Goal: Information Seeking & Learning: Compare options

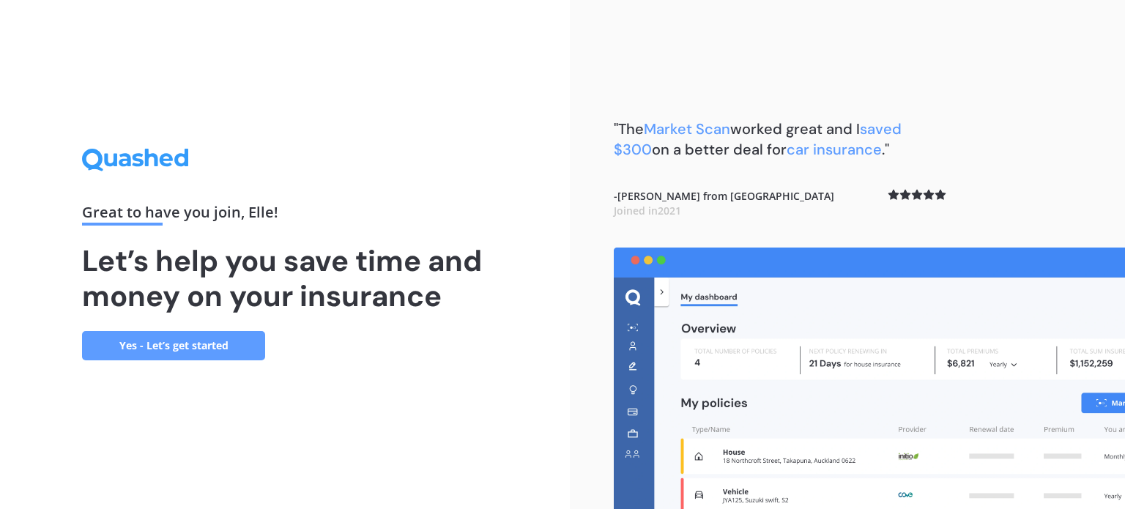
click at [184, 352] on link "Yes - Let’s get started" at bounding box center [173, 345] width 183 height 29
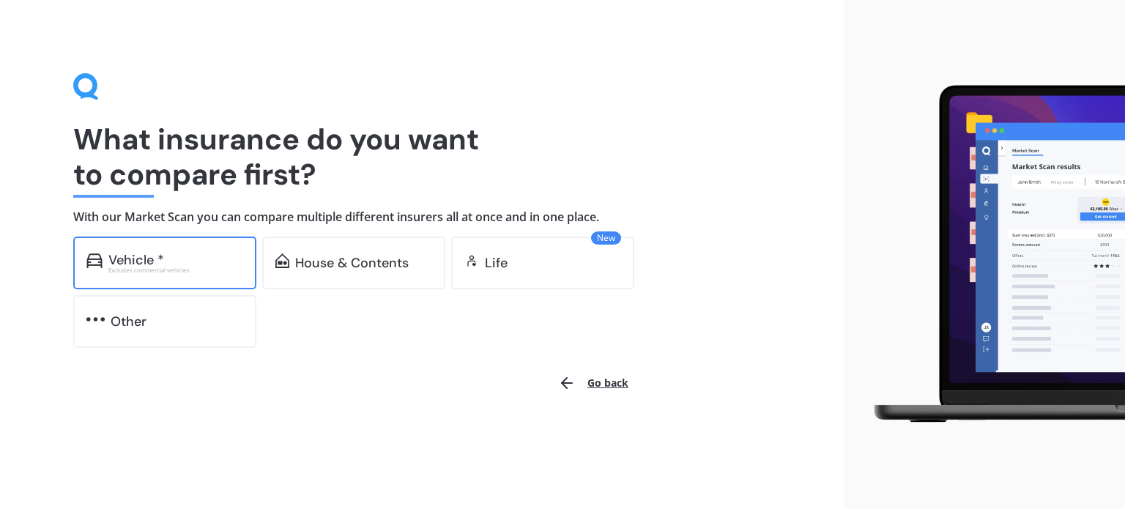
click at [193, 259] on div "Vehicle *" at bounding box center [175, 260] width 135 height 15
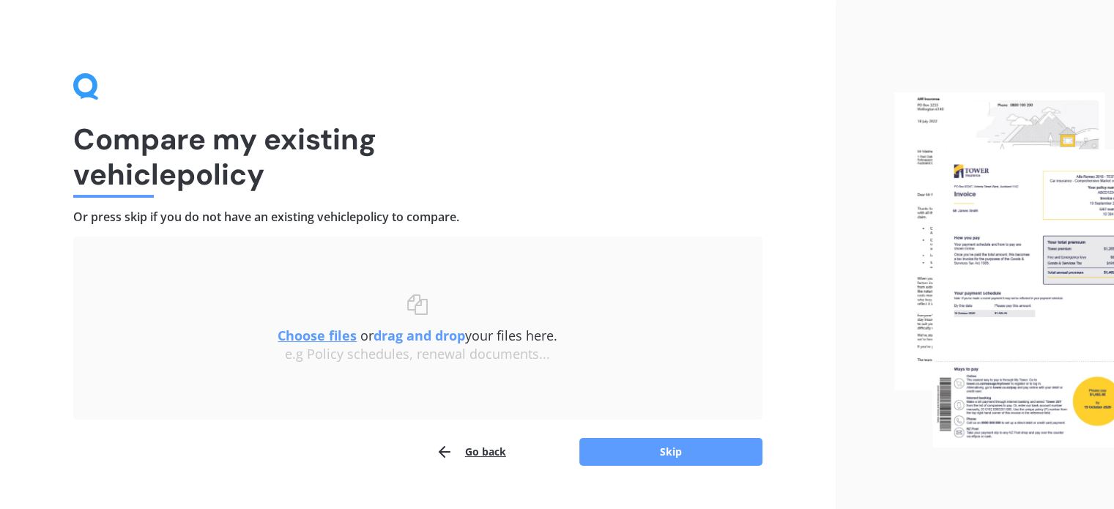
click at [323, 330] on u "Choose files" at bounding box center [316, 336] width 79 height 18
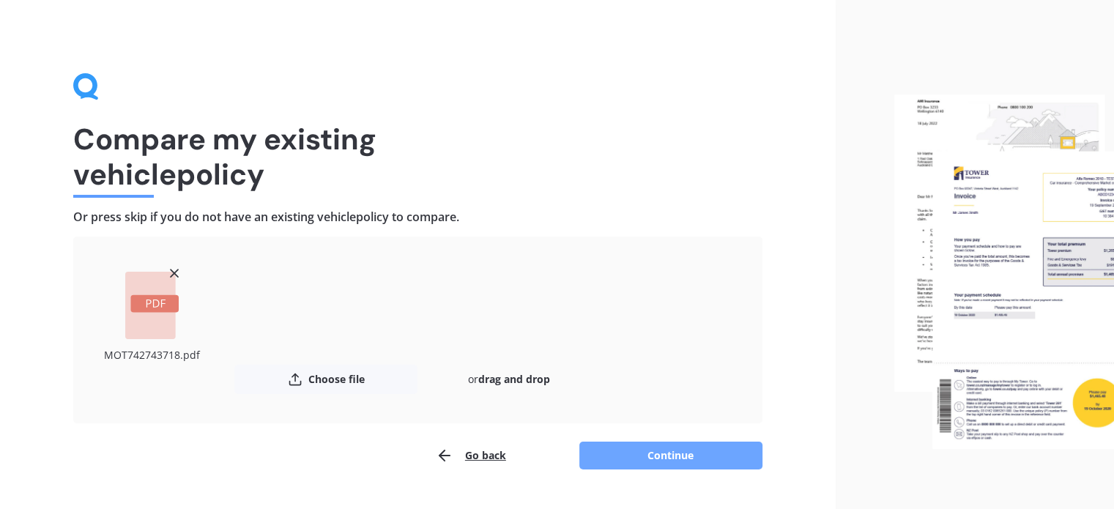
click at [638, 445] on button "Continue" at bounding box center [670, 455] width 183 height 28
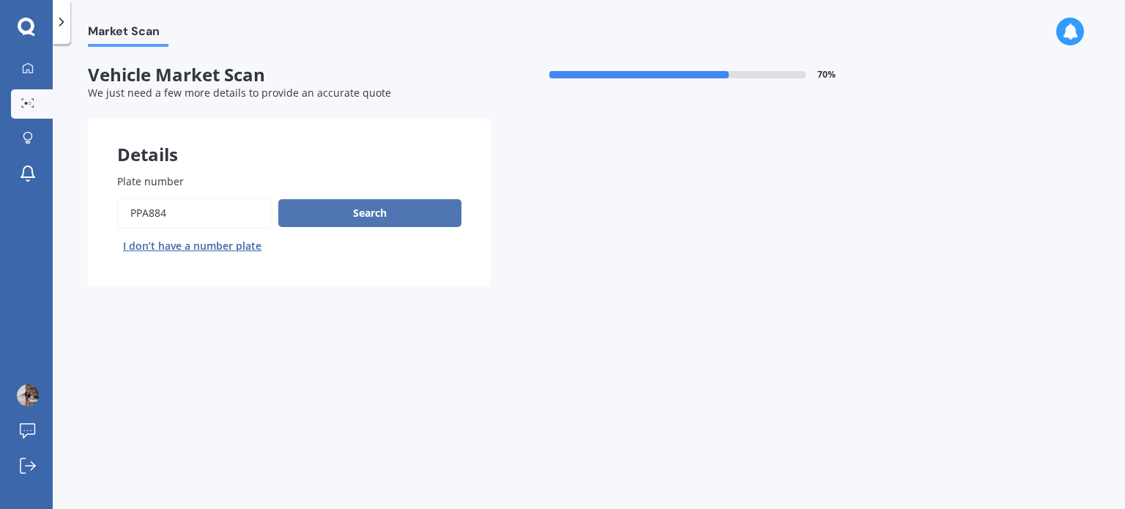
click at [398, 215] on button "Search" at bounding box center [369, 213] width 183 height 28
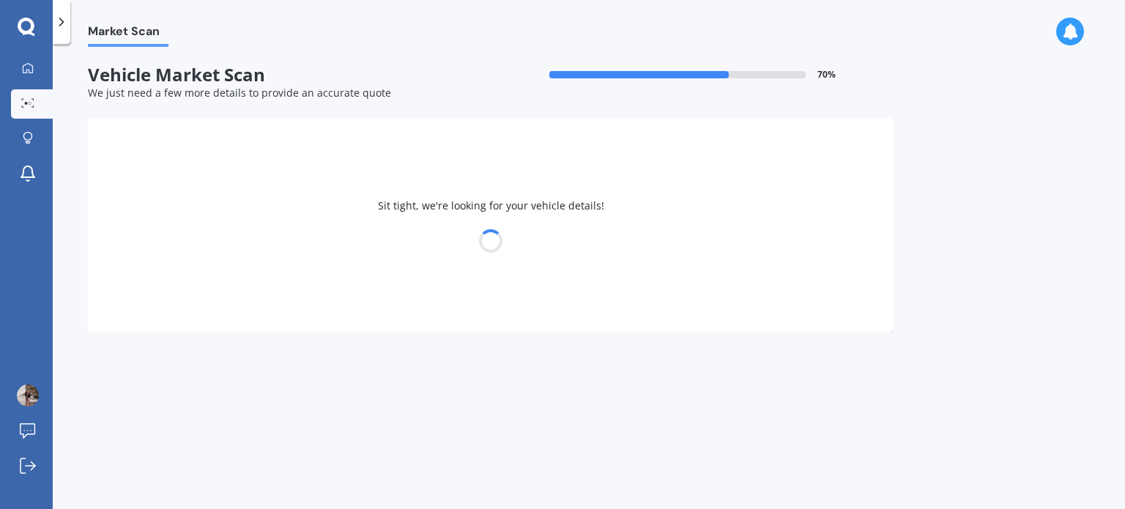
select select "TOYOTA"
select select "COROLLA"
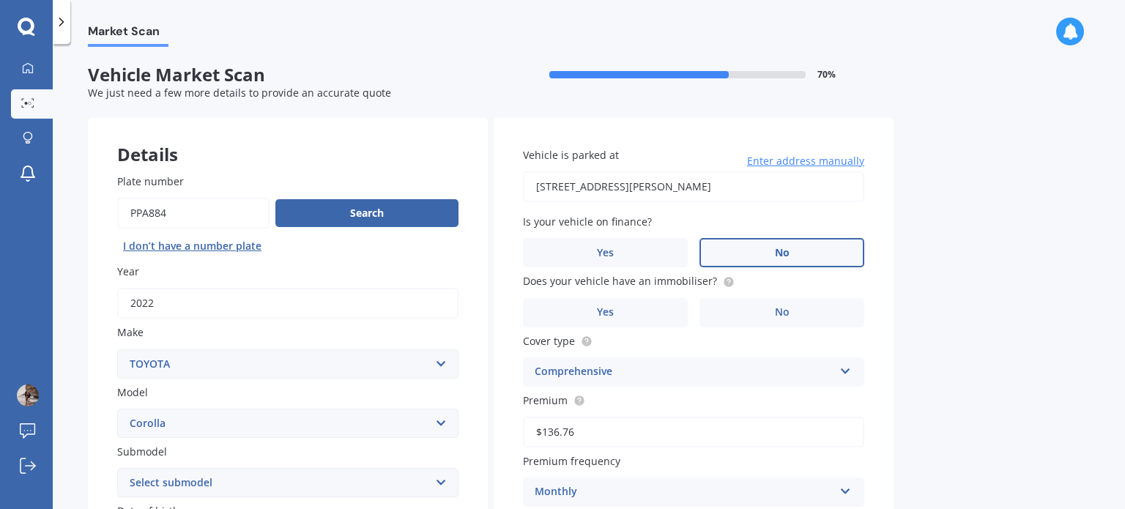
click at [819, 253] on label "No" at bounding box center [781, 252] width 165 height 29
click at [0, 0] on input "No" at bounding box center [0, 0] width 0 height 0
click at [802, 304] on label "No" at bounding box center [781, 312] width 165 height 29
click at [0, 0] on input "No" at bounding box center [0, 0] width 0 height 0
click at [804, 183] on input "[STREET_ADDRESS][PERSON_NAME]" at bounding box center [693, 186] width 341 height 31
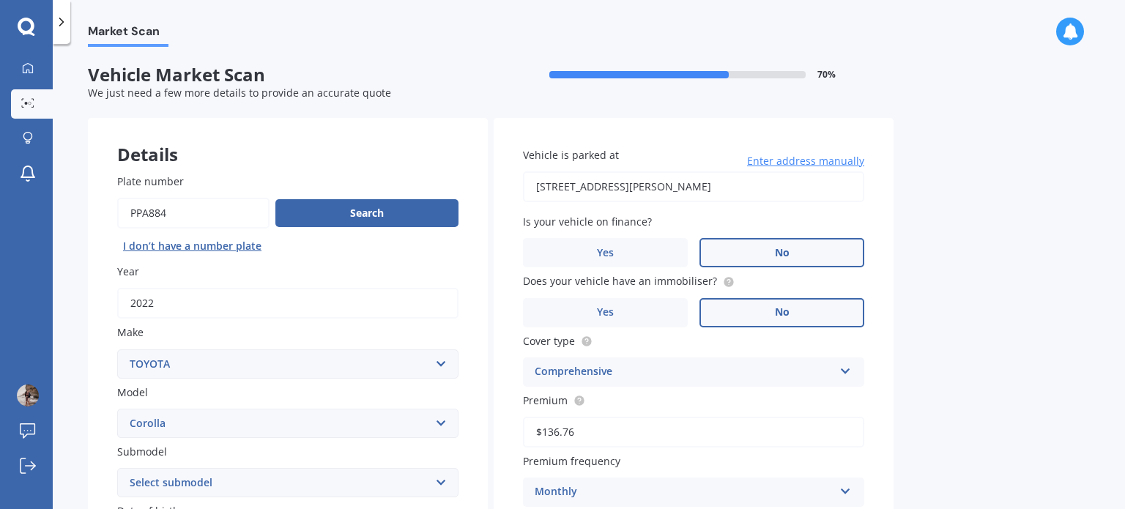
click at [804, 183] on input "[STREET_ADDRESS][PERSON_NAME]" at bounding box center [693, 186] width 341 height 31
type input "[STREET_ADDRESS]"
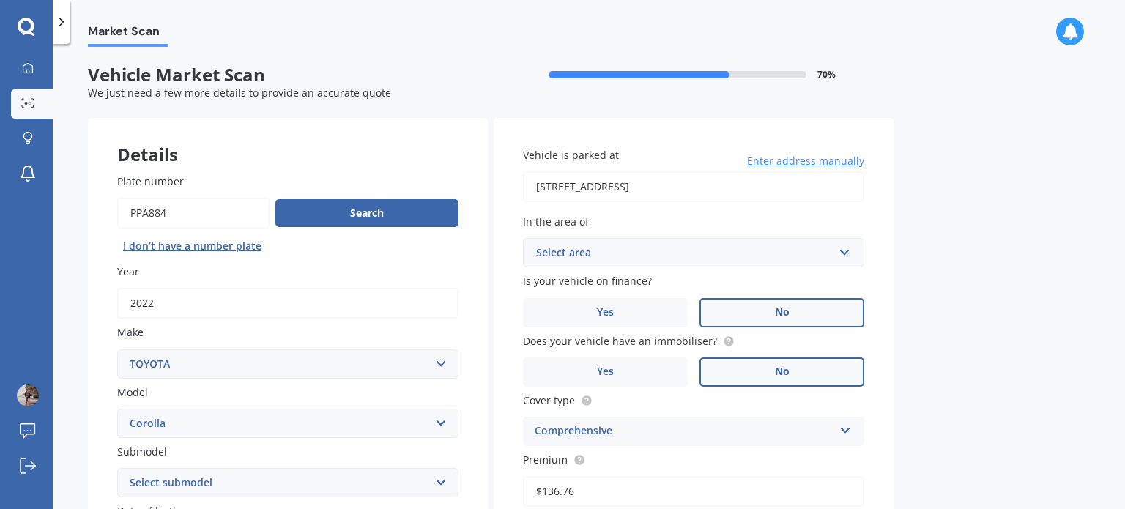
click at [821, 252] on div "Select area" at bounding box center [684, 253] width 297 height 16
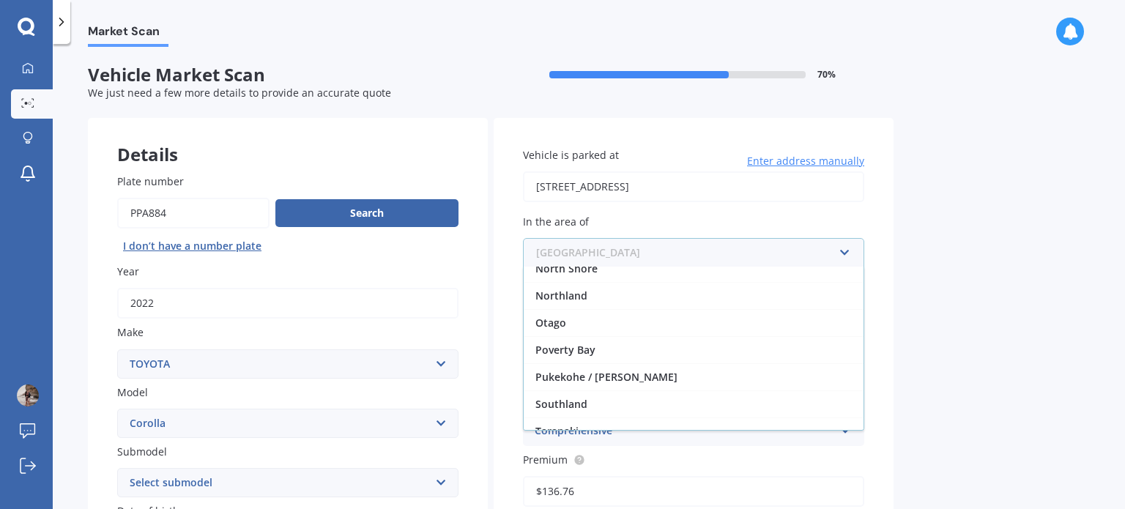
scroll to position [366, 0]
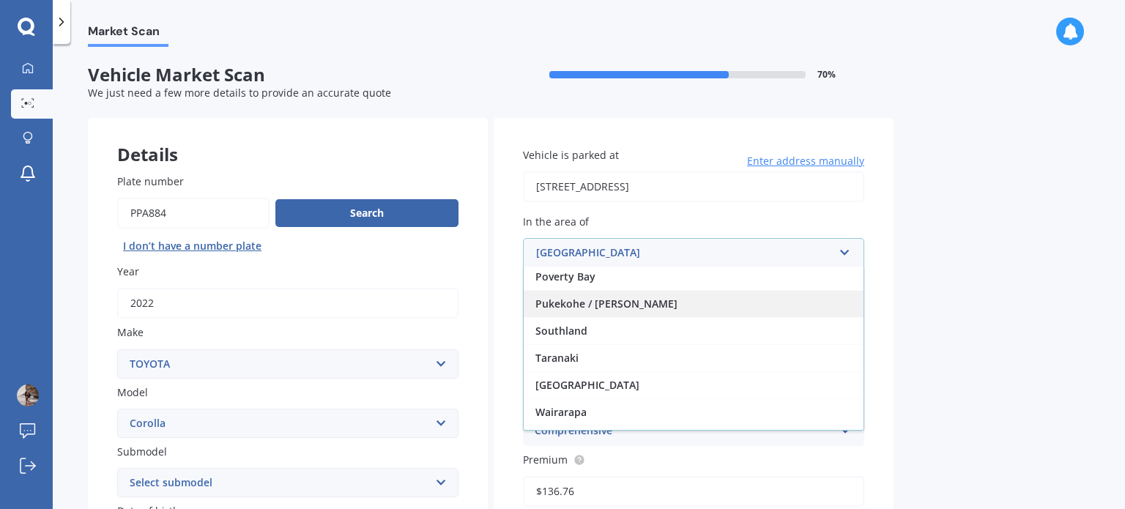
click at [652, 291] on div "Pukekohe / [PERSON_NAME]" at bounding box center [693, 303] width 340 height 27
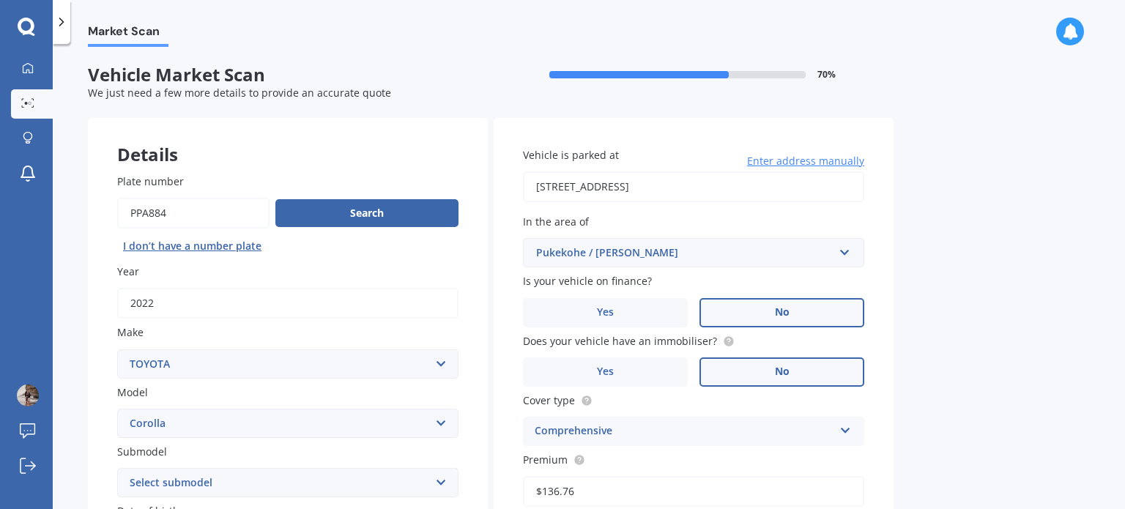
click at [1056, 199] on div "Market Scan Vehicle Market Scan 70 % We just need a few more details to provide…" at bounding box center [589, 279] width 1072 height 465
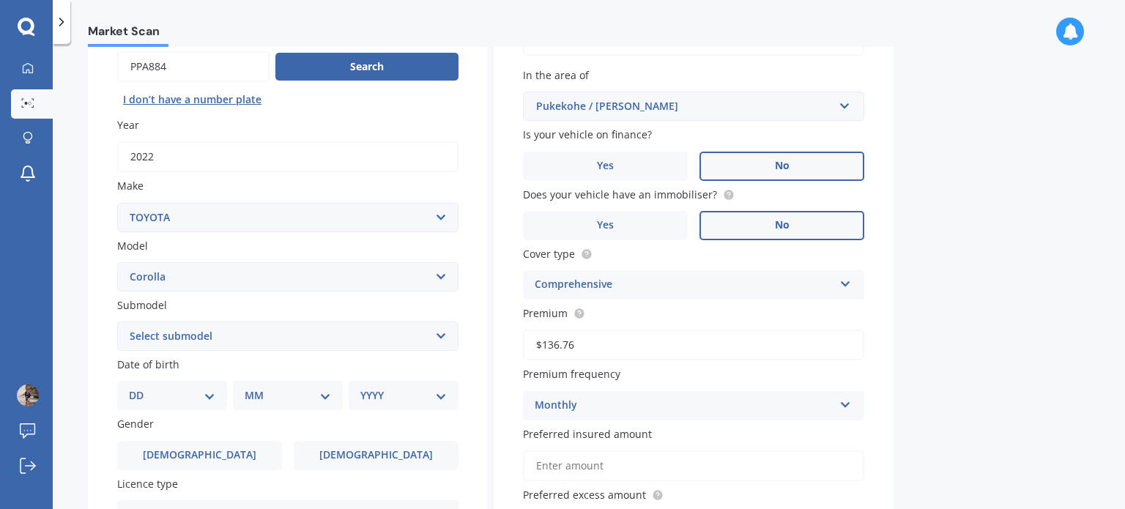
scroll to position [220, 0]
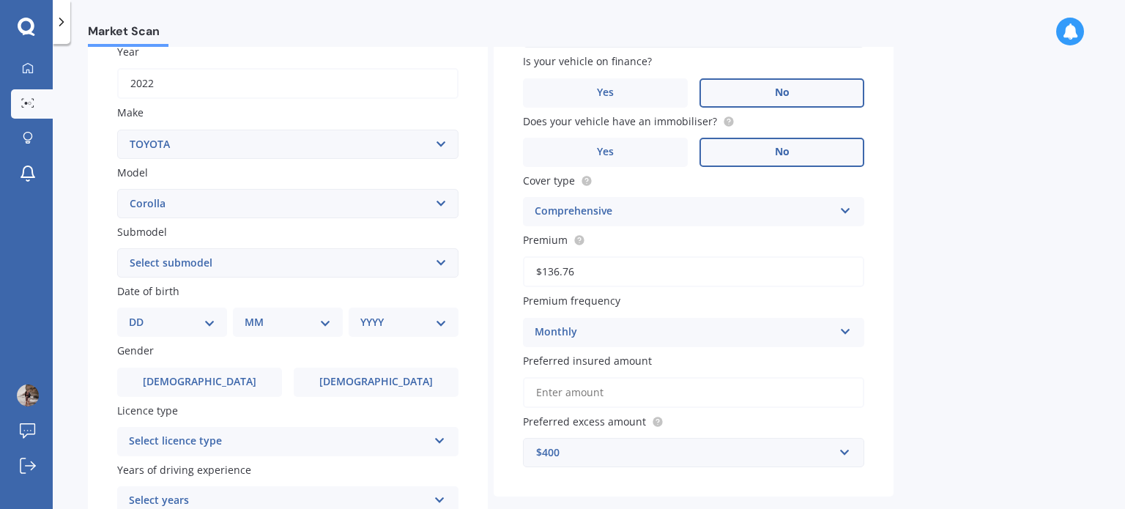
click at [270, 255] on select "Select submodel (All other) Axio Diesel [PERSON_NAME] 2WD [PERSON_NAME] 4WD FXG…" at bounding box center [287, 262] width 341 height 29
select select "HYBRID"
click at [117, 248] on select "Select submodel (All other) Axio Diesel [PERSON_NAME] 2WD [PERSON_NAME] 4WD FXG…" at bounding box center [287, 262] width 341 height 29
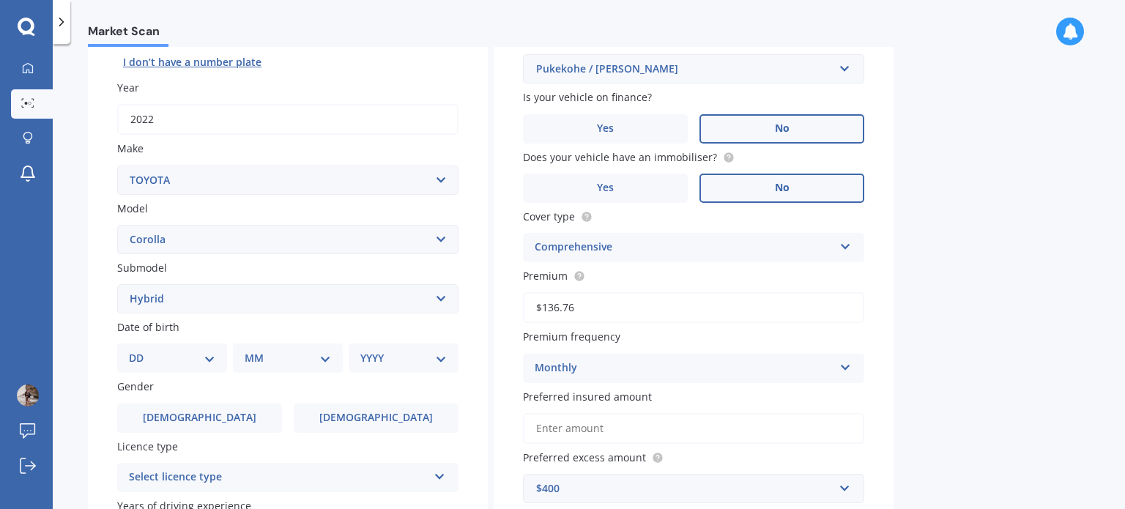
scroll to position [293, 0]
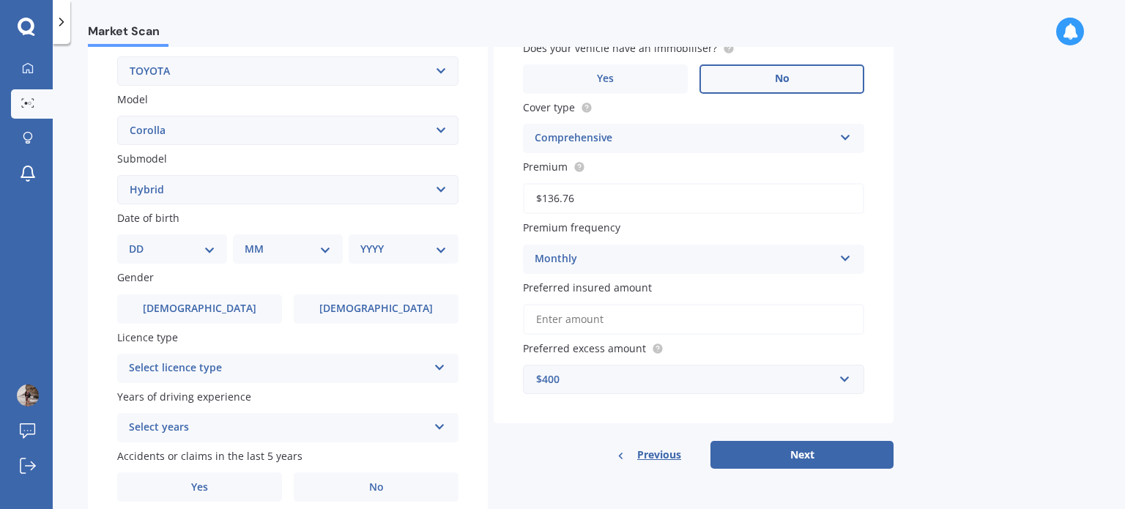
click at [204, 248] on select "DD 01 02 03 04 05 06 07 08 09 10 11 12 13 14 15 16 17 18 19 20 21 22 23 24 25 2…" at bounding box center [172, 249] width 86 height 16
select select "08"
click at [141, 241] on select "DD 01 02 03 04 05 06 07 08 09 10 11 12 13 14 15 16 17 18 19 20 21 22 23 24 25 2…" at bounding box center [172, 249] width 86 height 16
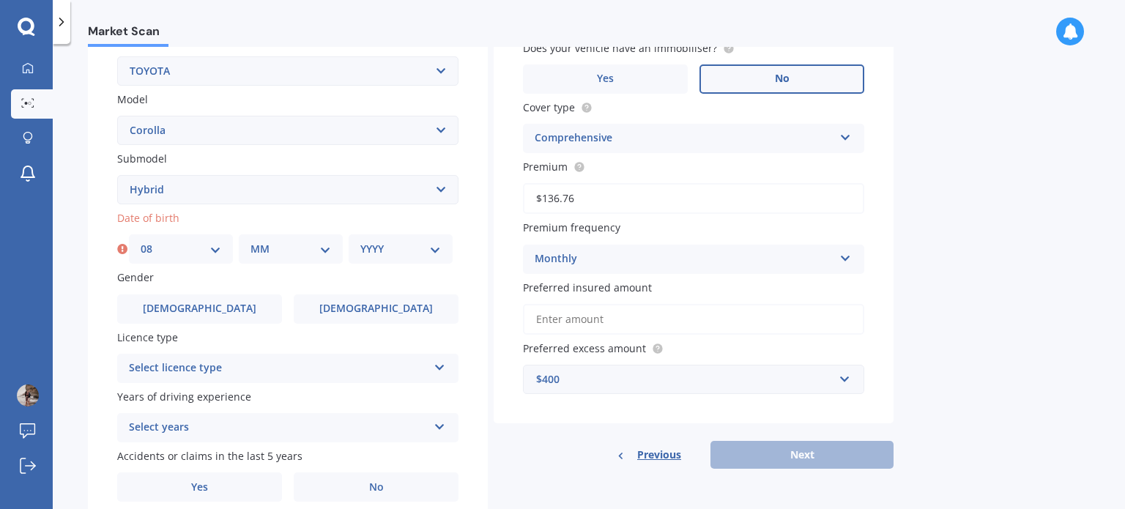
click at [294, 251] on select "MM 01 02 03 04 05 06 07 08 09 10 11 12" at bounding box center [290, 249] width 81 height 16
select select "09"
click at [250, 241] on select "MM 01 02 03 04 05 06 07 08 09 10 11 12" at bounding box center [290, 249] width 81 height 16
click at [398, 256] on select "YYYY 2025 2024 2023 2022 2021 2020 2019 2018 2017 2016 2015 2014 2013 2012 2011…" at bounding box center [400, 249] width 81 height 16
select select "1988"
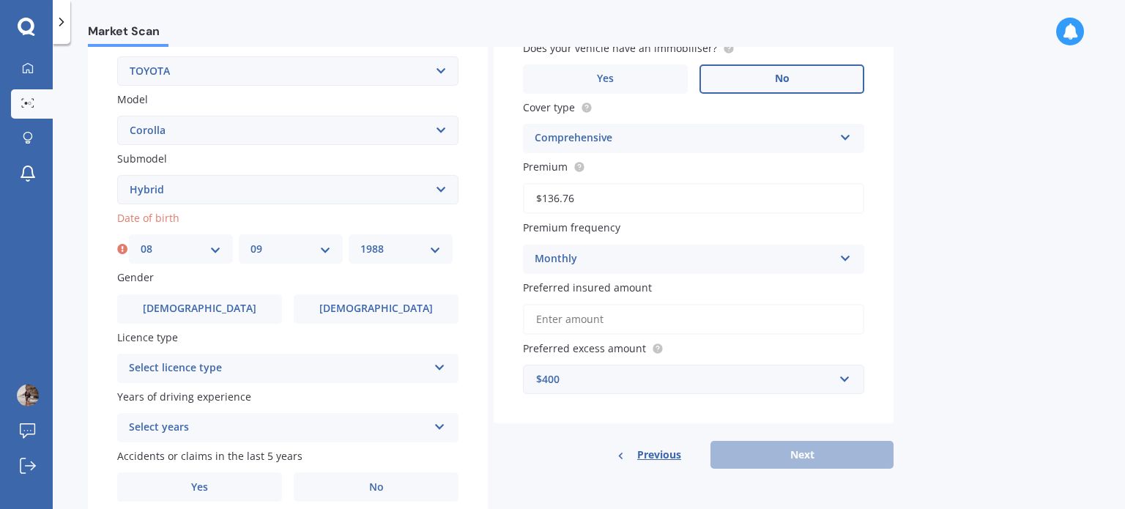
click at [360, 241] on select "YYYY 2025 2024 2023 2022 2021 2020 2019 2018 2017 2016 2015 2014 2013 2012 2011…" at bounding box center [400, 249] width 81 height 16
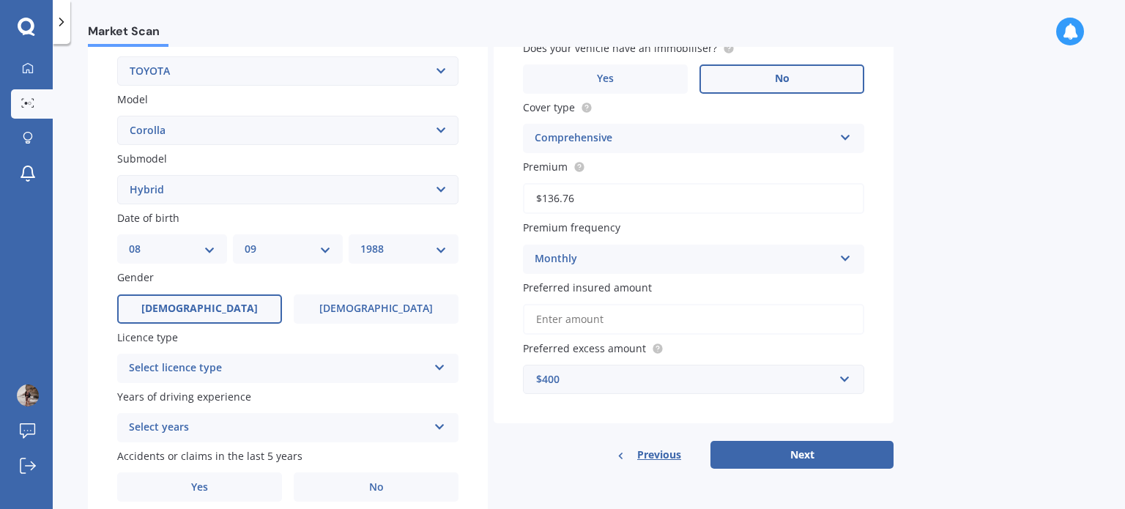
click at [243, 312] on label "[DEMOGRAPHIC_DATA]" at bounding box center [199, 308] width 165 height 29
click at [0, 0] on input "[DEMOGRAPHIC_DATA]" at bounding box center [0, 0] width 0 height 0
click at [240, 367] on div "Select licence type" at bounding box center [278, 368] width 299 height 18
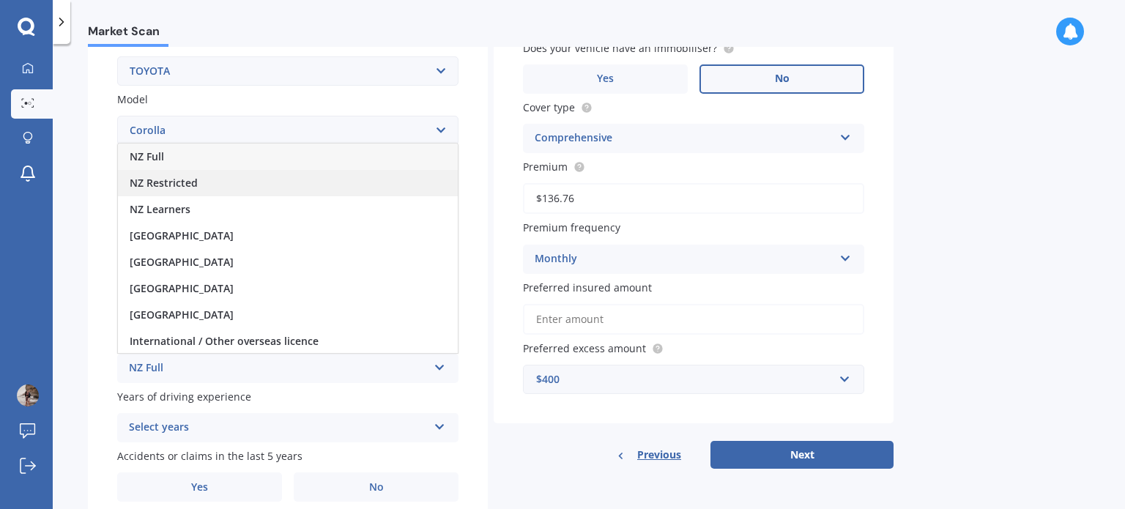
click at [195, 181] on span "NZ Restricted" at bounding box center [164, 183] width 68 height 14
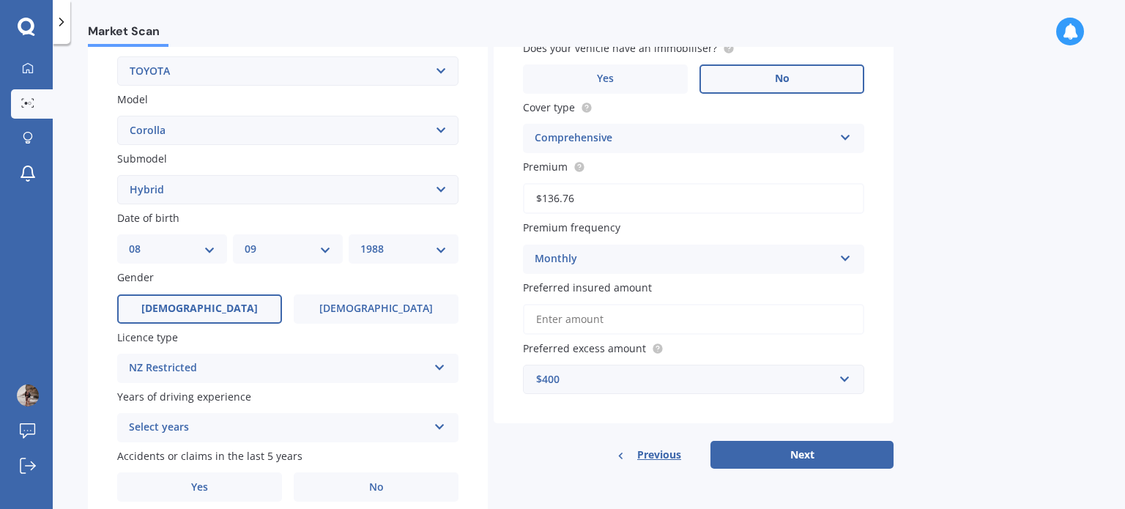
click at [236, 432] on div "Select years" at bounding box center [278, 428] width 299 height 18
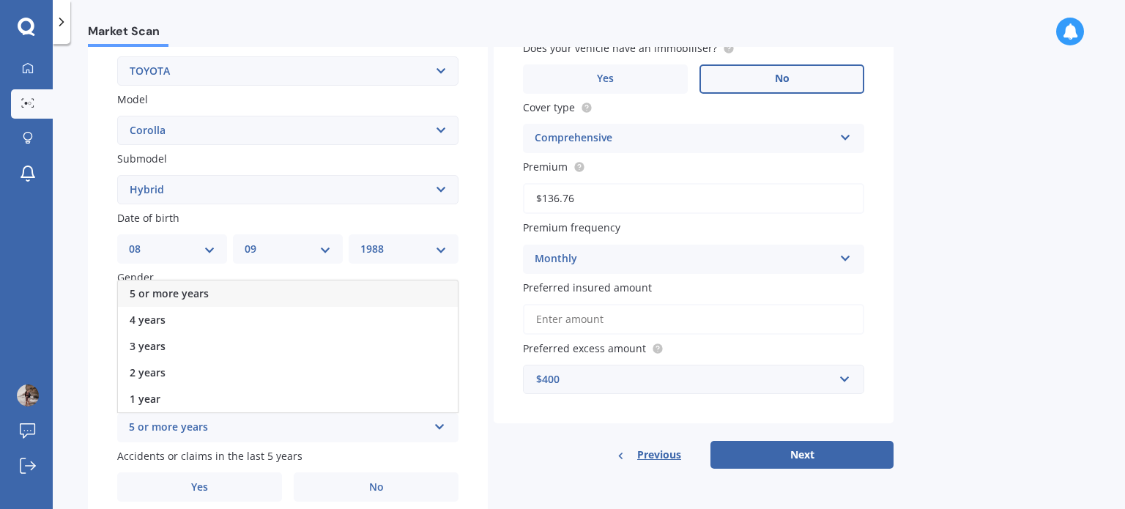
click at [208, 288] on div "5 or more years" at bounding box center [288, 293] width 340 height 26
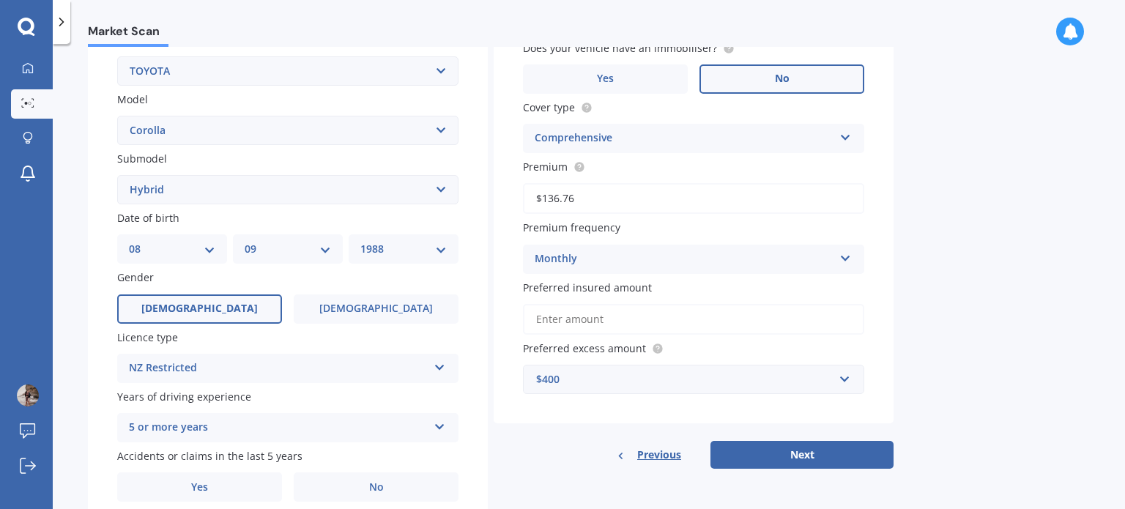
scroll to position [353, 0]
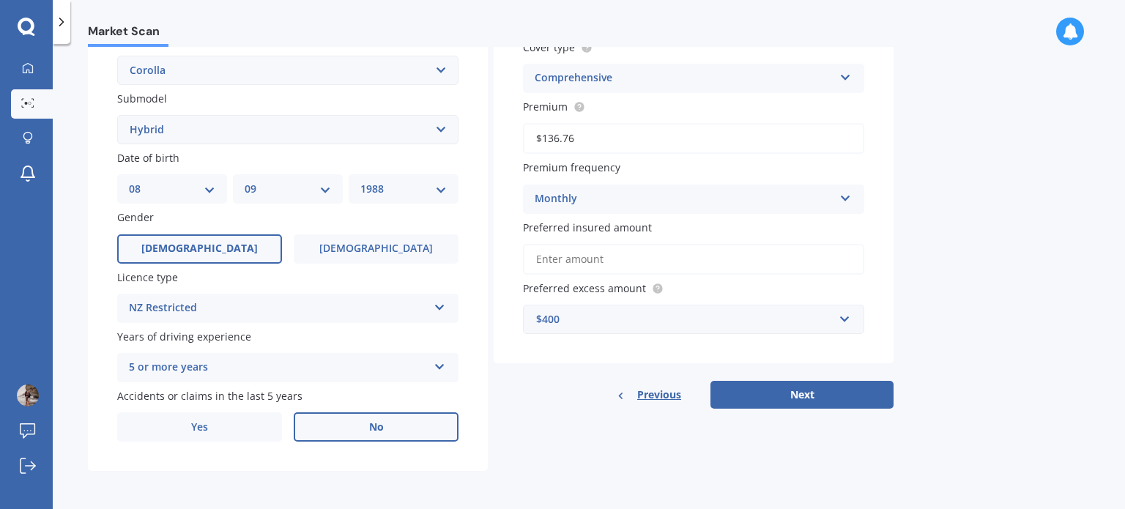
click at [378, 432] on span "No" at bounding box center [376, 427] width 15 height 12
click at [0, 0] on input "No" at bounding box center [0, 0] width 0 height 0
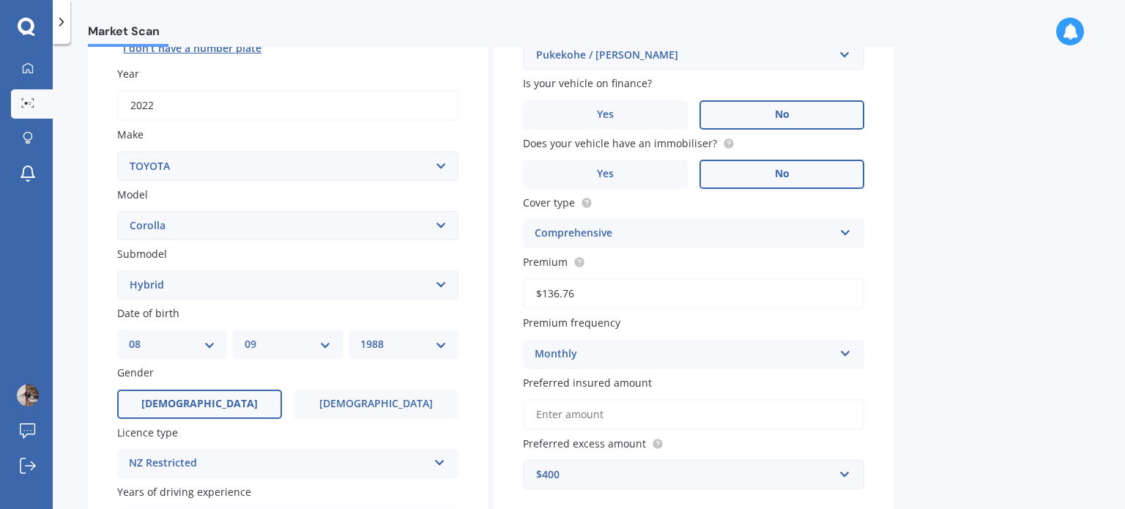
scroll to position [293, 0]
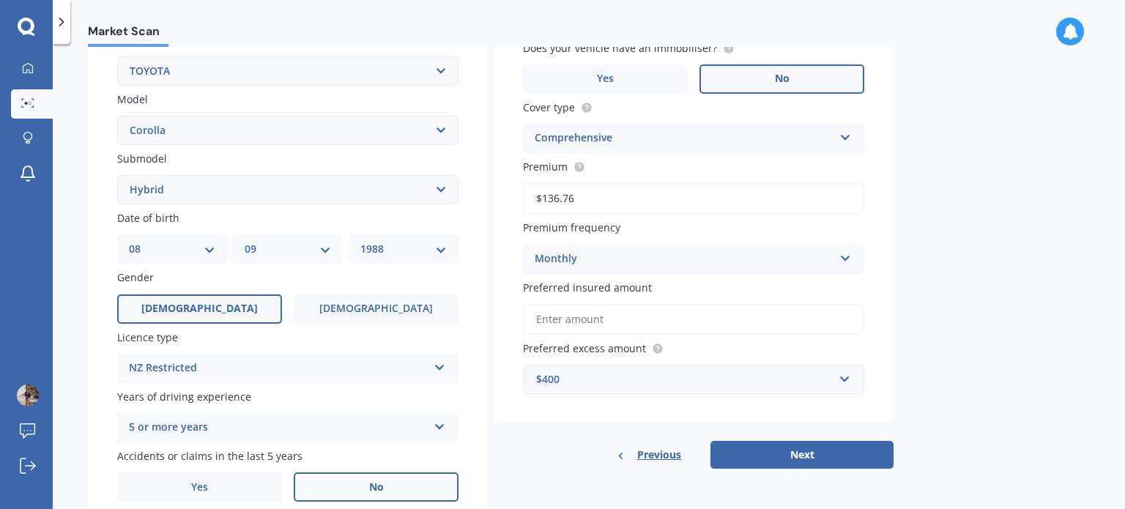
click at [739, 374] on div "$400" at bounding box center [684, 379] width 297 height 16
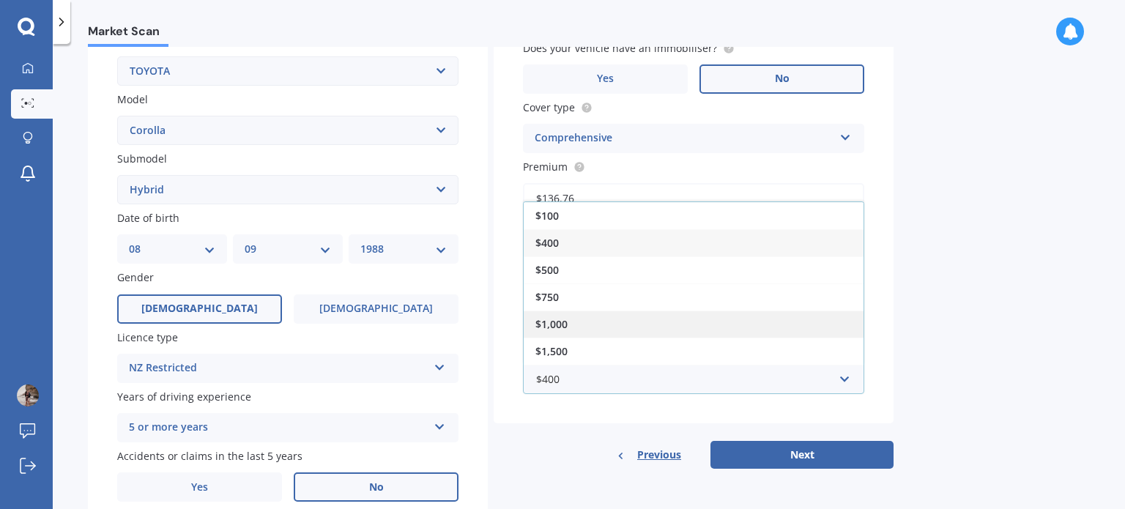
click at [739, 328] on div "$1,000" at bounding box center [693, 323] width 340 height 27
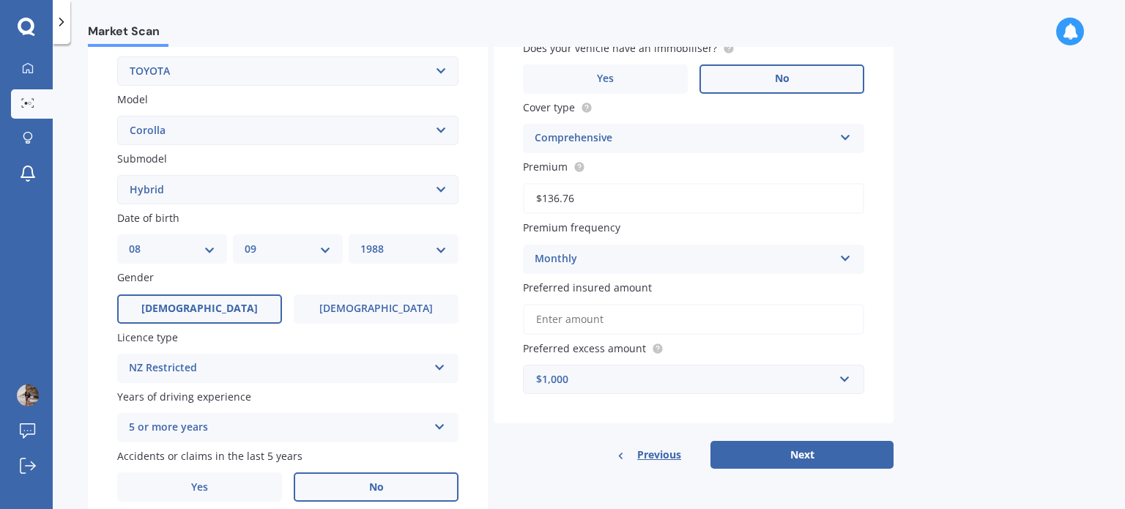
click at [624, 314] on input "Preferred insured amount" at bounding box center [693, 319] width 341 height 31
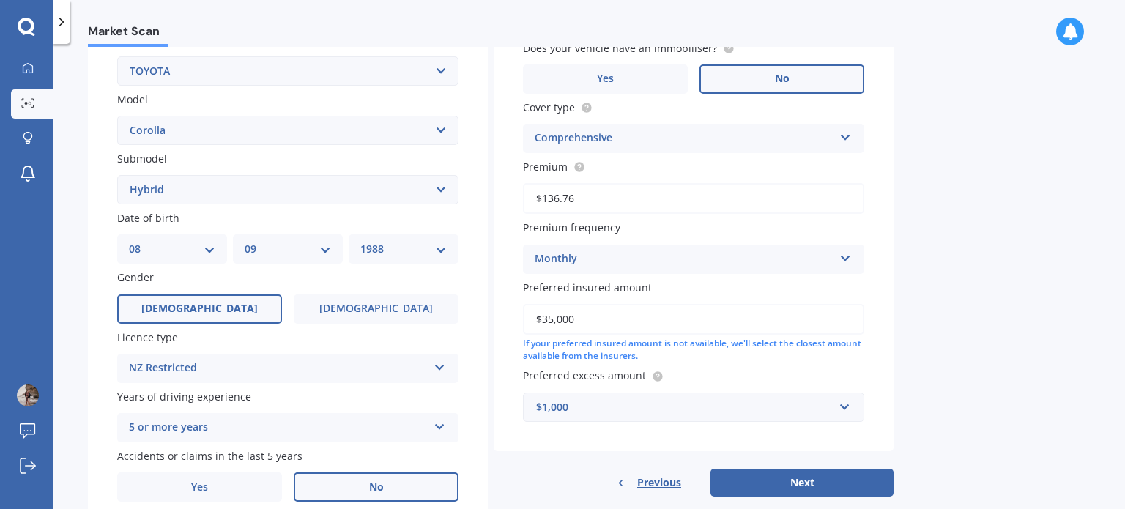
type input "$35,000"
click at [999, 265] on div "Market Scan Vehicle Market Scan 70 % We just need a few more details to provide…" at bounding box center [589, 279] width 1072 height 465
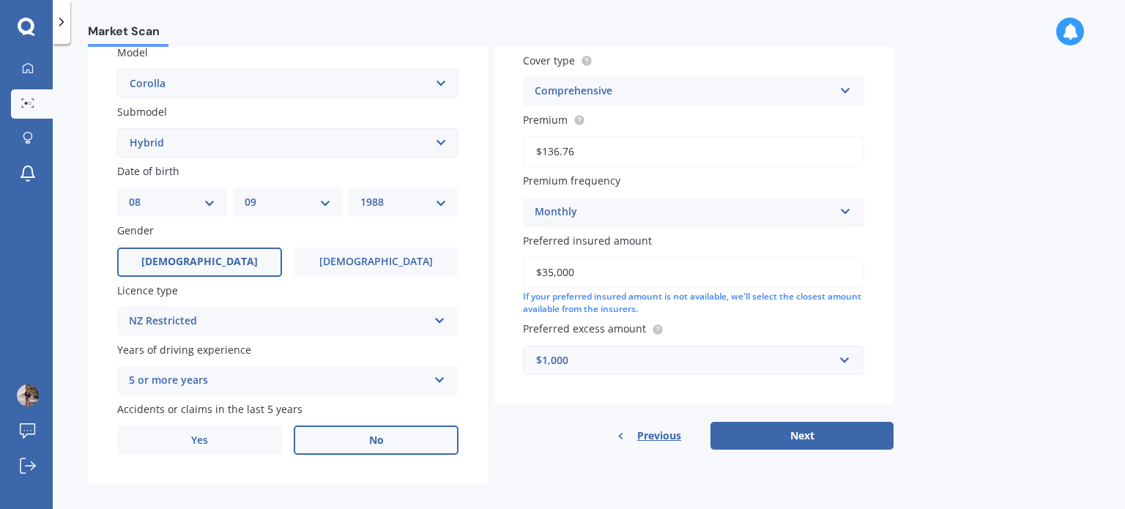
scroll to position [353, 0]
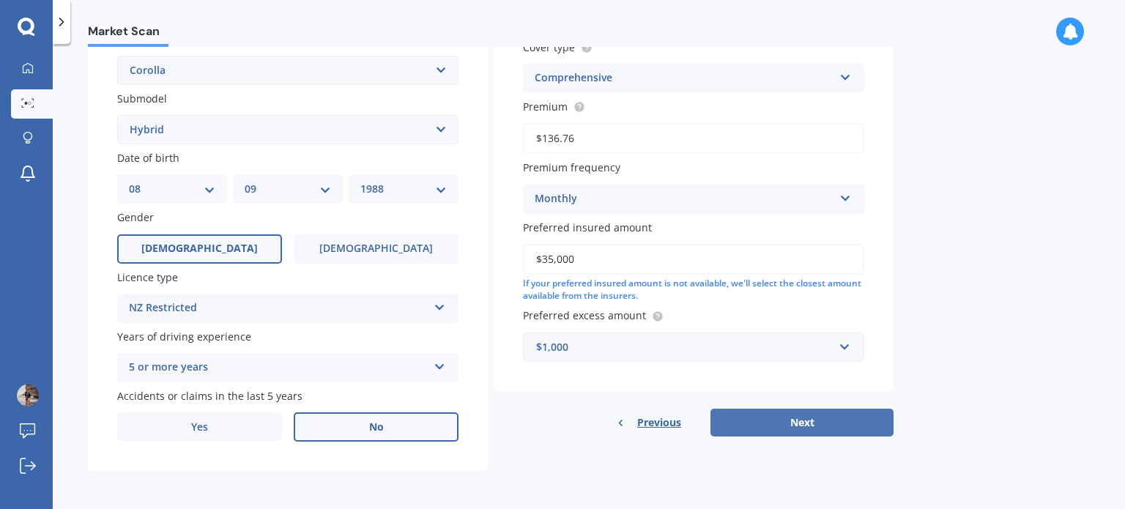
click at [813, 427] on button "Next" at bounding box center [801, 423] width 183 height 28
select select "08"
select select "09"
select select "1988"
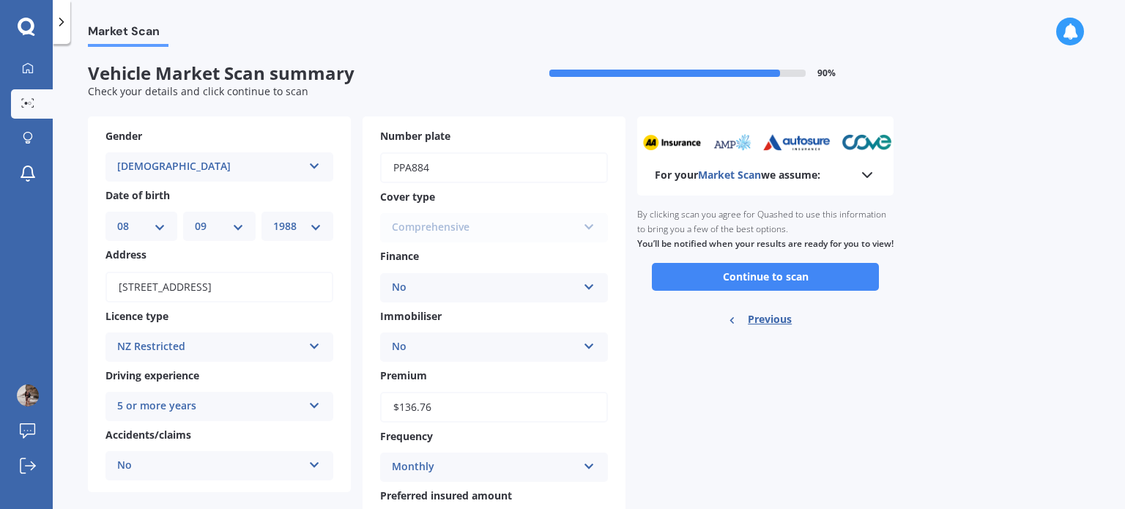
scroll to position [0, 0]
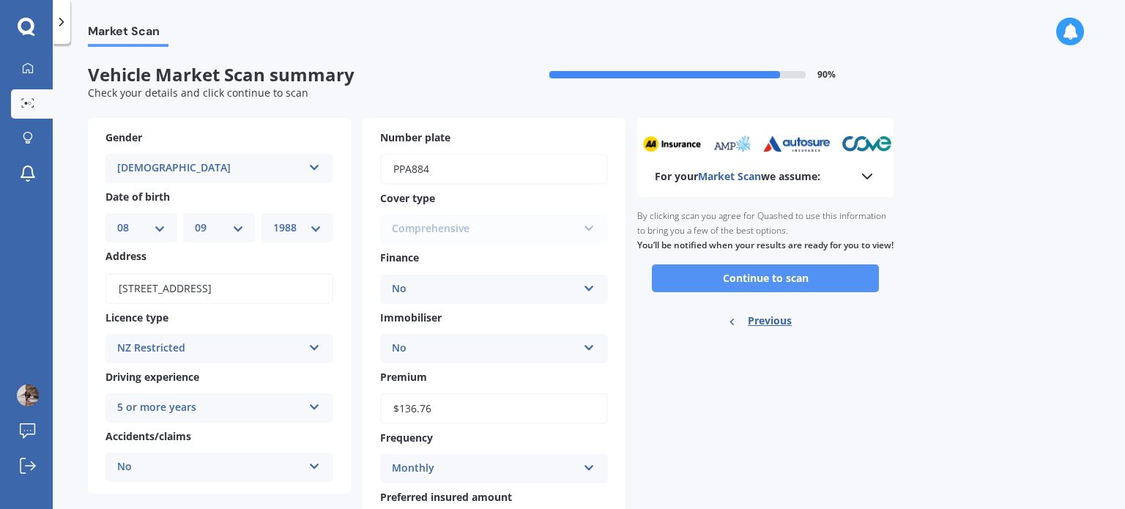
click at [802, 292] on button "Continue to scan" at bounding box center [765, 278] width 227 height 28
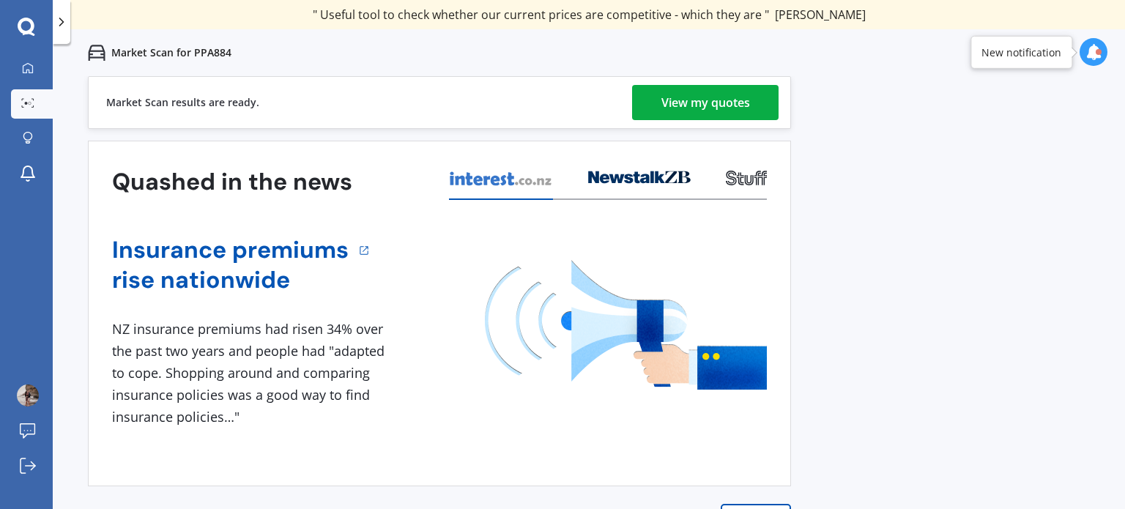
click at [726, 102] on div "View my quotes" at bounding box center [705, 102] width 89 height 35
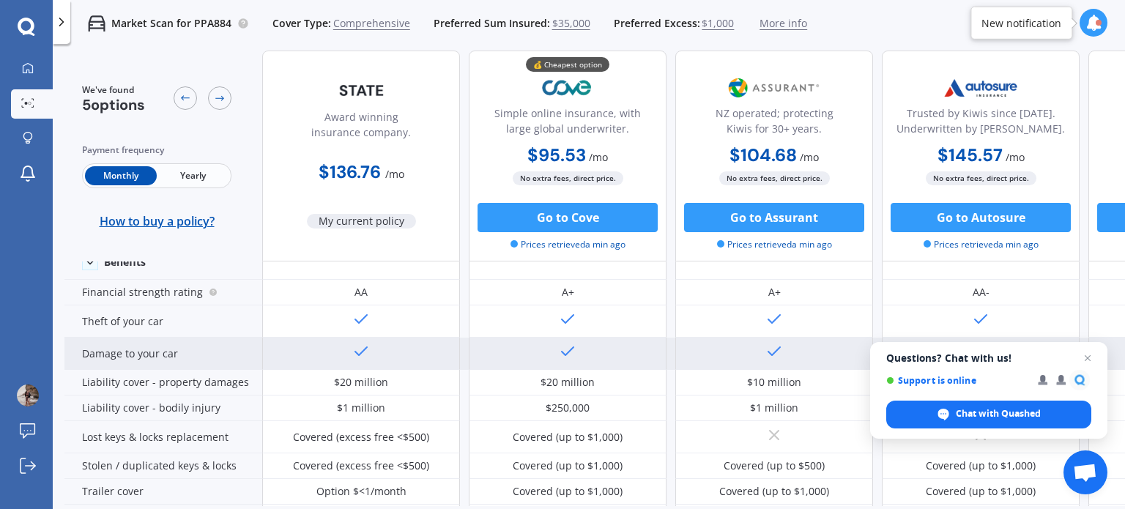
scroll to position [220, 0]
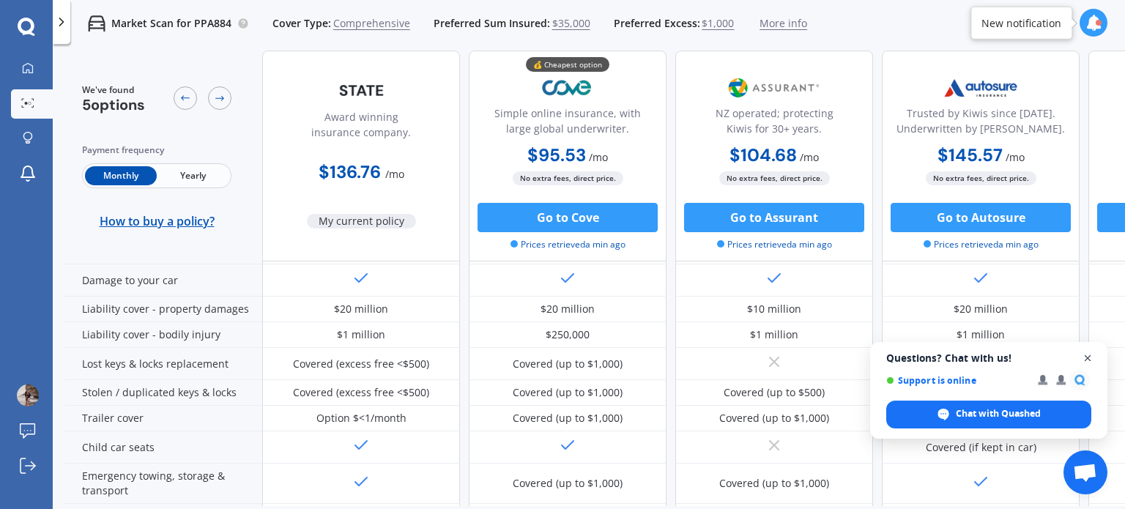
click at [1086, 359] on span "Close chat" at bounding box center [1087, 358] width 18 height 18
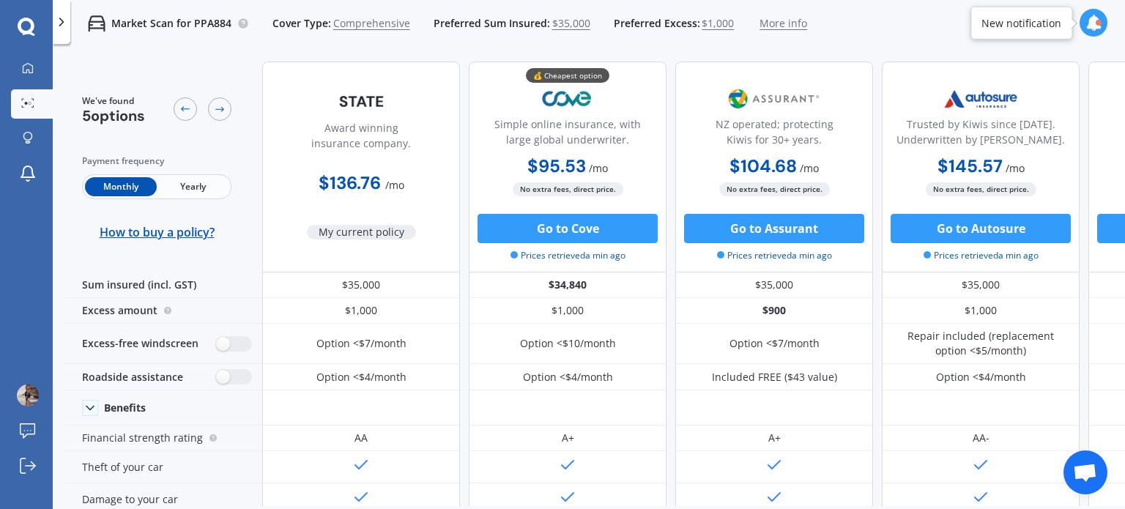
scroll to position [0, 0]
click at [71, 22] on div "Market Scan for PPA884 Cover Type: Comprehensive Preferred Sum Insured: $35,000…" at bounding box center [438, 23] width 737 height 47
click at [63, 24] on icon at bounding box center [61, 22] width 15 height 15
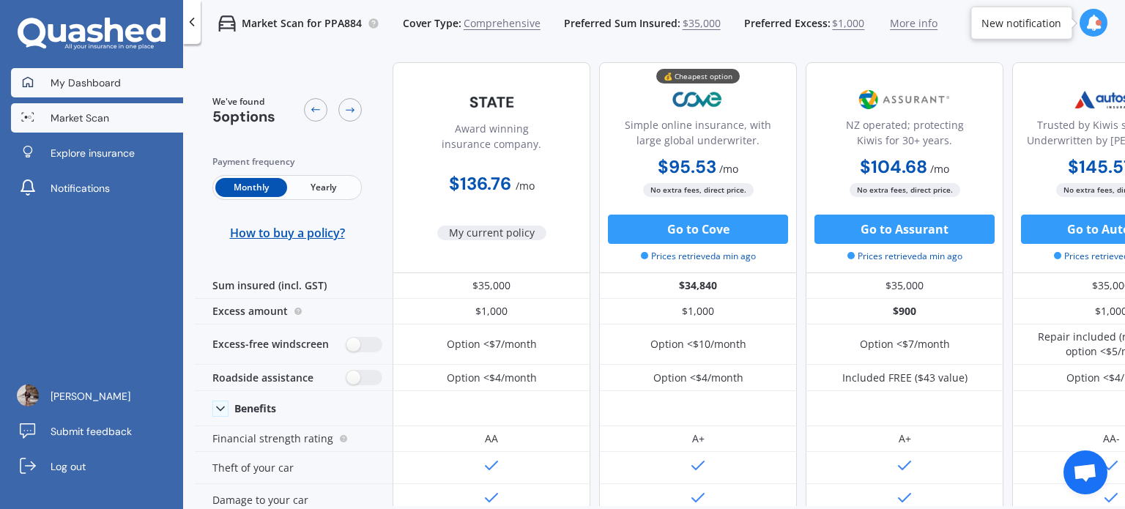
click at [70, 75] on span "My Dashboard" at bounding box center [86, 82] width 70 height 15
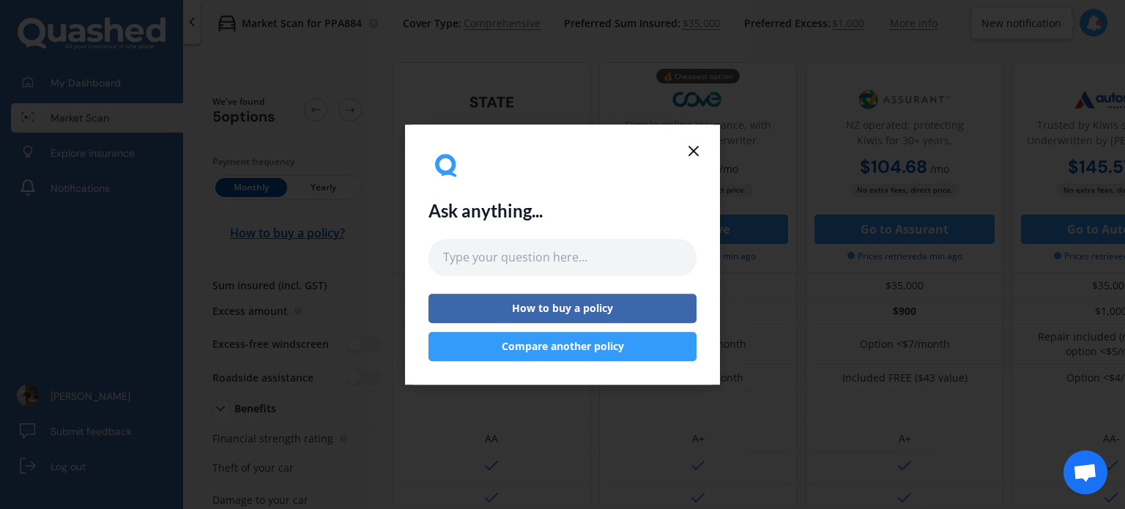
click at [634, 354] on button "Compare another policy" at bounding box center [562, 346] width 268 height 29
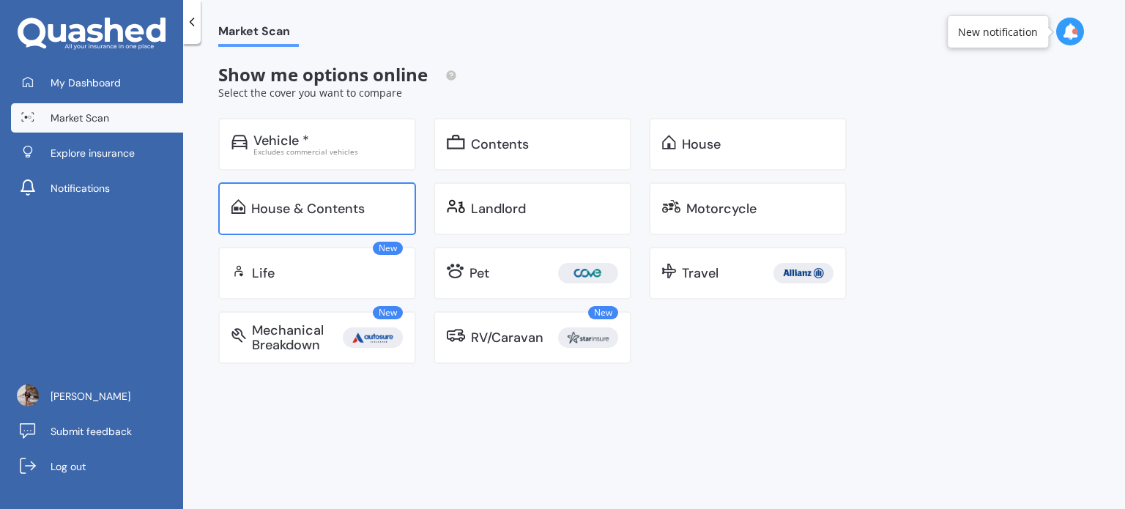
click at [313, 215] on div "House & Contents" at bounding box center [307, 208] width 113 height 15
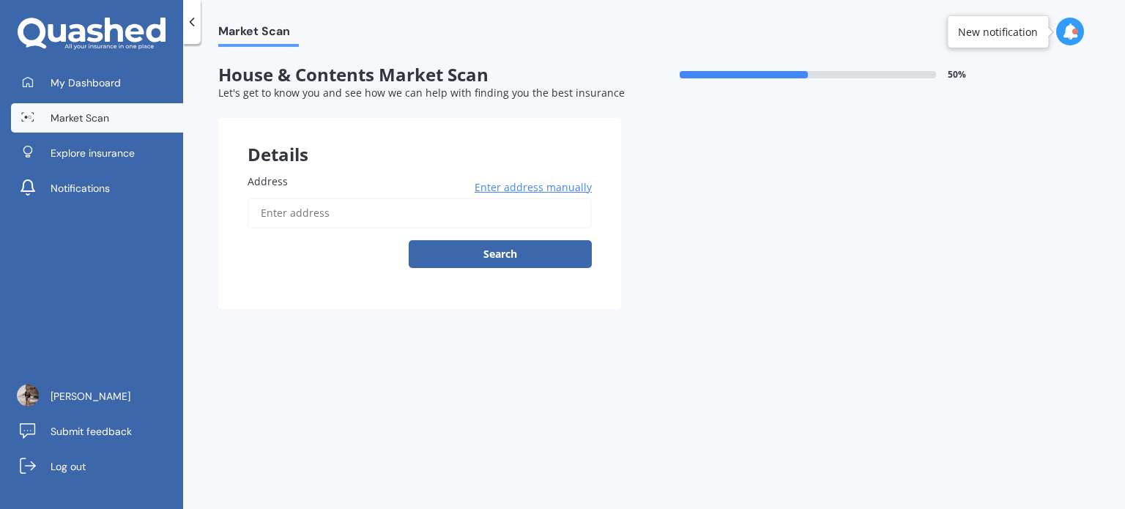
click at [416, 206] on input "Address" at bounding box center [419, 213] width 344 height 31
type input "[STREET_ADDRESS]"
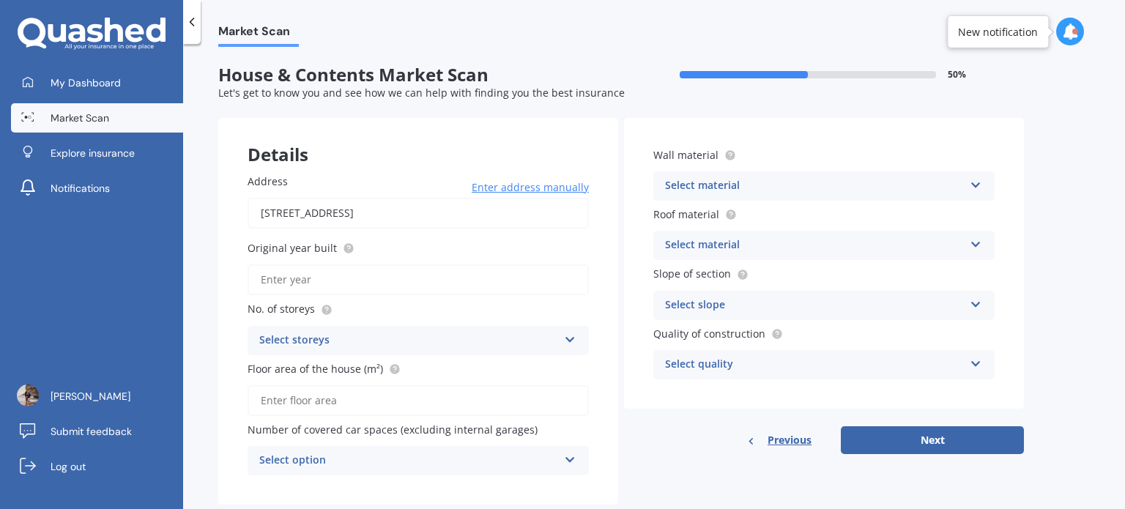
click at [321, 276] on input "Original year built" at bounding box center [417, 279] width 341 height 31
type input "2023"
click at [357, 337] on div "Select storeys" at bounding box center [408, 341] width 299 height 18
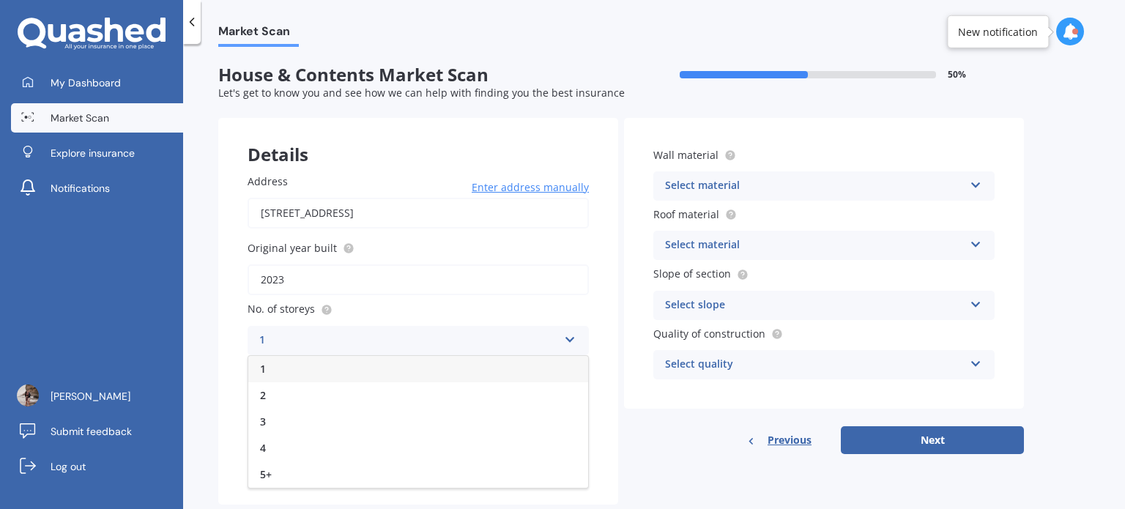
click at [335, 366] on div "1" at bounding box center [418, 369] width 340 height 26
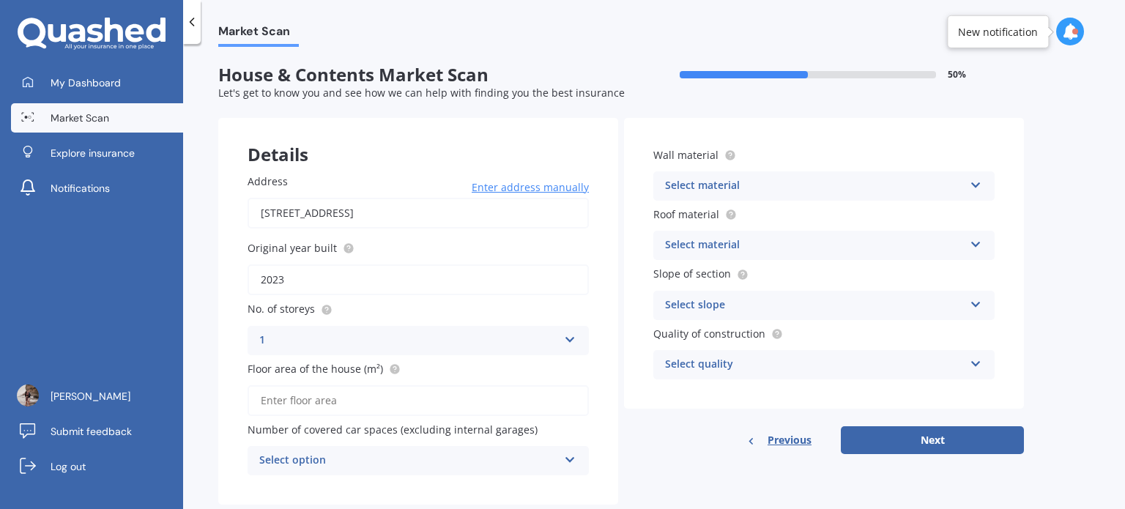
click at [344, 402] on input "Floor area of the house (m²)" at bounding box center [417, 400] width 341 height 31
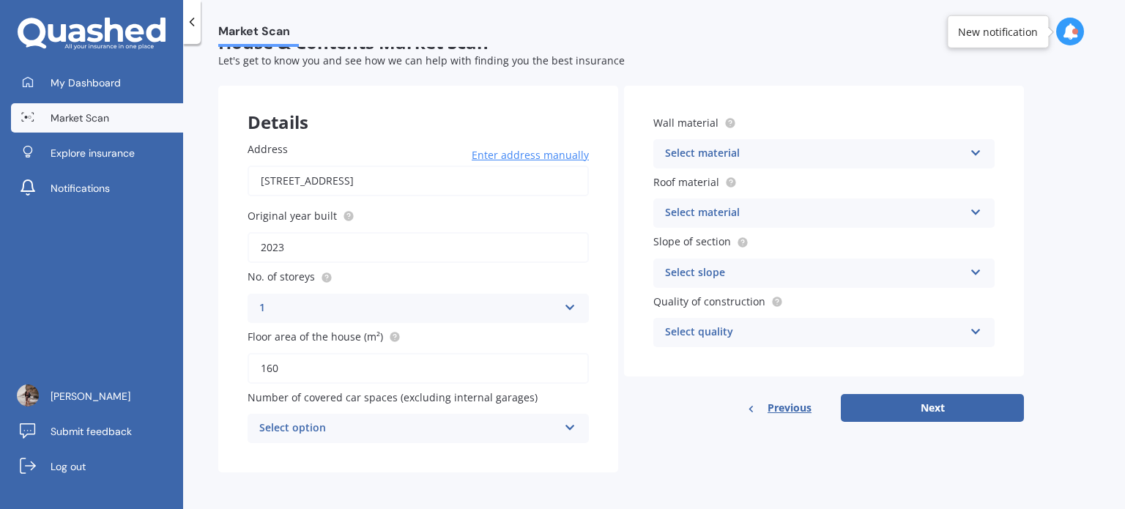
scroll to position [32, 0]
type input "160"
click at [381, 427] on div "Select option" at bounding box center [408, 429] width 299 height 18
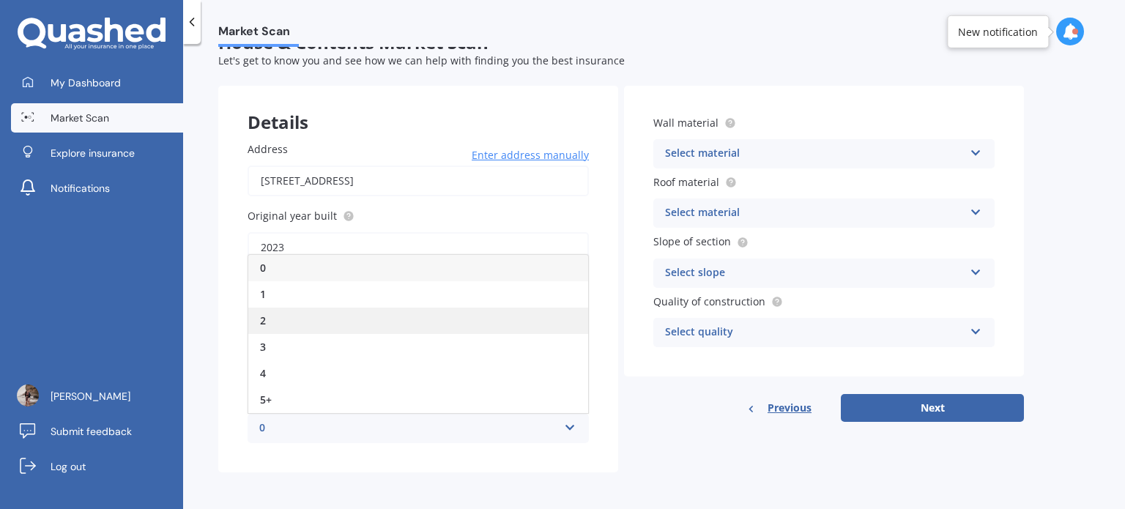
click at [357, 318] on div "2" at bounding box center [418, 320] width 340 height 26
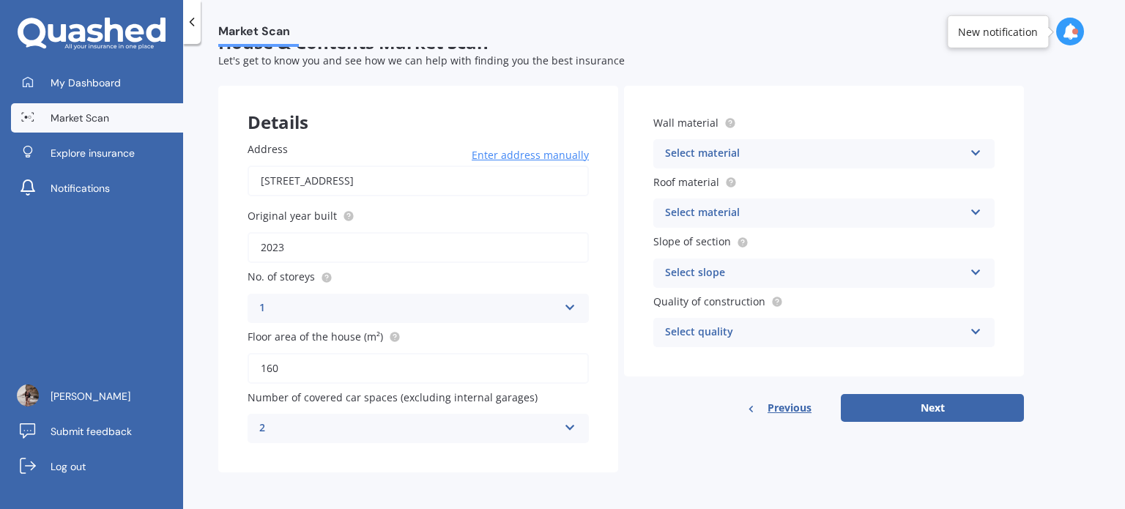
click at [829, 149] on div "Select material" at bounding box center [814, 154] width 299 height 18
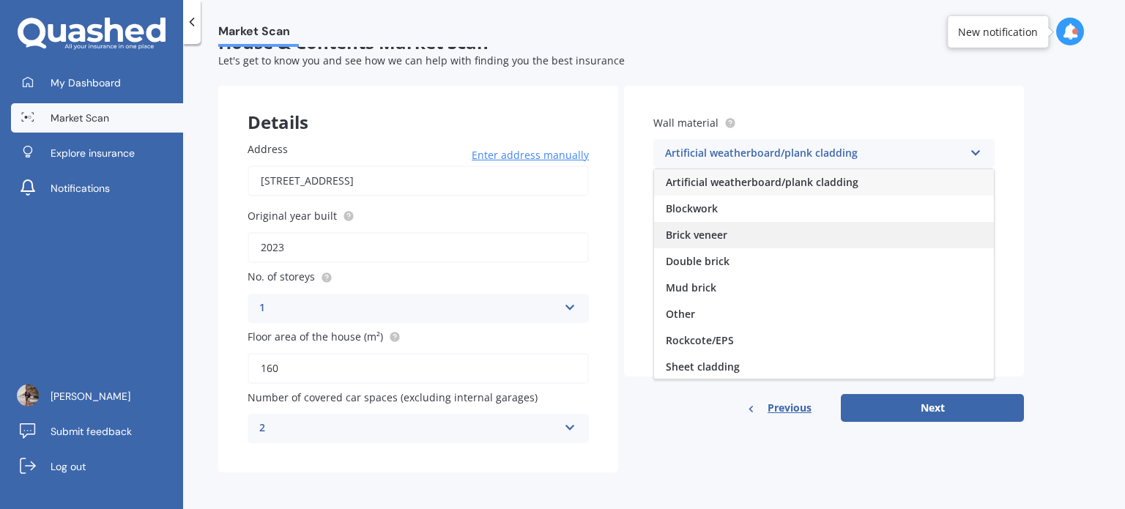
click at [804, 234] on div "Brick veneer" at bounding box center [824, 235] width 340 height 26
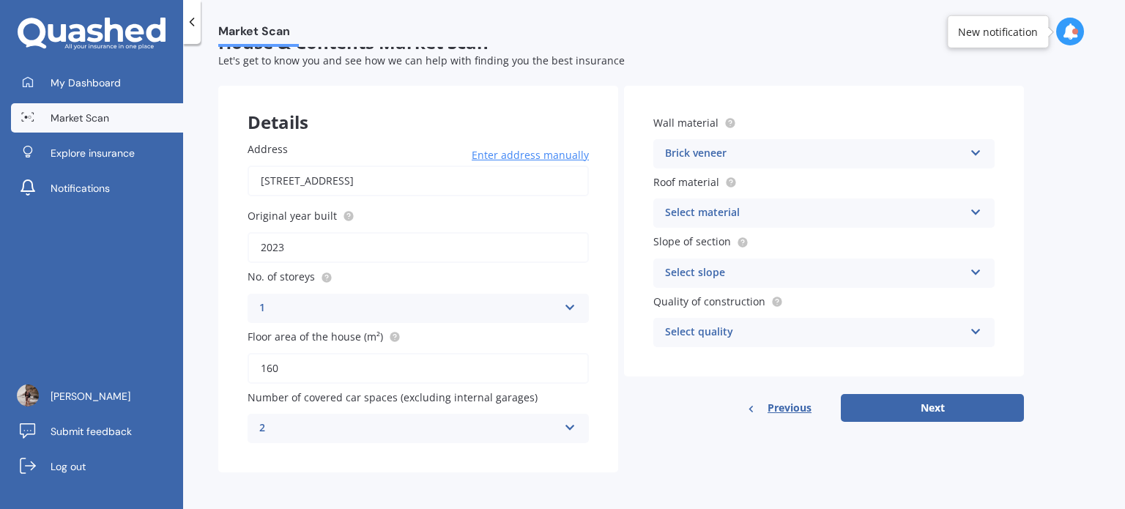
click at [794, 218] on div "Select material" at bounding box center [814, 213] width 299 height 18
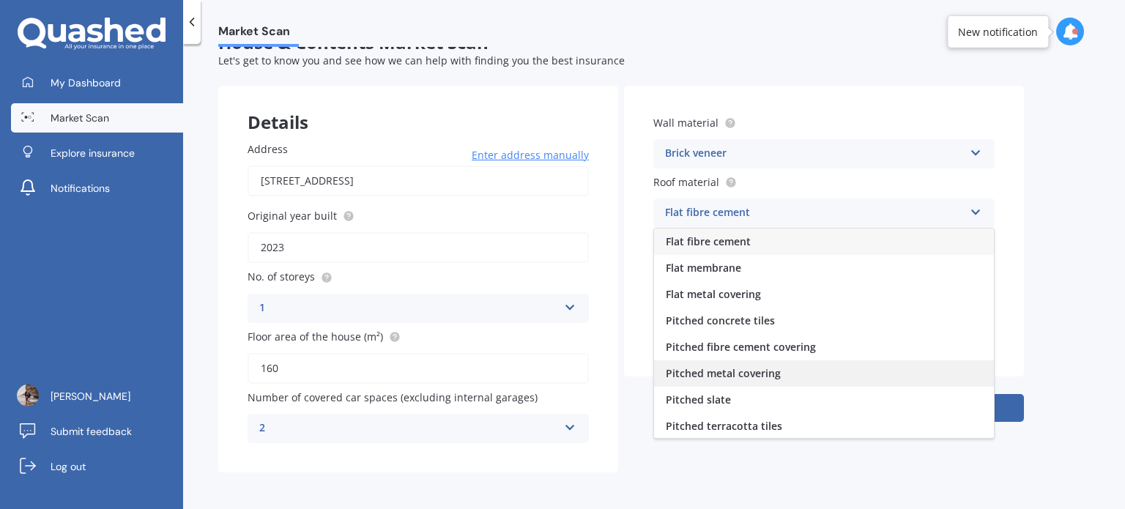
click at [779, 370] on div "Pitched metal covering" at bounding box center [824, 373] width 340 height 26
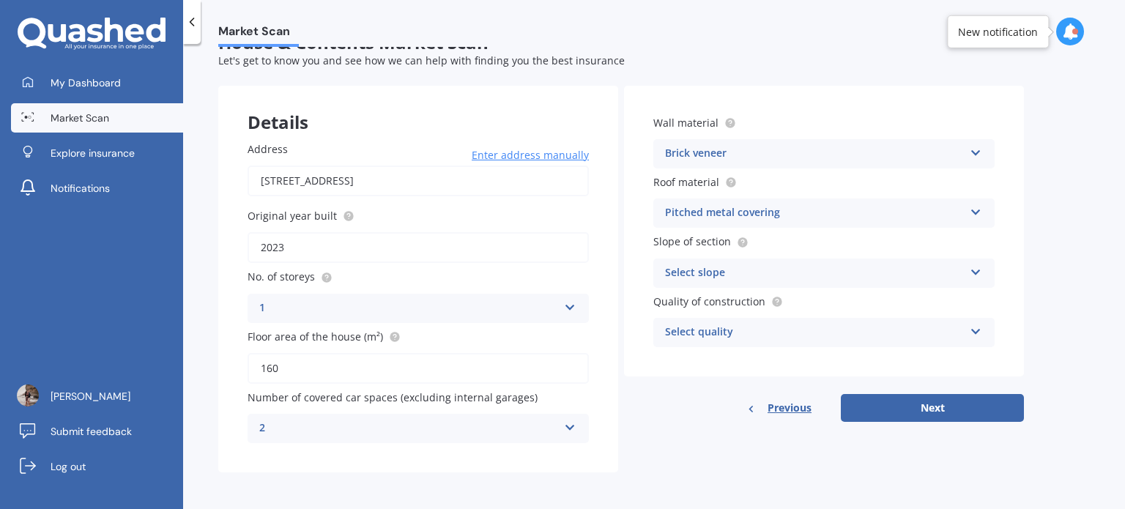
click at [783, 266] on div "Select slope" at bounding box center [814, 273] width 299 height 18
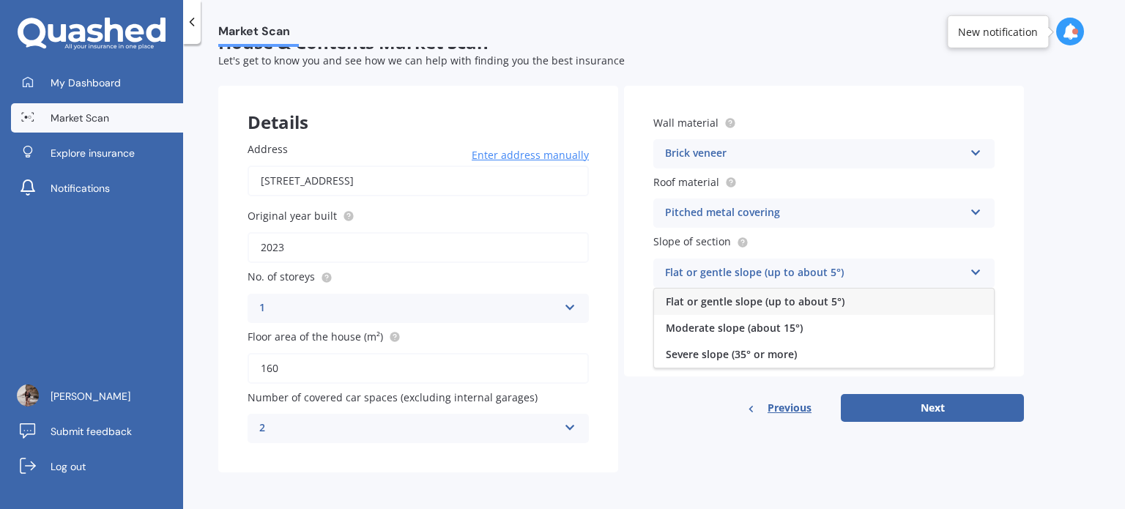
click at [785, 303] on span "Flat or gentle slope (up to about 5°)" at bounding box center [754, 301] width 179 height 14
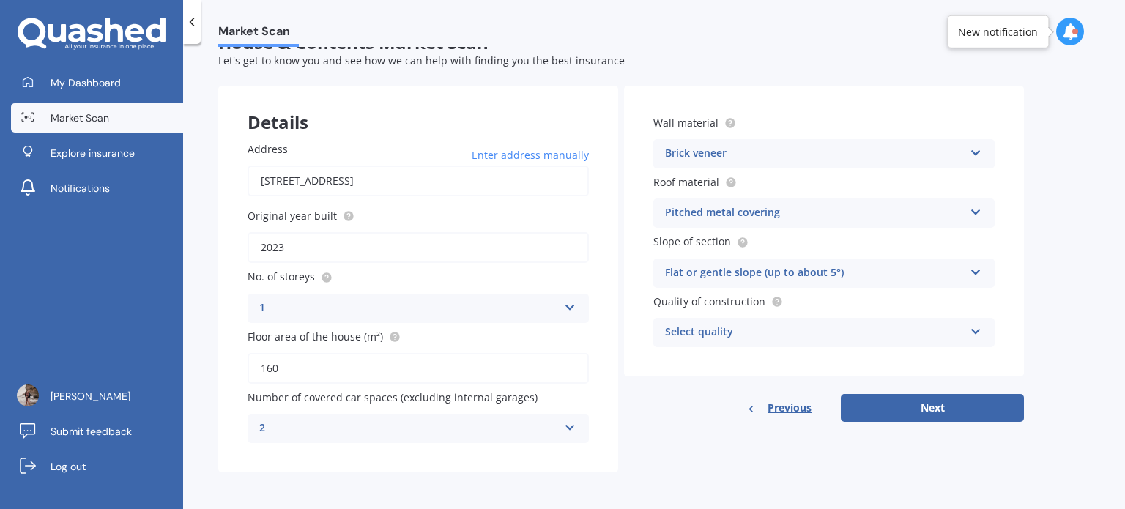
click at [779, 327] on div "Select quality" at bounding box center [814, 333] width 299 height 18
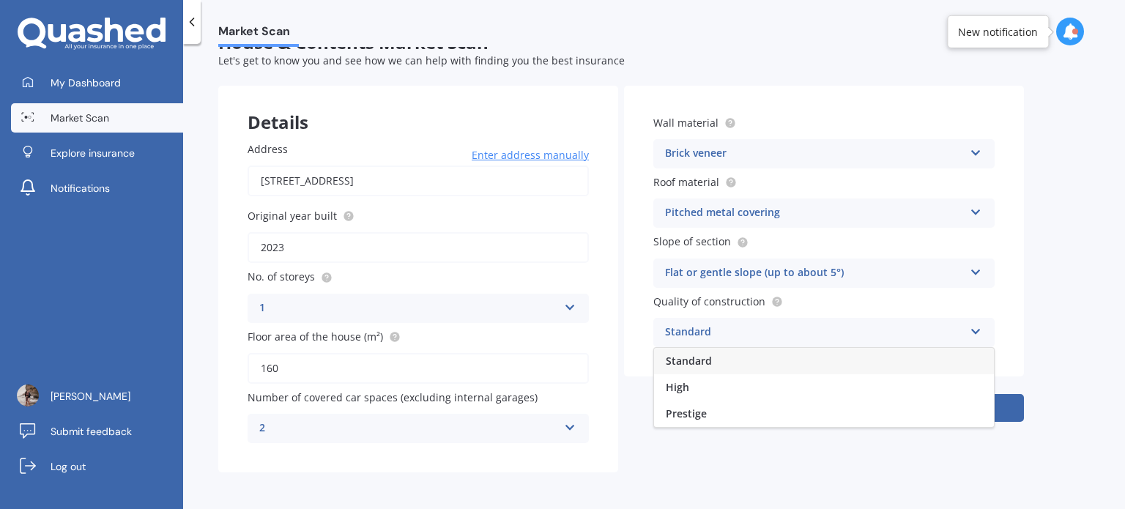
click at [759, 357] on div "Standard" at bounding box center [824, 361] width 340 height 26
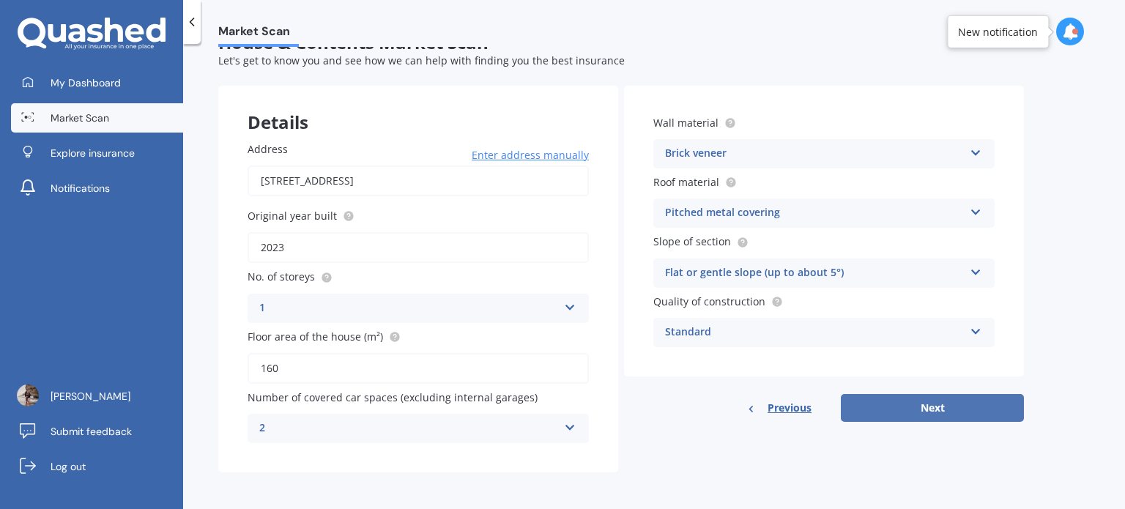
click at [910, 414] on button "Next" at bounding box center [931, 408] width 183 height 28
select select "08"
select select "09"
select select "1988"
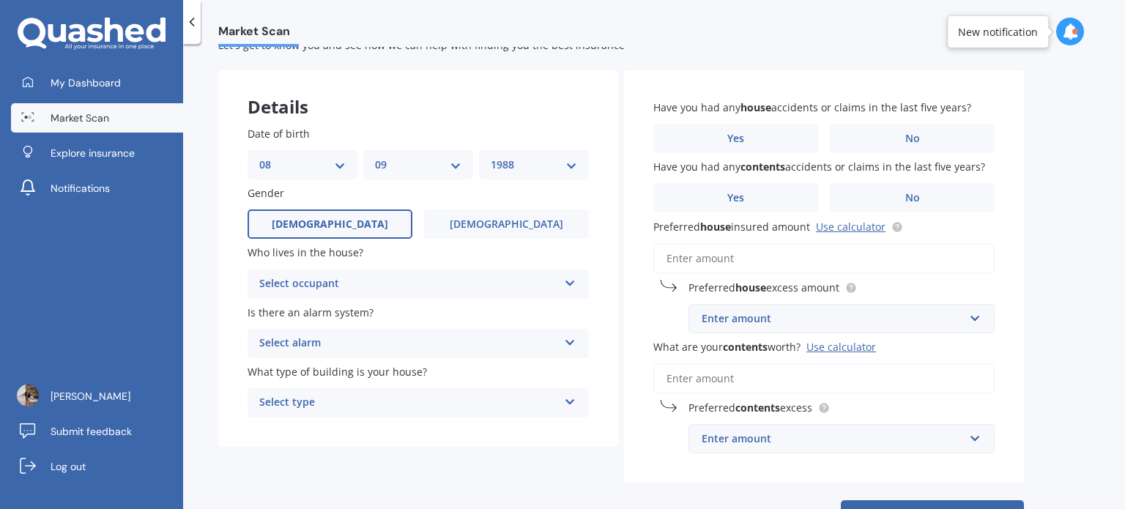
scroll to position [73, 0]
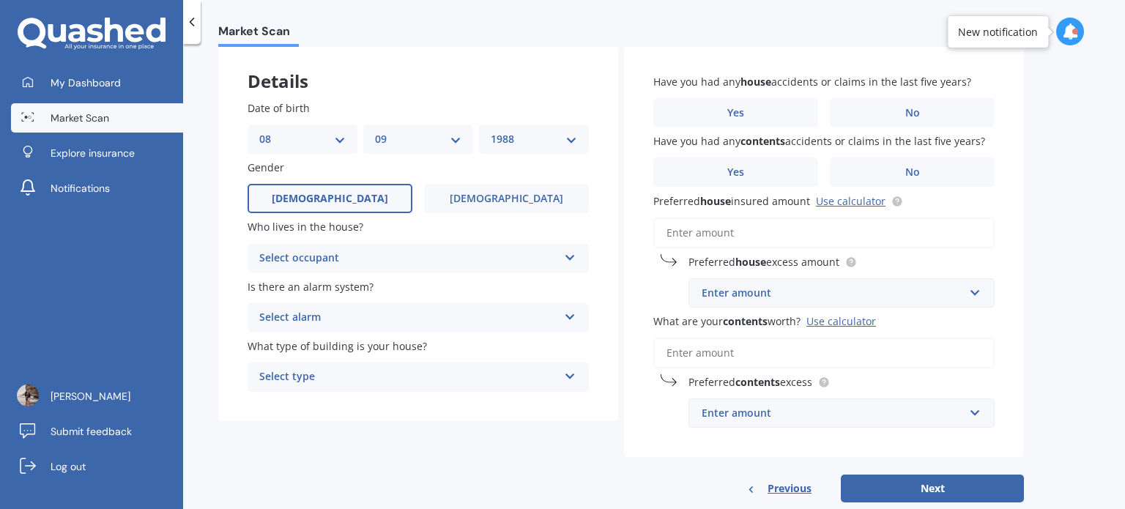
click at [345, 264] on div "Select occupant" at bounding box center [408, 259] width 299 height 18
click at [346, 290] on div "Owner" at bounding box center [418, 287] width 340 height 26
click at [349, 313] on div "Select alarm" at bounding box center [408, 318] width 299 height 18
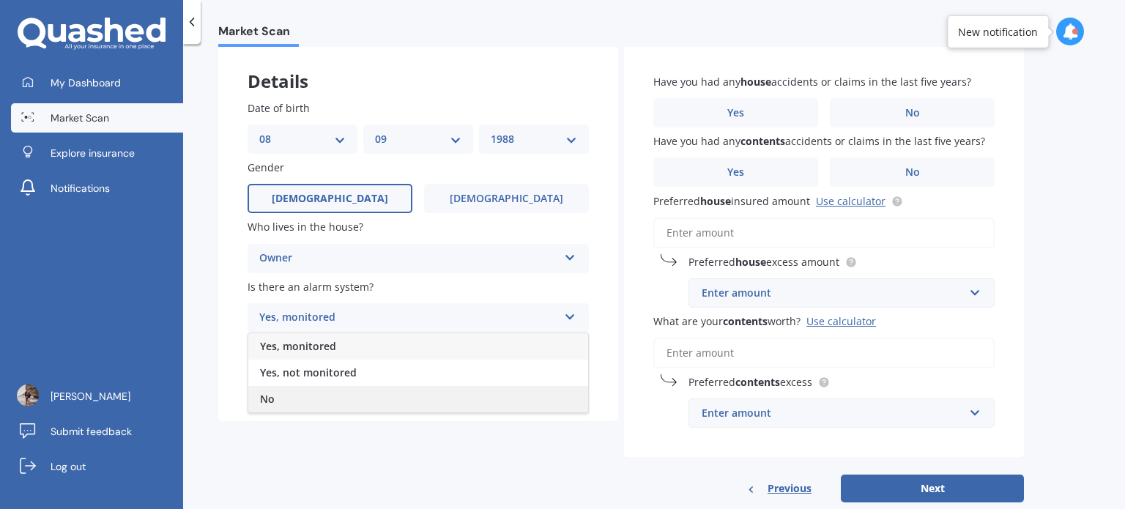
click at [330, 401] on div "No" at bounding box center [418, 399] width 340 height 26
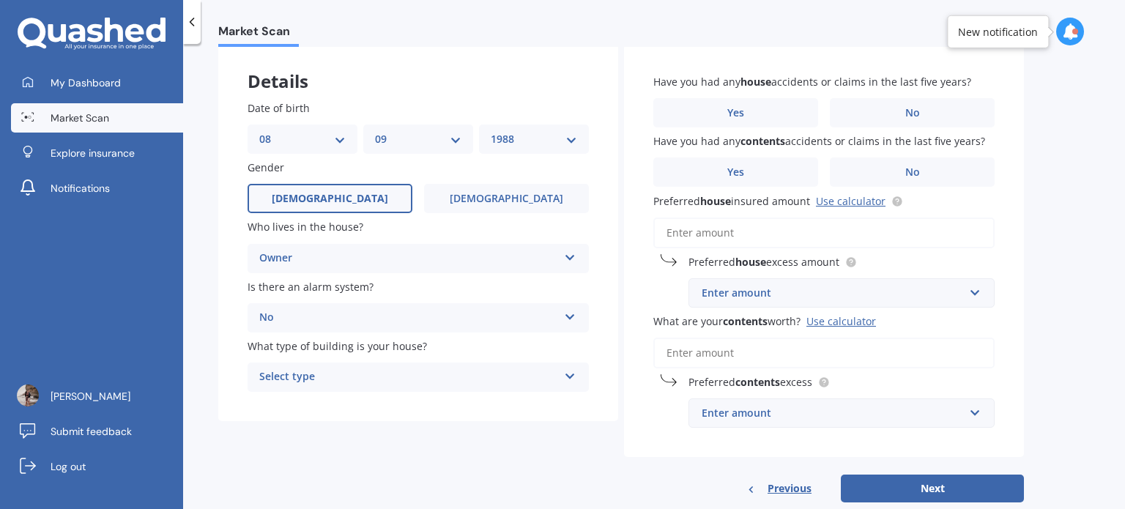
click at [335, 372] on div "Select type" at bounding box center [408, 377] width 299 height 18
click at [340, 406] on div "Freestanding" at bounding box center [418, 405] width 340 height 26
click at [907, 116] on span "No" at bounding box center [912, 113] width 15 height 12
click at [0, 0] on input "No" at bounding box center [0, 0] width 0 height 0
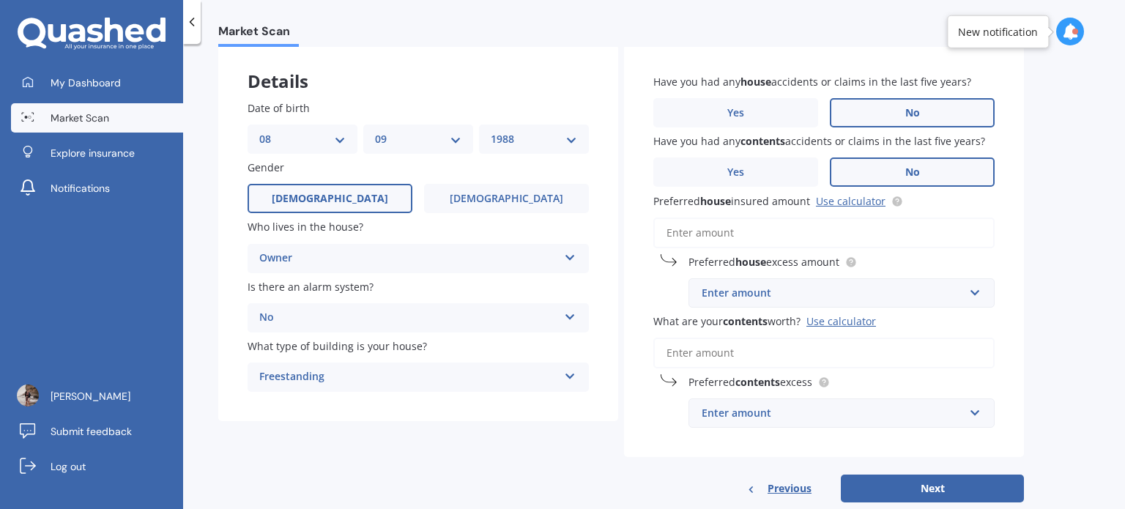
click at [907, 172] on span "No" at bounding box center [912, 172] width 15 height 12
click at [0, 0] on input "No" at bounding box center [0, 0] width 0 height 0
click at [731, 233] on input "Preferred house insured amount Use calculator" at bounding box center [823, 232] width 341 height 31
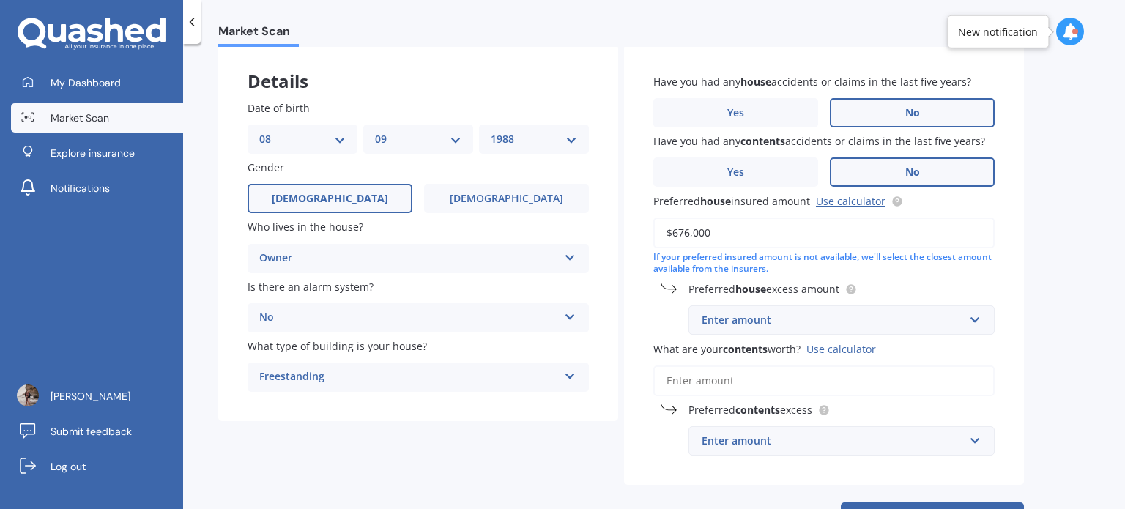
type input "$676,000"
click at [785, 325] on div "Enter amount" at bounding box center [832, 320] width 262 height 16
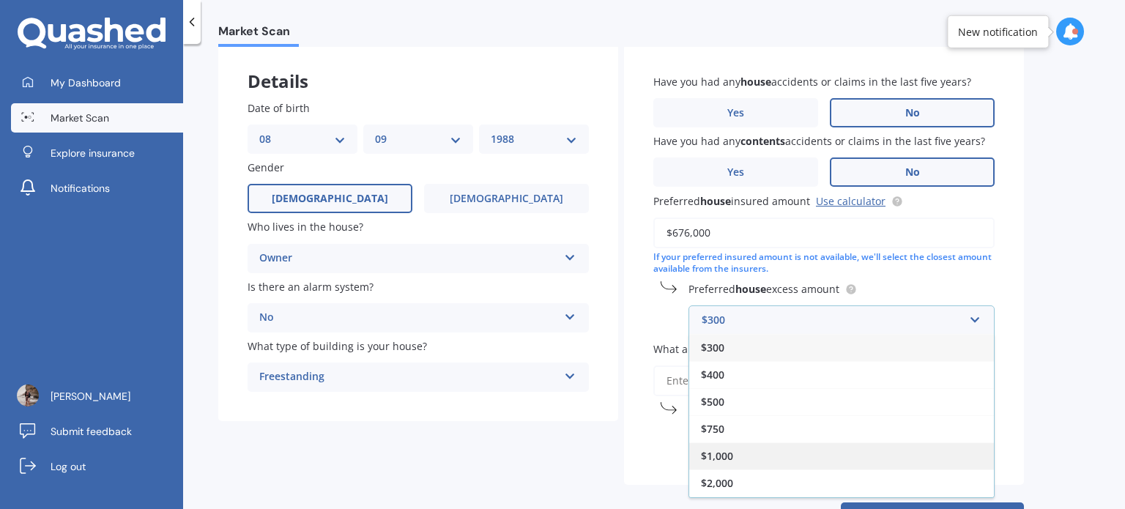
click at [753, 460] on div "$1,000" at bounding box center [841, 455] width 305 height 27
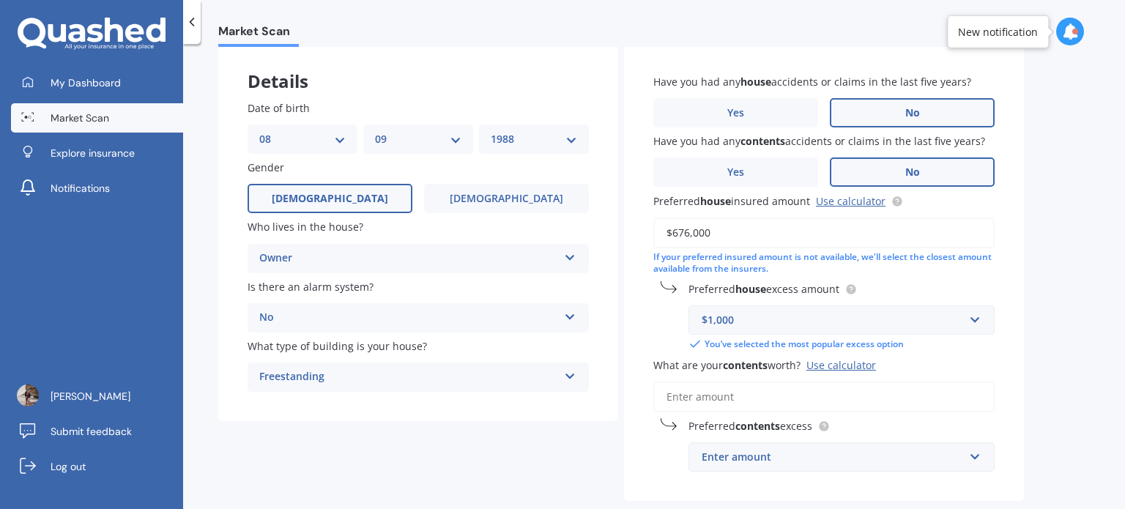
scroll to position [148, 0]
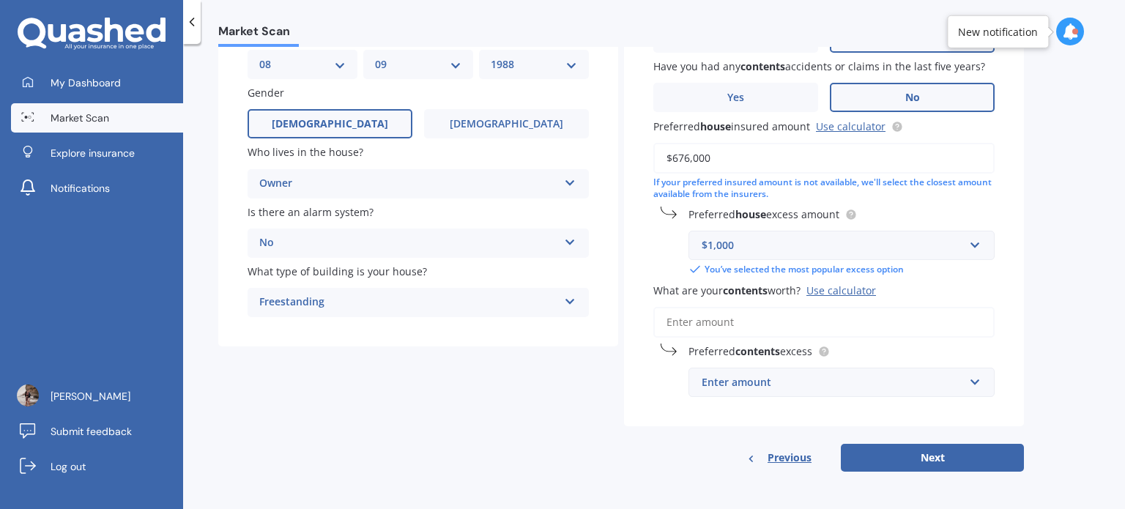
click at [758, 314] on input "What are your contents worth? Use calculator" at bounding box center [823, 322] width 341 height 31
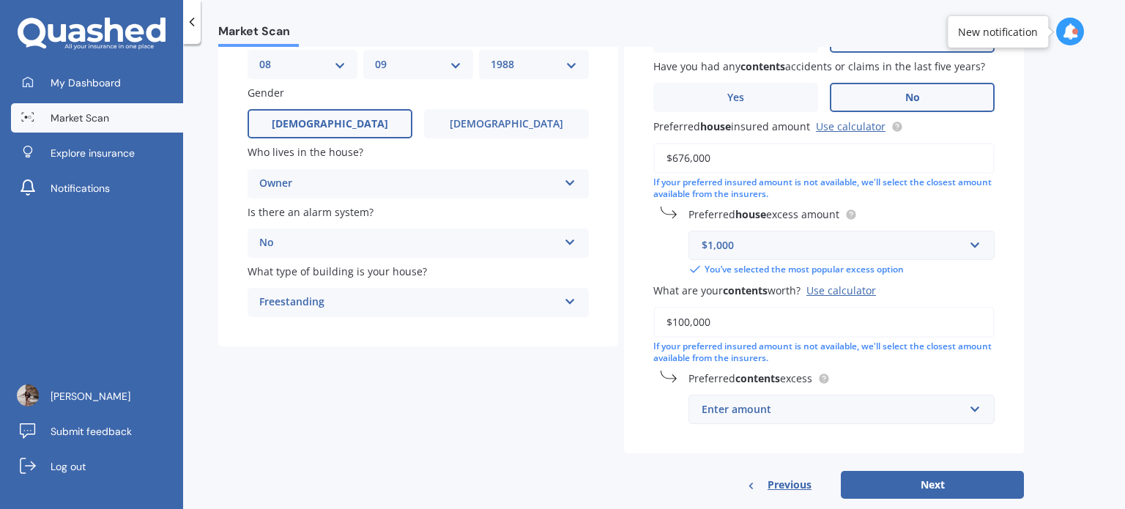
type input "$100,000"
click at [802, 406] on div "Enter amount" at bounding box center [832, 409] width 262 height 16
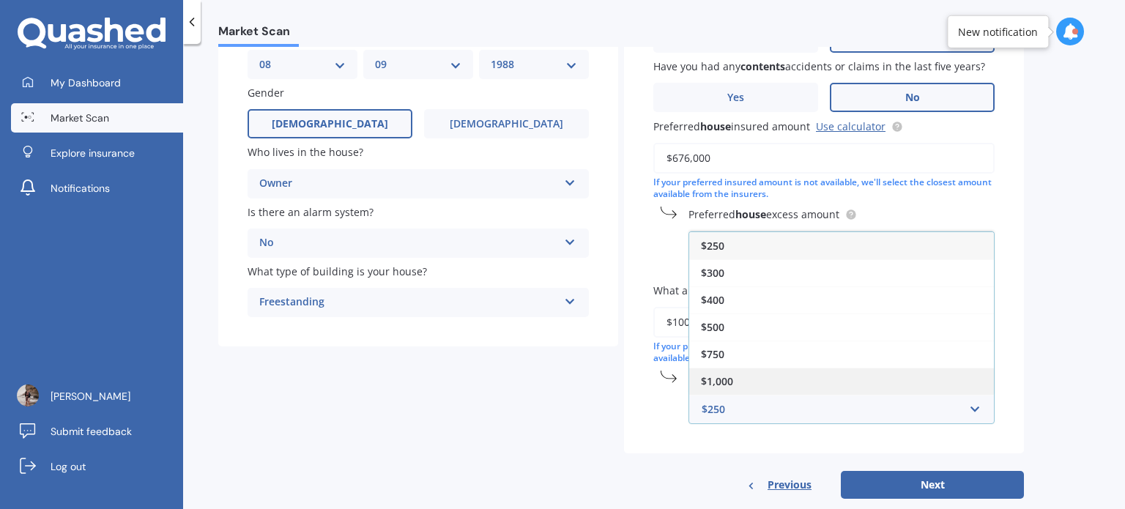
click at [783, 373] on div "$1,000" at bounding box center [841, 381] width 305 height 27
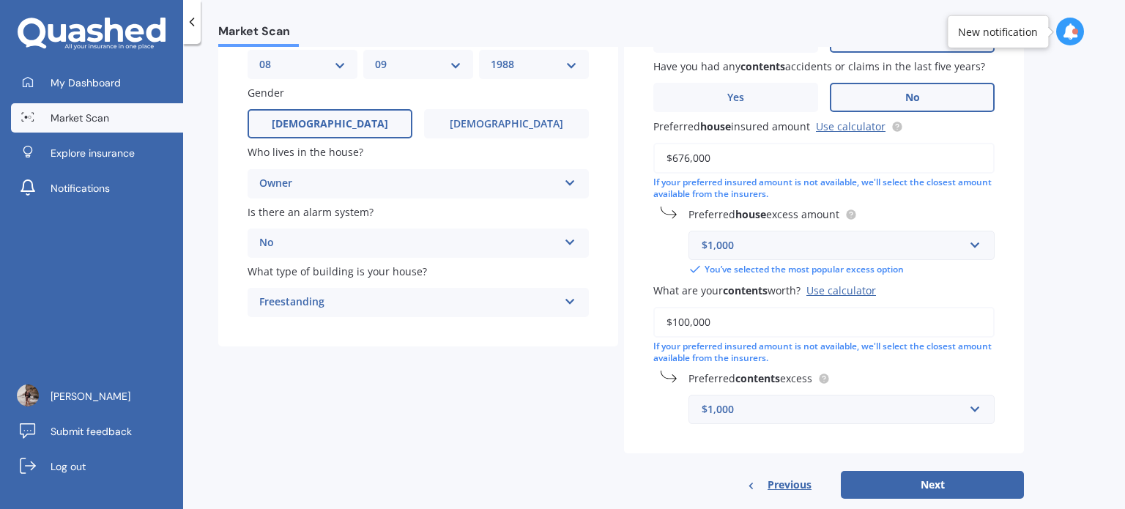
click at [1103, 327] on div "Market Scan House & Contents Market Scan 70 % Let's get to know you and see how…" at bounding box center [653, 279] width 941 height 465
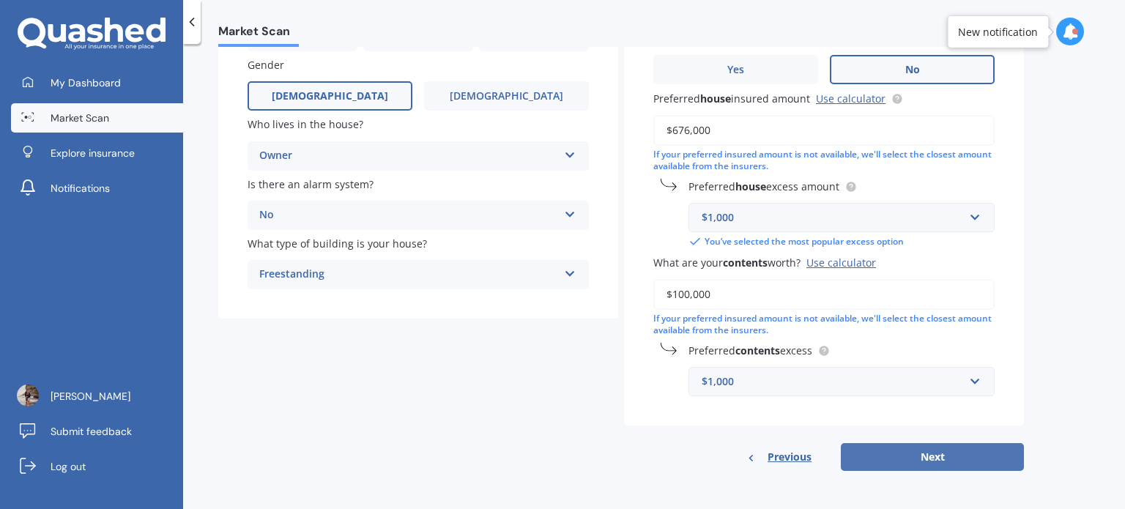
click at [982, 455] on button "Next" at bounding box center [931, 457] width 183 height 28
select select "08"
select select "09"
select select "1988"
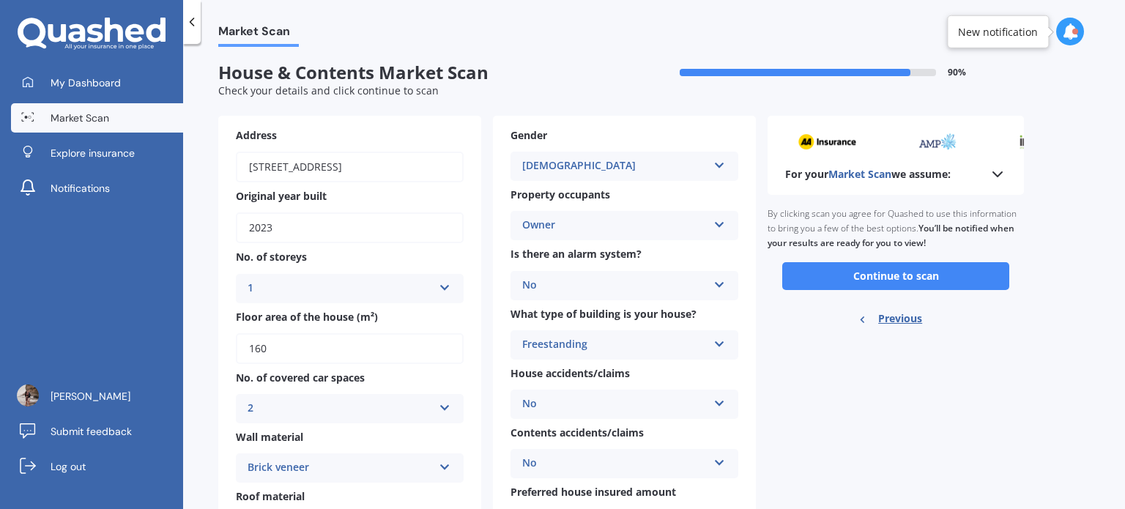
scroll to position [0, 0]
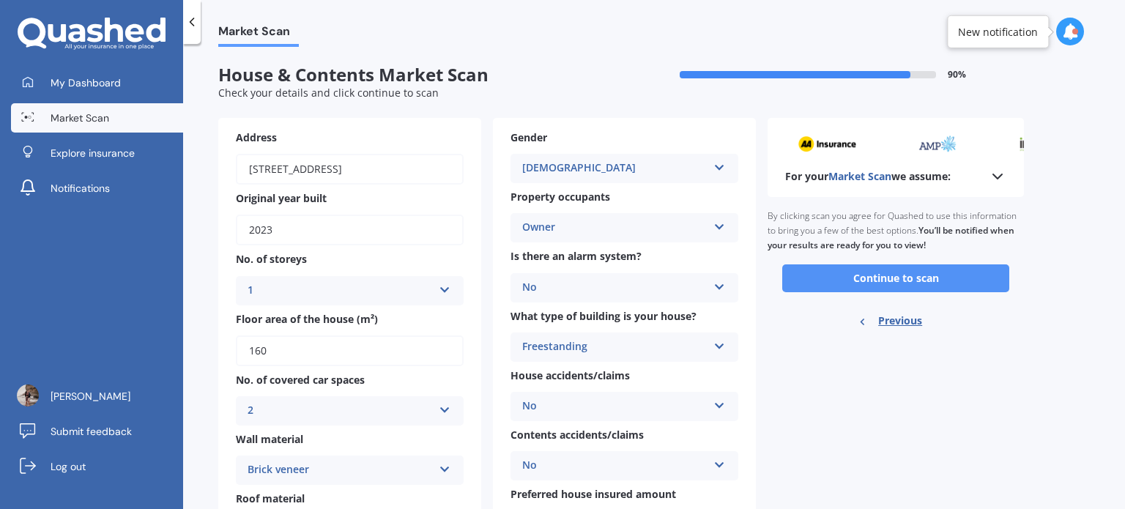
click at [955, 279] on button "Continue to scan" at bounding box center [895, 278] width 227 height 28
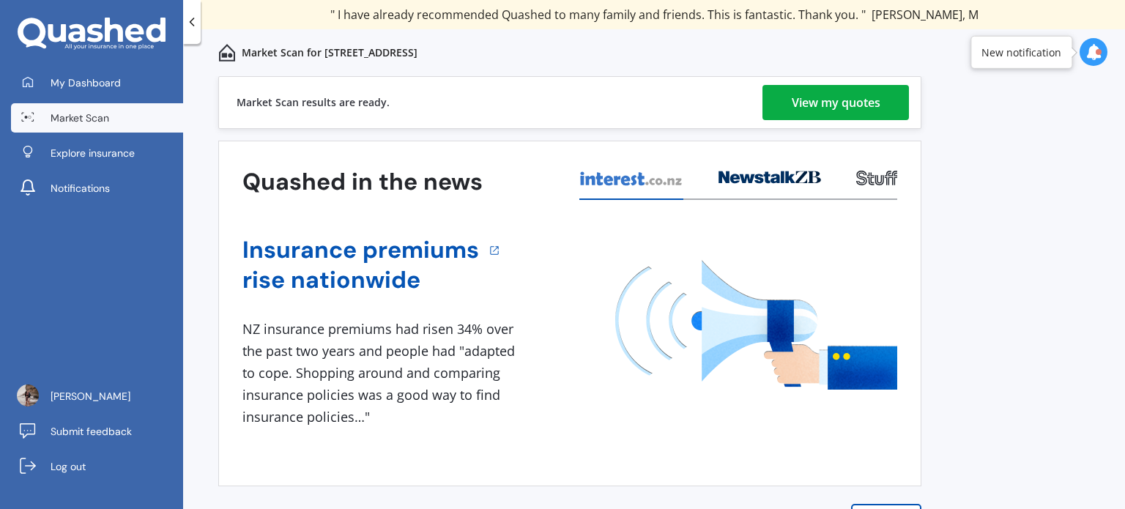
click at [887, 105] on link "View my quotes" at bounding box center [835, 102] width 146 height 35
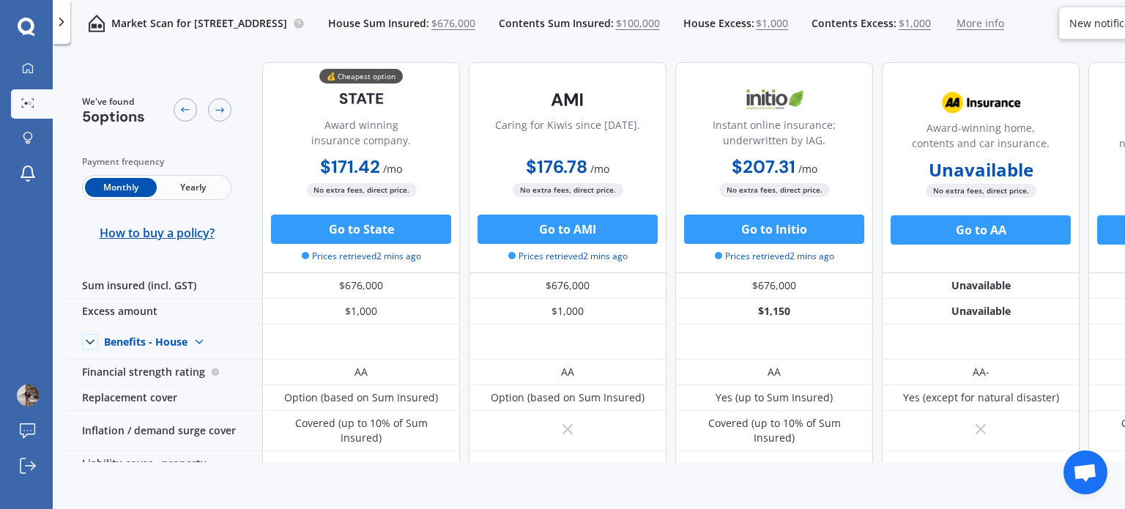
click at [62, 26] on icon at bounding box center [61, 22] width 15 height 15
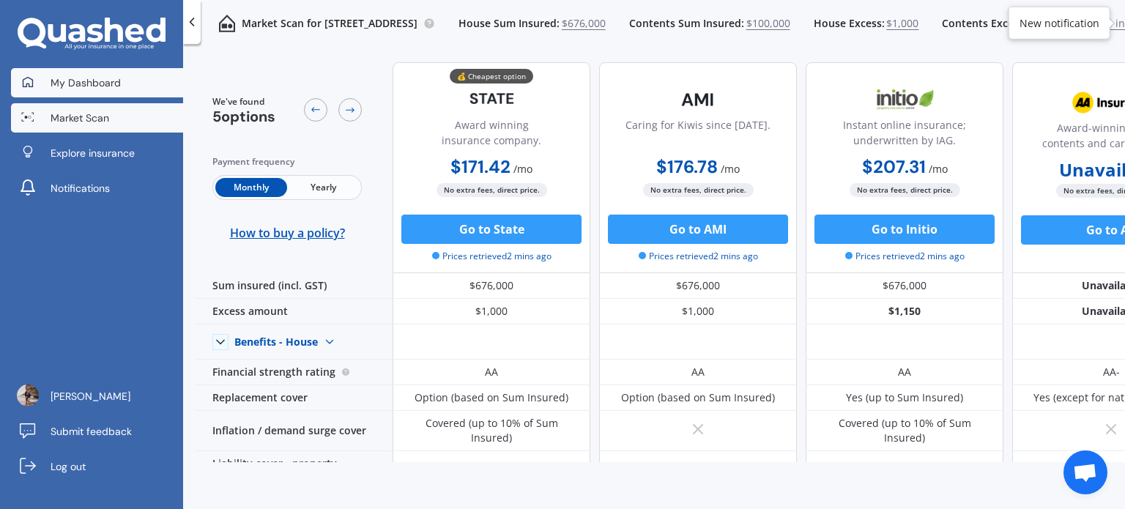
click at [69, 78] on span "My Dashboard" at bounding box center [86, 82] width 70 height 15
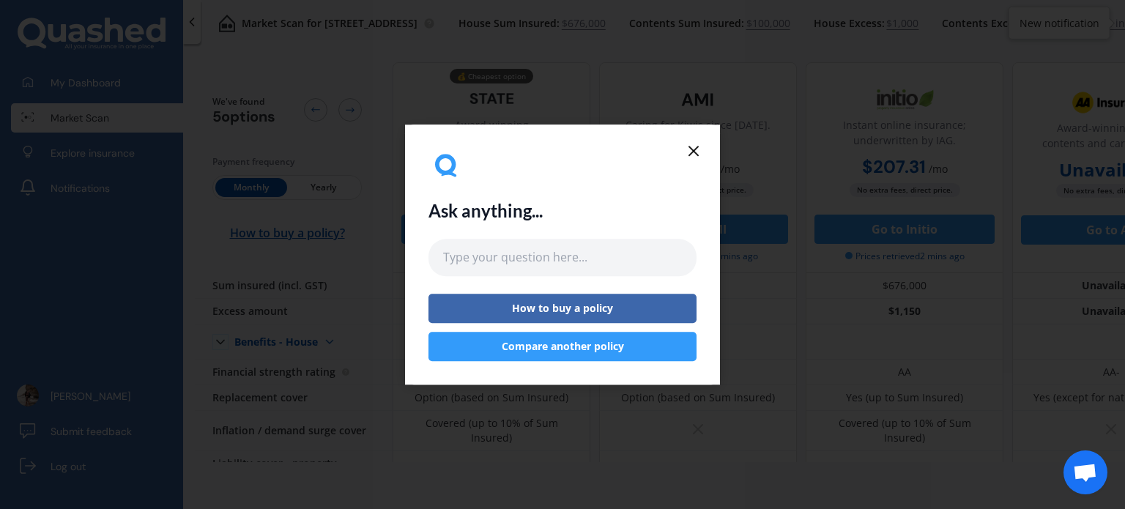
click at [559, 350] on button "Compare another policy" at bounding box center [562, 346] width 268 height 29
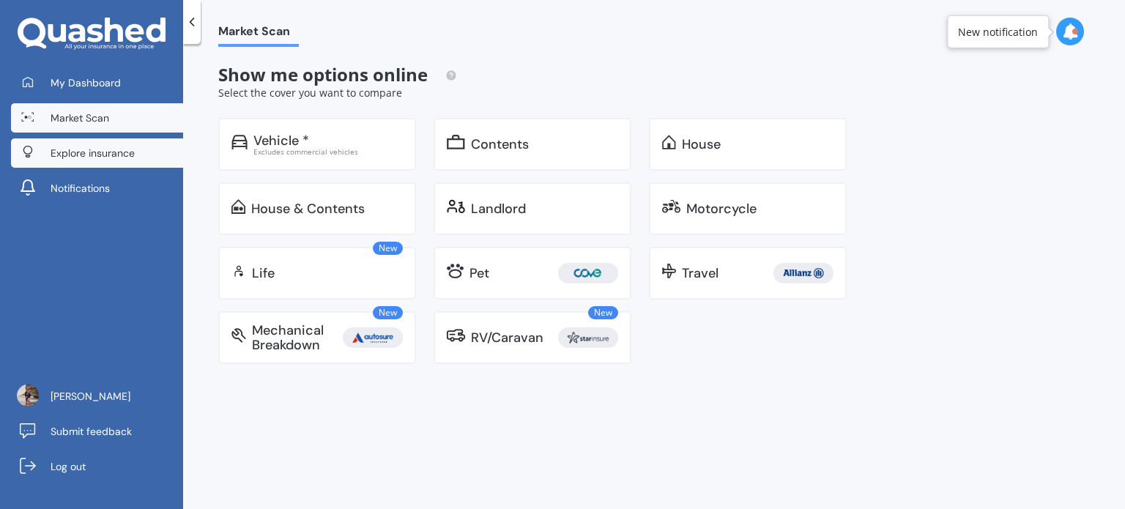
click at [99, 153] on span "Explore insurance" at bounding box center [93, 153] width 84 height 15
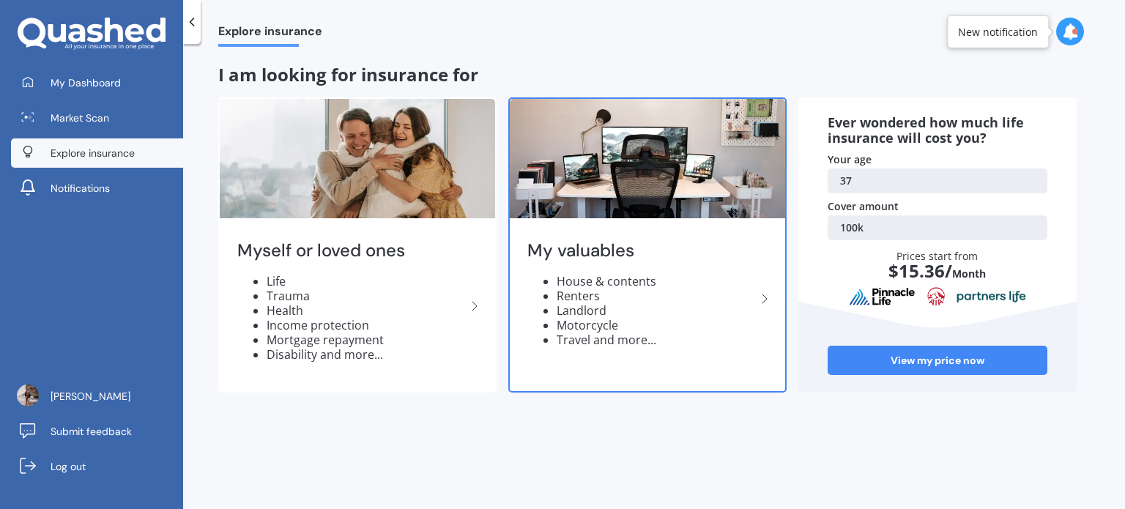
click at [635, 207] on img at bounding box center [647, 158] width 275 height 119
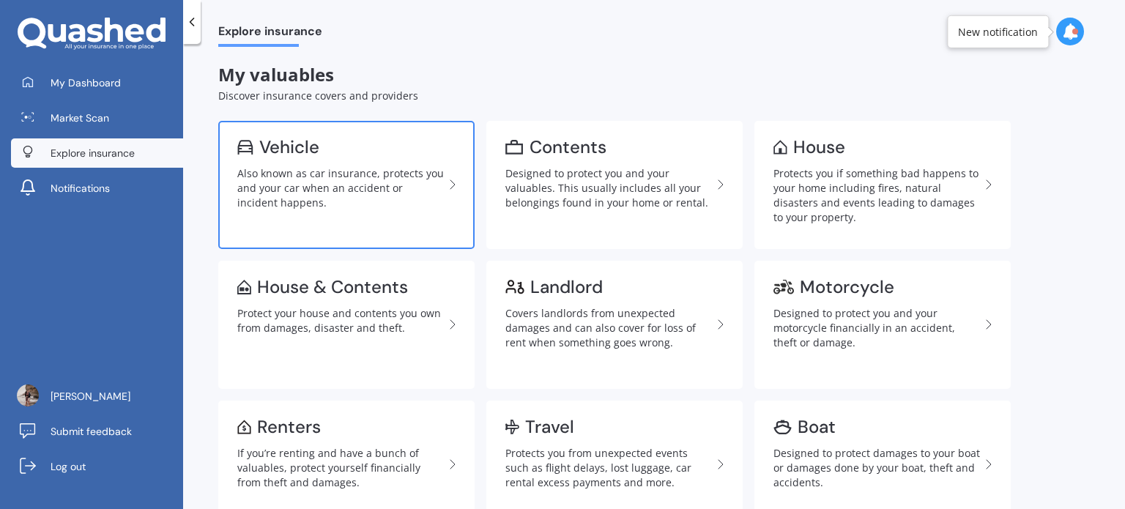
click at [352, 182] on div "Also known as car insurance, protects you and your car when an accident or inci…" at bounding box center [340, 188] width 206 height 44
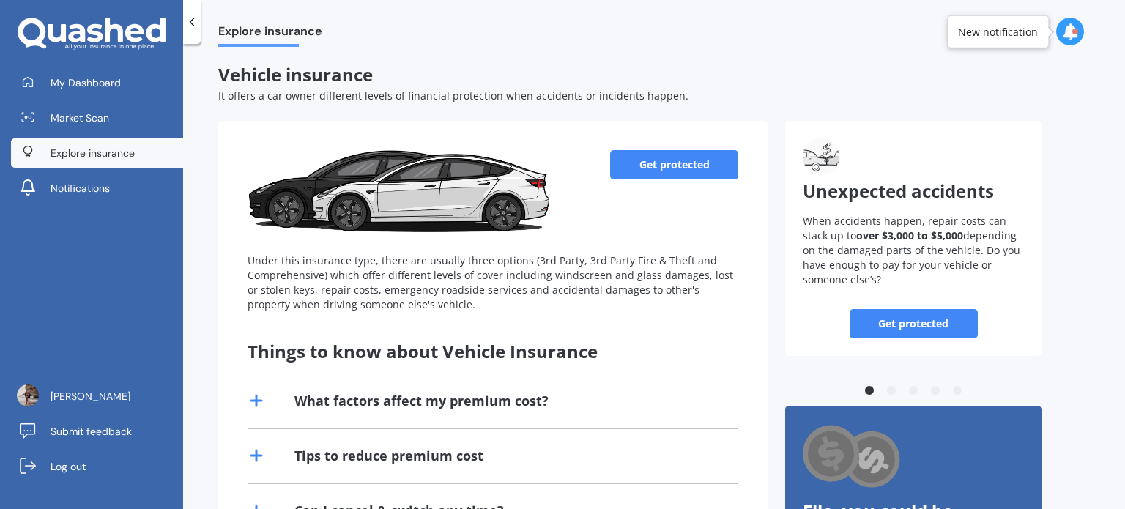
click at [693, 176] on link "Get protected" at bounding box center [674, 164] width 128 height 29
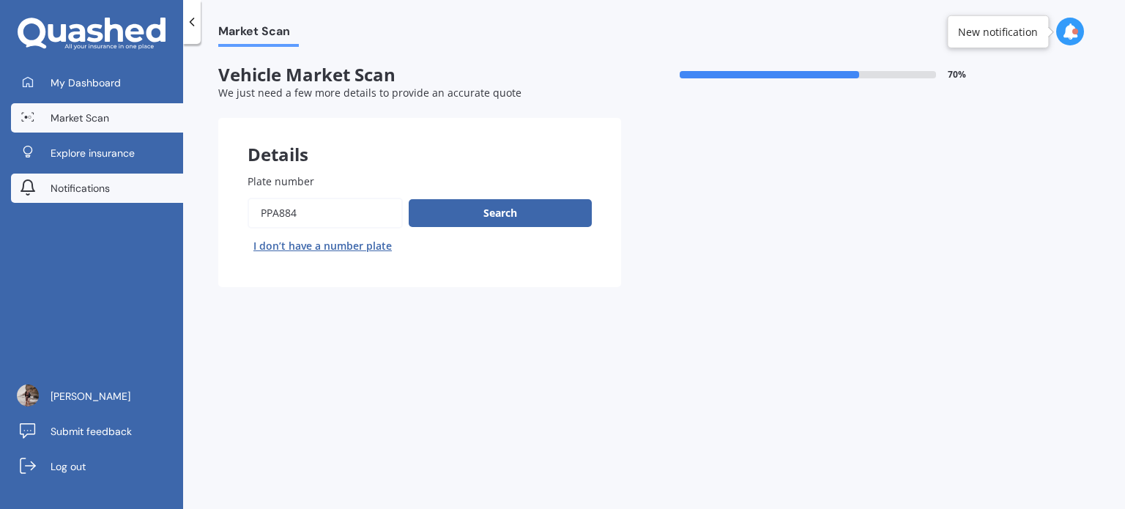
click at [92, 187] on span "Notifications" at bounding box center [80, 188] width 59 height 15
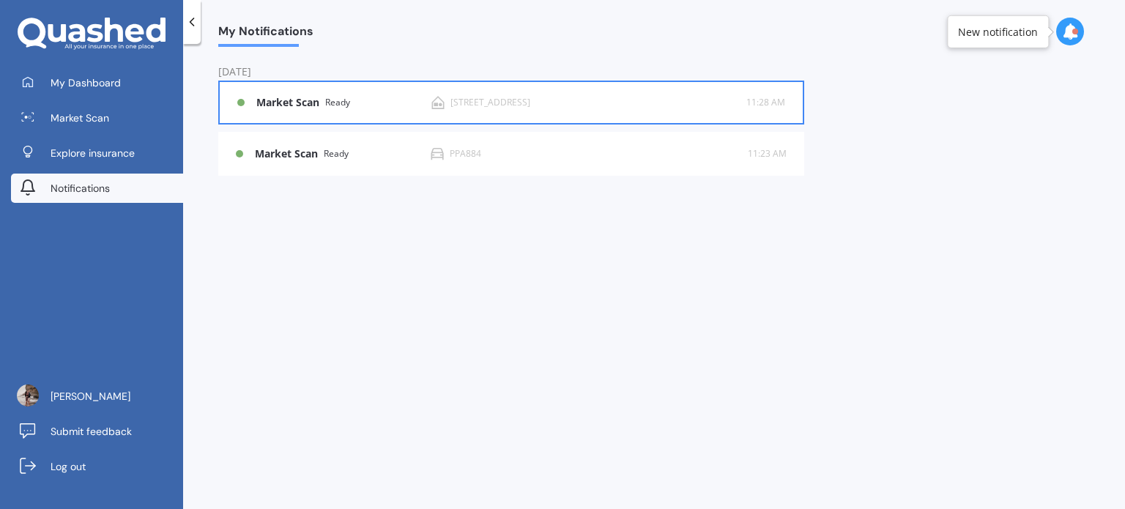
click at [439, 105] on icon at bounding box center [437, 102] width 13 height 13
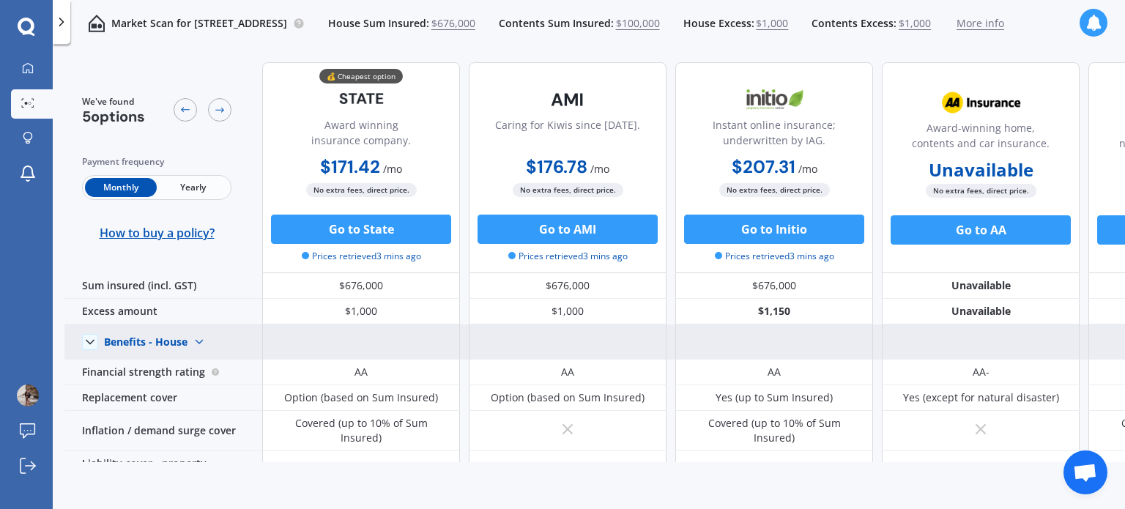
click at [179, 343] on div "Benefits - House" at bounding box center [145, 341] width 83 height 13
click at [91, 339] on icon at bounding box center [90, 342] width 15 height 15
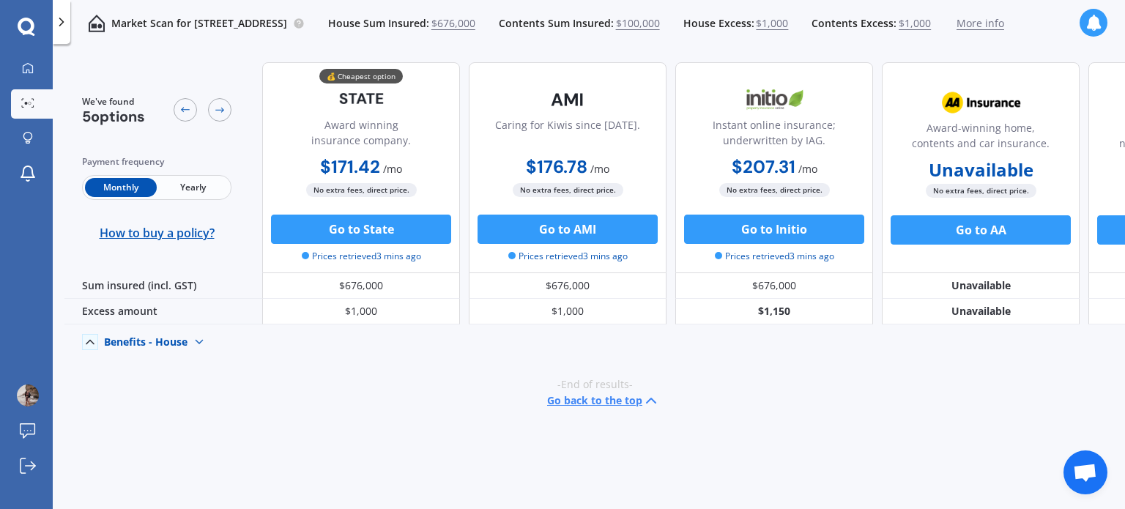
click at [101, 339] on div "Benefits - House Benefits - House Benefits - Contents" at bounding box center [163, 341] width 198 height 35
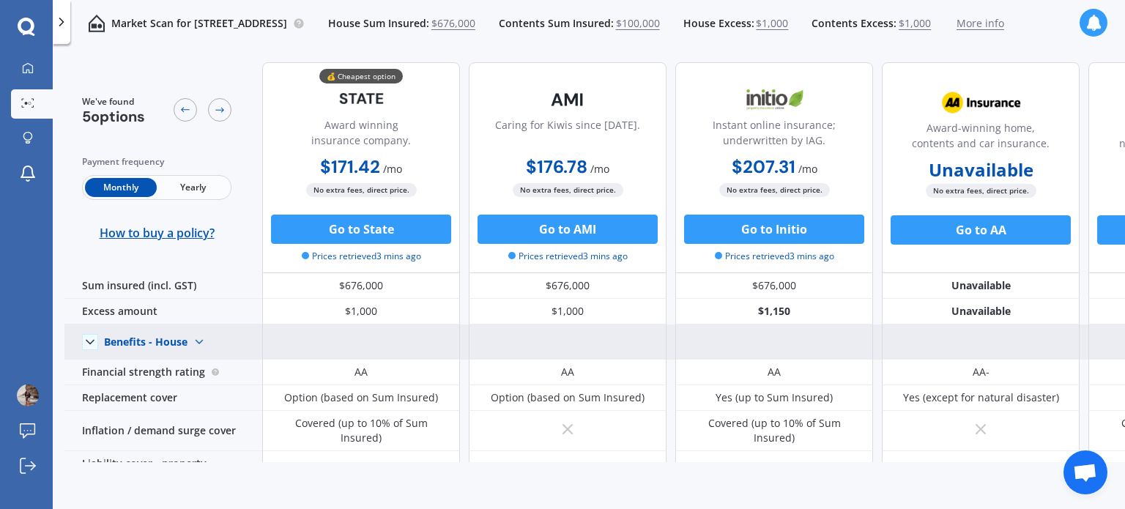
click at [146, 342] on div "Benefits - House" at bounding box center [145, 341] width 83 height 13
click at [161, 389] on span "Benefits - Contents" at bounding box center [162, 394] width 93 height 14
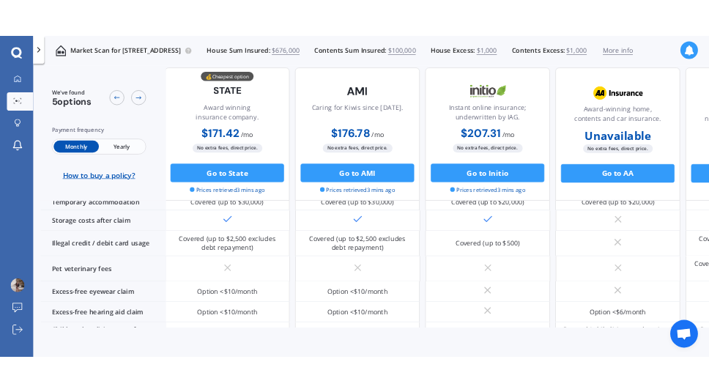
scroll to position [952, 0]
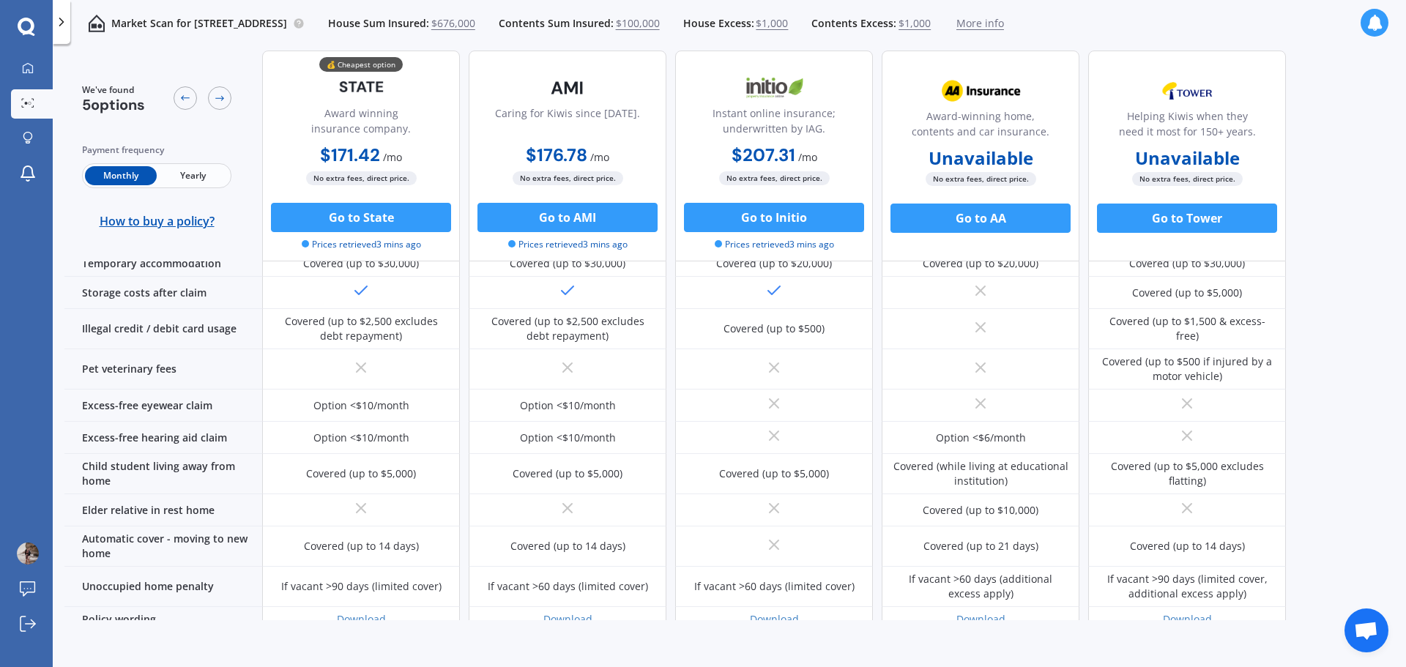
click at [26, 89] on link "Market Scan" at bounding box center [32, 103] width 42 height 29
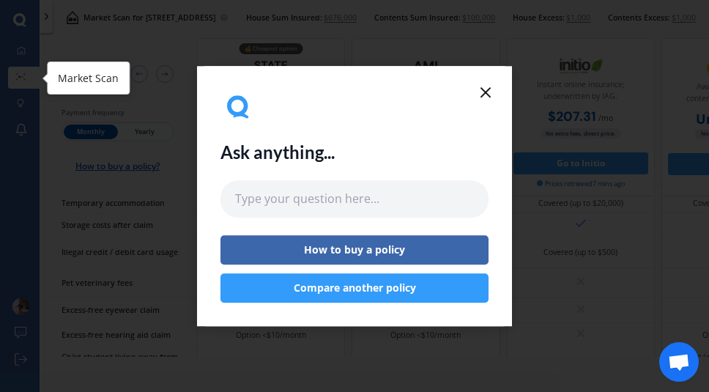
drag, startPoint x: 26, startPoint y: 71, endPoint x: 35, endPoint y: 72, distance: 8.8
click at [26, 70] on div "Ask anything... How to buy a policy Compare another policy" at bounding box center [354, 196] width 709 height 392
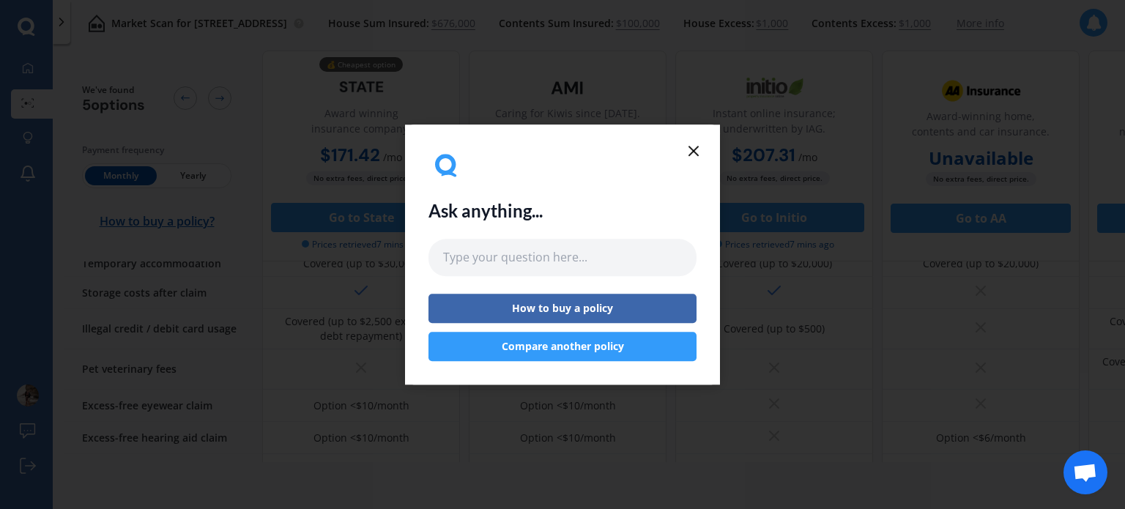
click at [696, 149] on line at bounding box center [693, 150] width 9 height 9
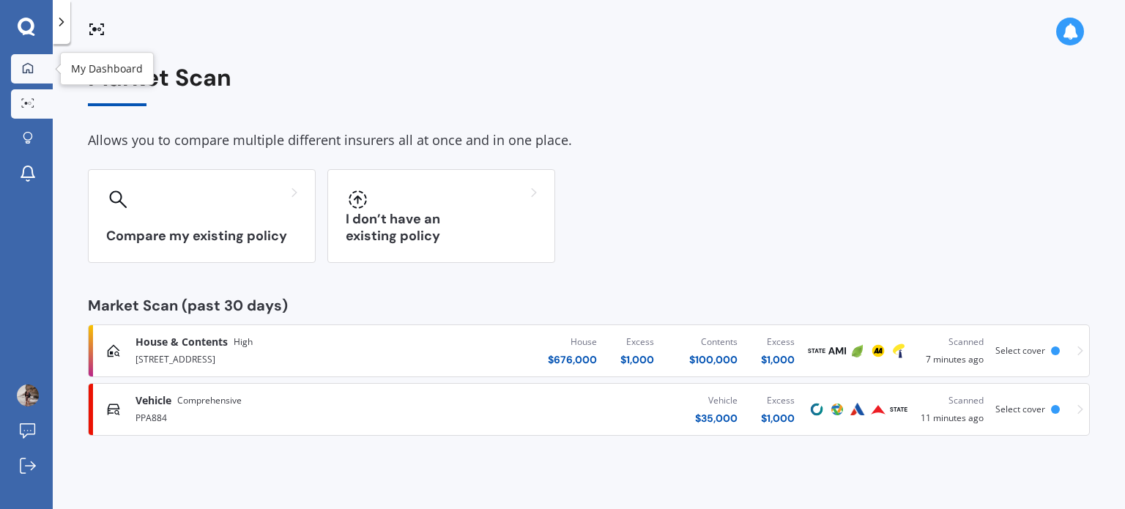
click at [19, 64] on div at bounding box center [28, 68] width 22 height 13
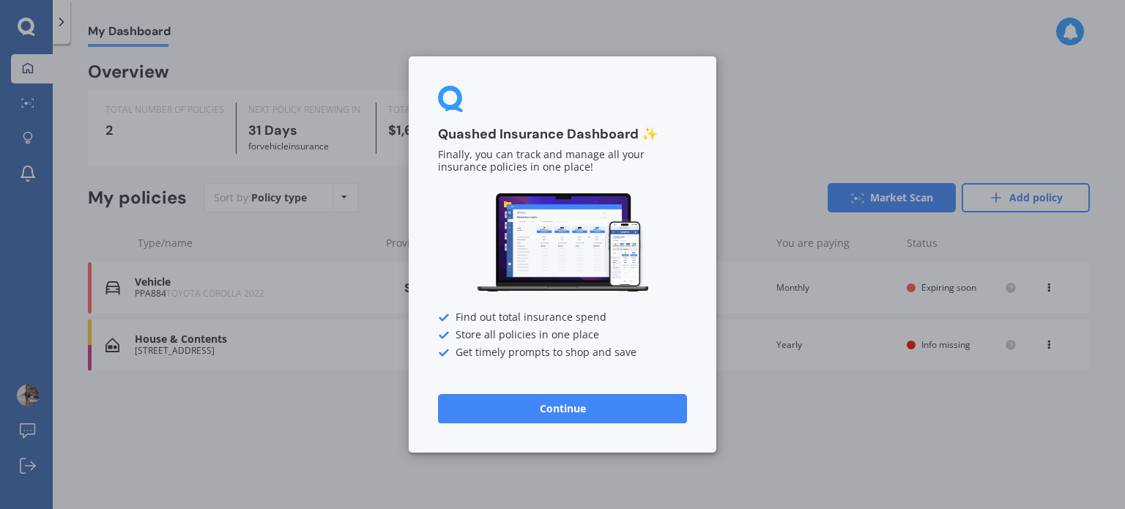
click at [622, 409] on button "Continue" at bounding box center [562, 408] width 249 height 29
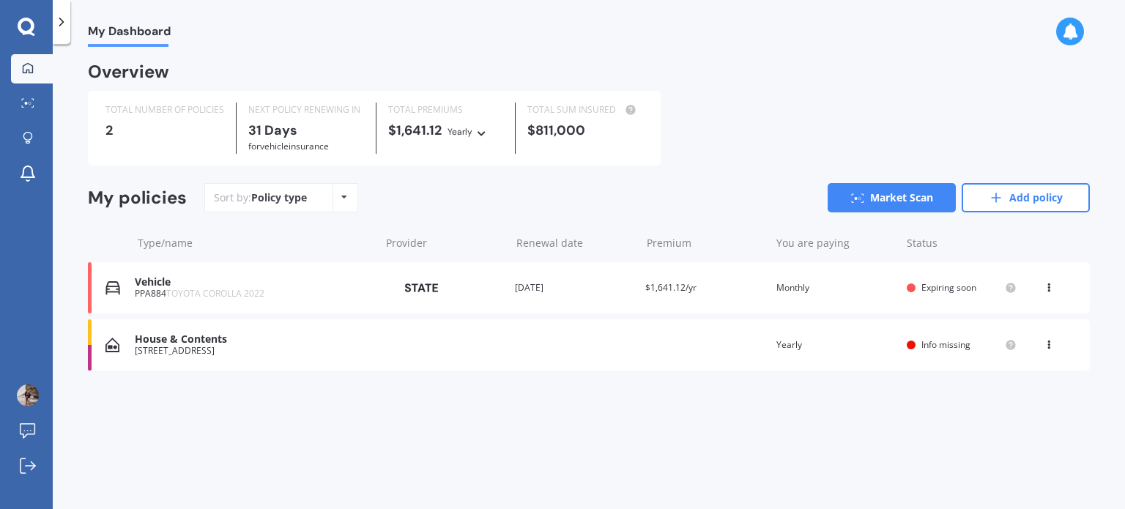
click at [1045, 342] on icon at bounding box center [1048, 342] width 10 height 9
click at [1026, 370] on div "View policy" at bounding box center [1016, 372] width 145 height 29
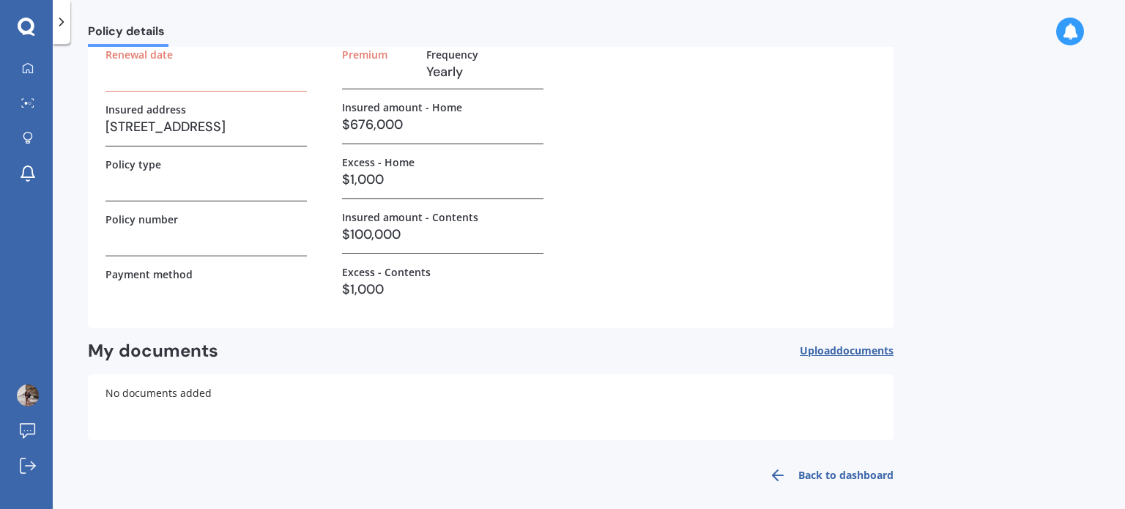
scroll to position [107, 0]
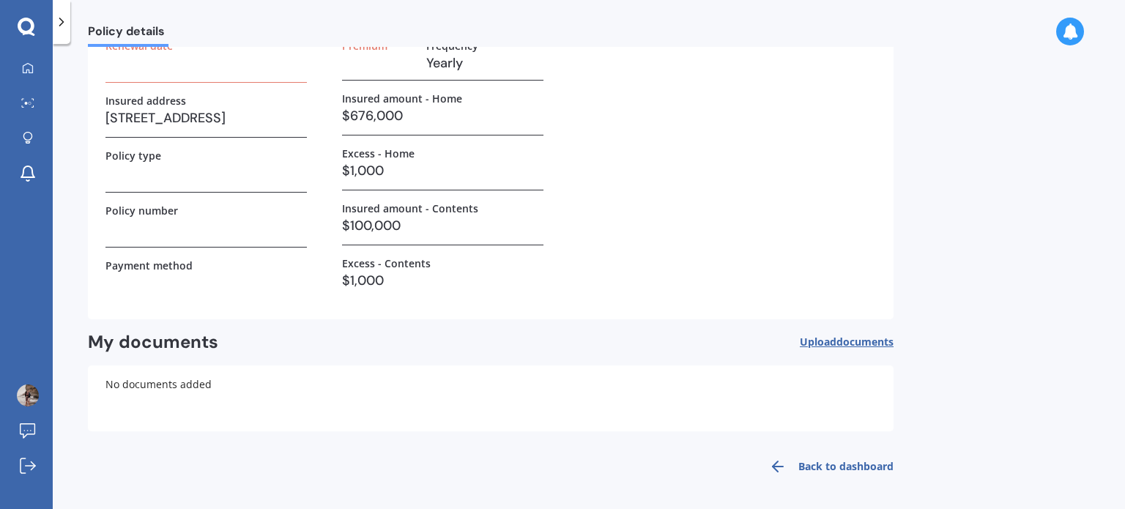
click at [840, 344] on span "documents" at bounding box center [864, 342] width 57 height 14
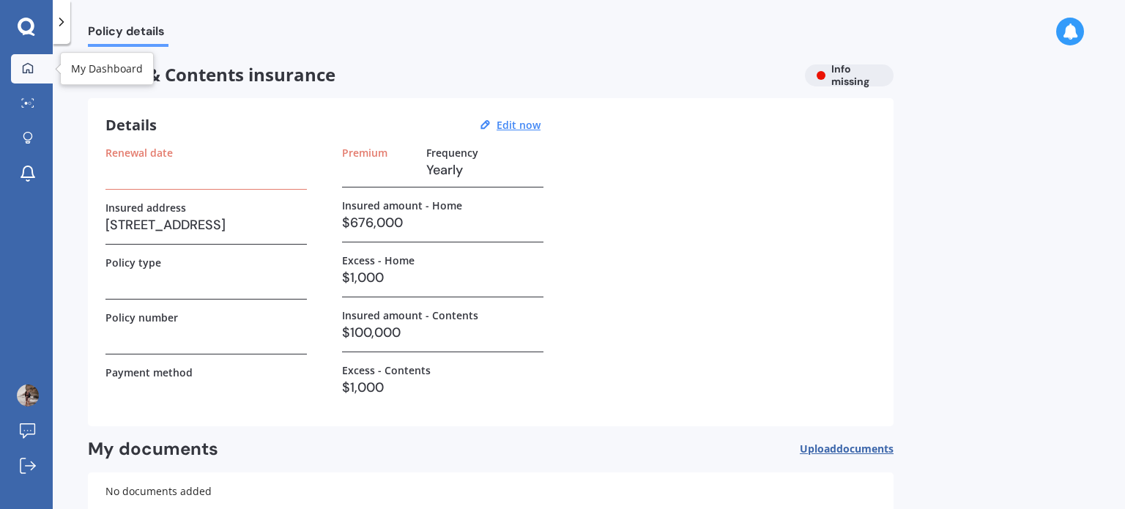
click at [39, 73] on link "My Dashboard" at bounding box center [32, 68] width 42 height 29
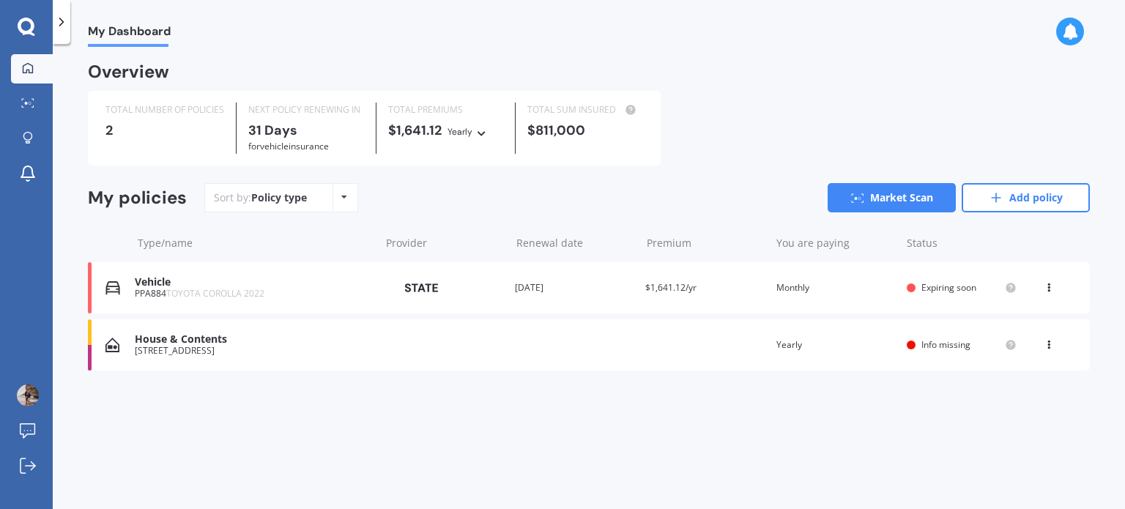
click at [1050, 346] on icon at bounding box center [1048, 342] width 10 height 9
click at [1004, 410] on div "Delete" at bounding box center [1016, 401] width 145 height 29
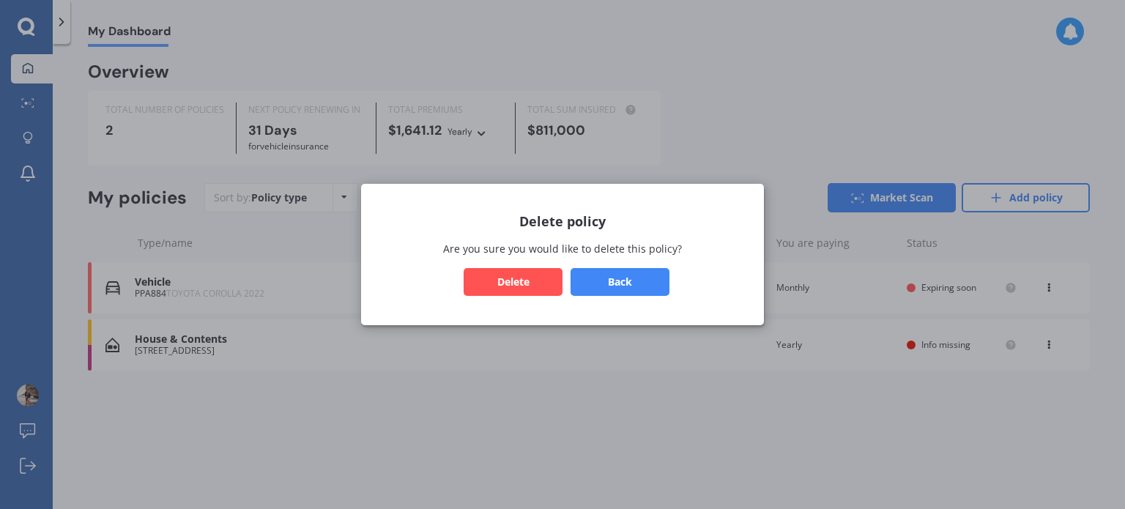
click at [512, 277] on button "Delete" at bounding box center [512, 282] width 99 height 28
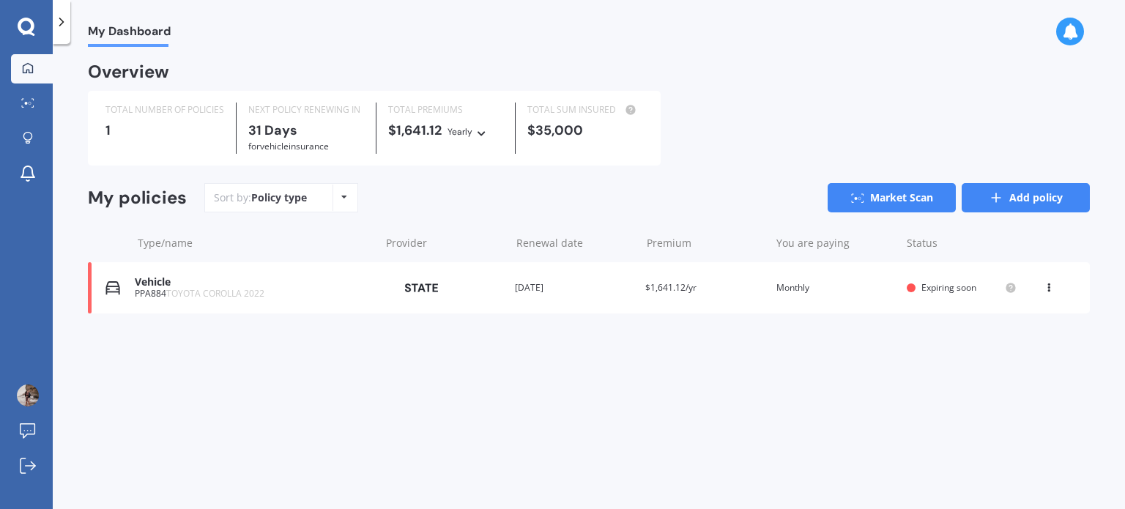
click at [1051, 198] on link "Add policy" at bounding box center [1025, 197] width 128 height 29
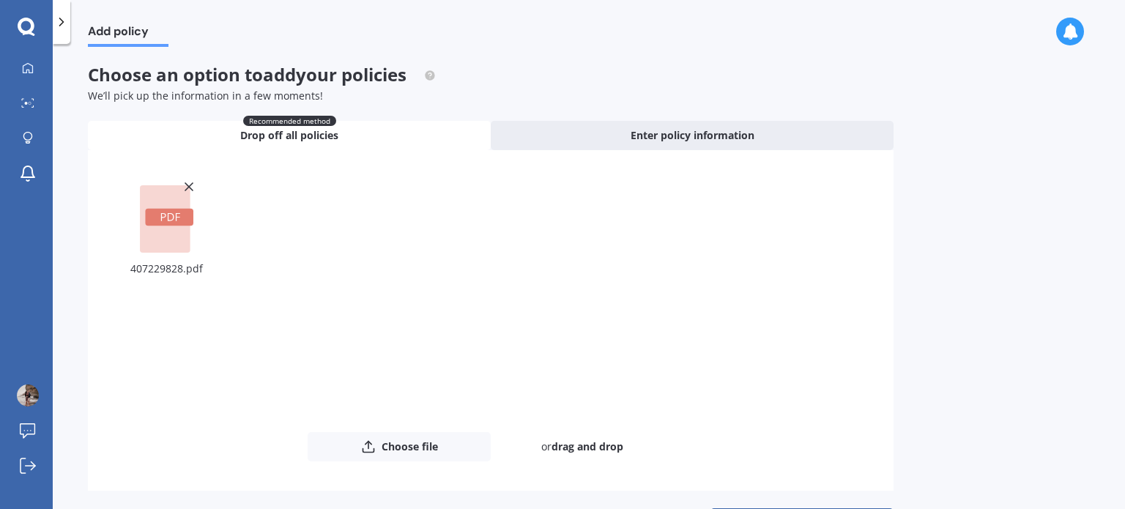
scroll to position [53, 0]
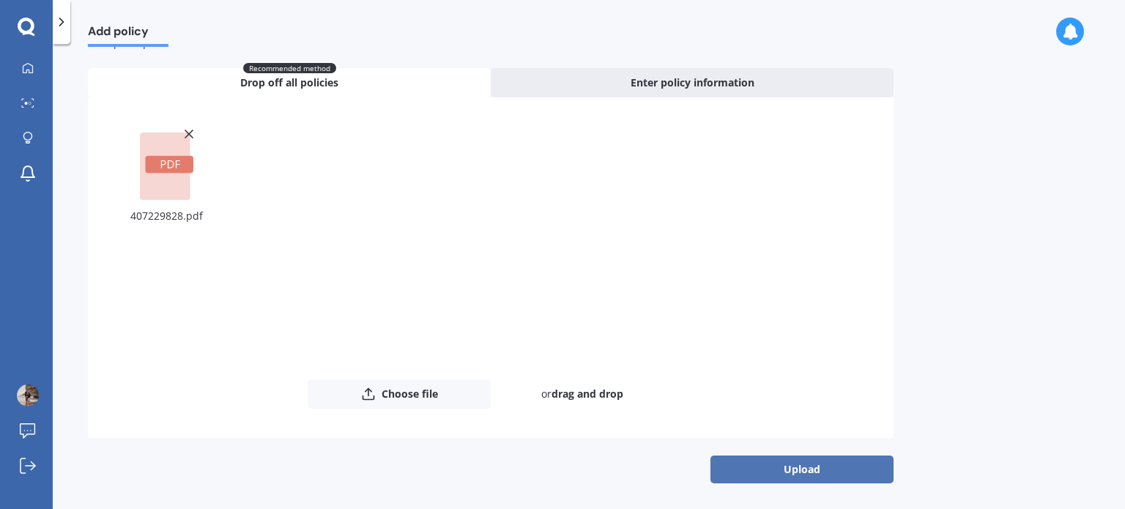
click at [834, 464] on button "Upload" at bounding box center [801, 469] width 183 height 28
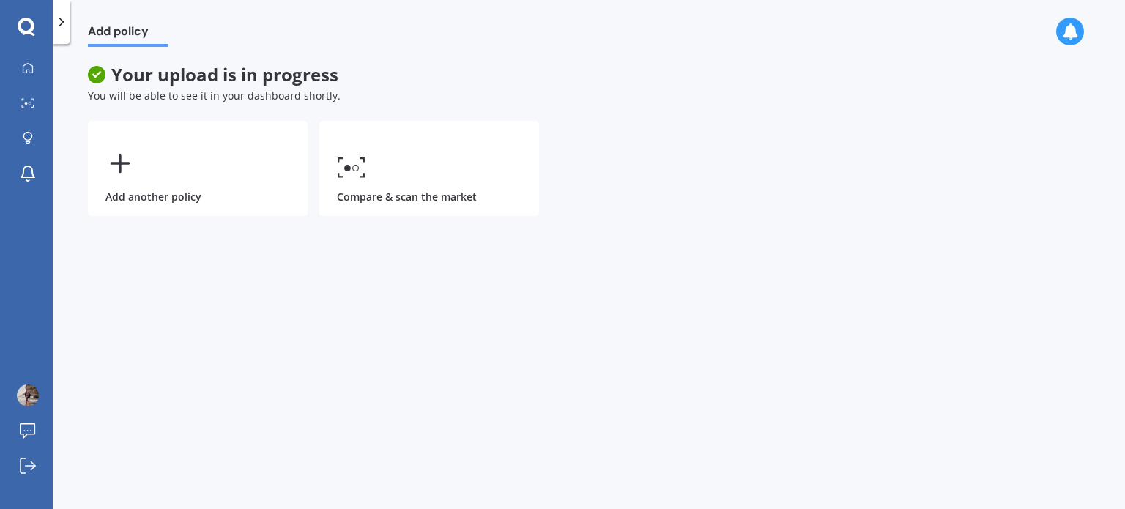
scroll to position [0, 0]
click at [32, 75] on div at bounding box center [28, 68] width 22 height 13
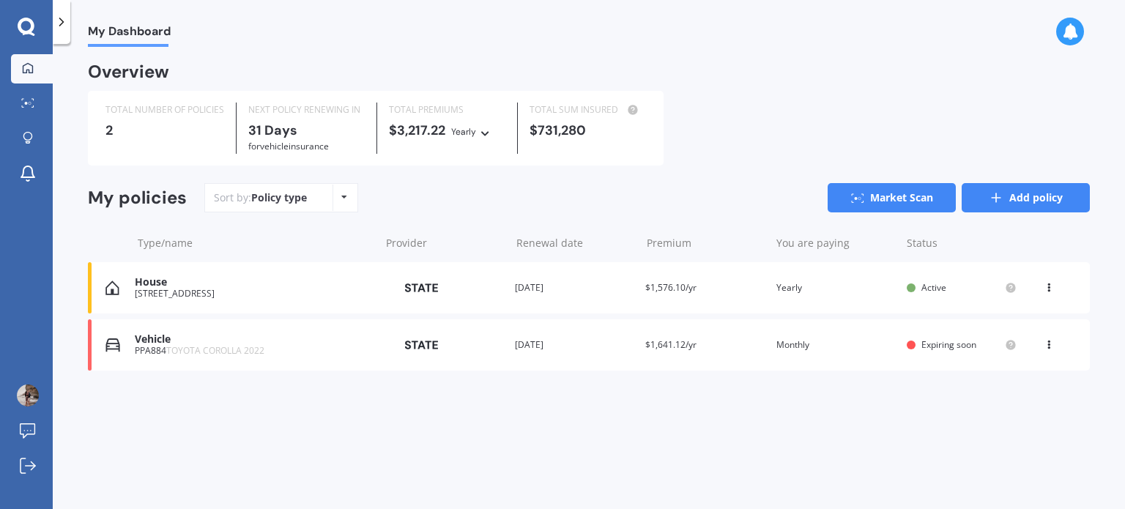
click at [1037, 201] on link "Add policy" at bounding box center [1025, 197] width 128 height 29
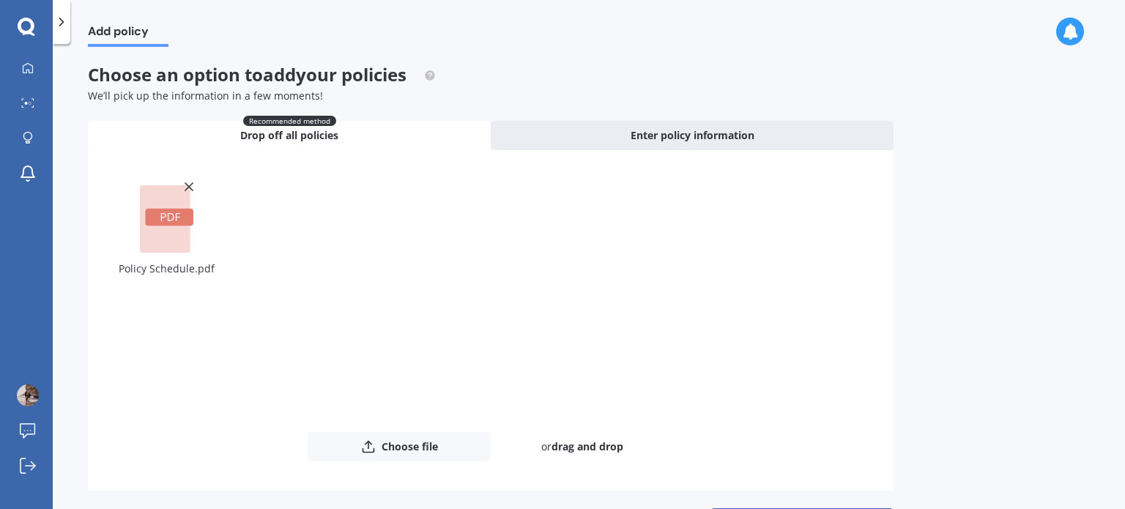
scroll to position [53, 0]
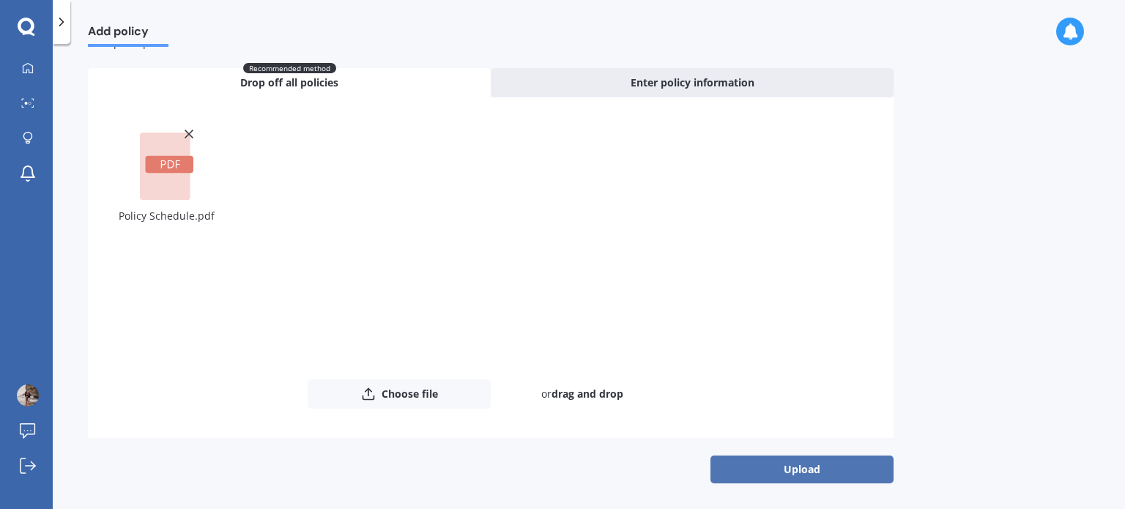
click at [789, 475] on button "Upload" at bounding box center [801, 469] width 183 height 28
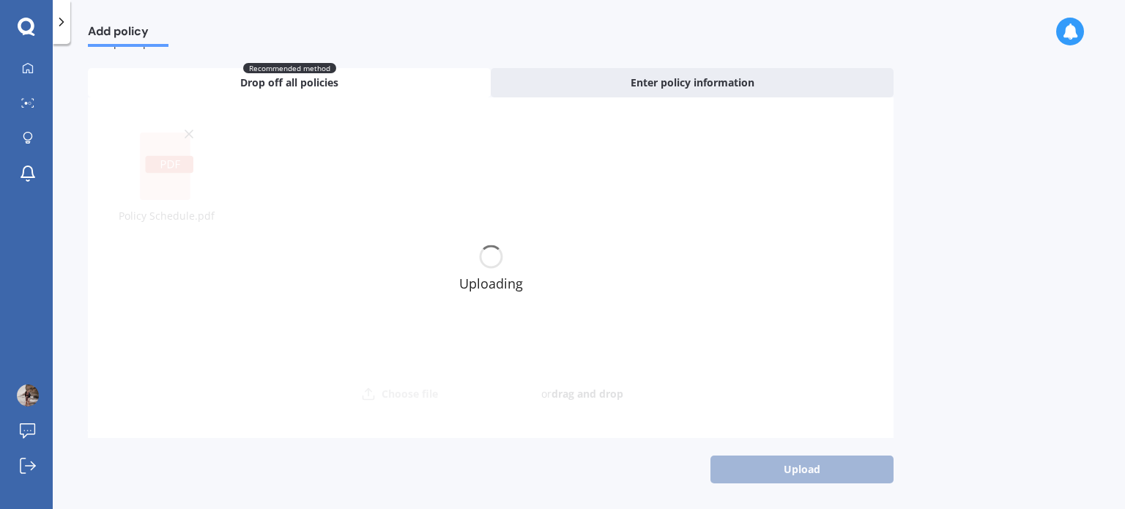
scroll to position [0, 0]
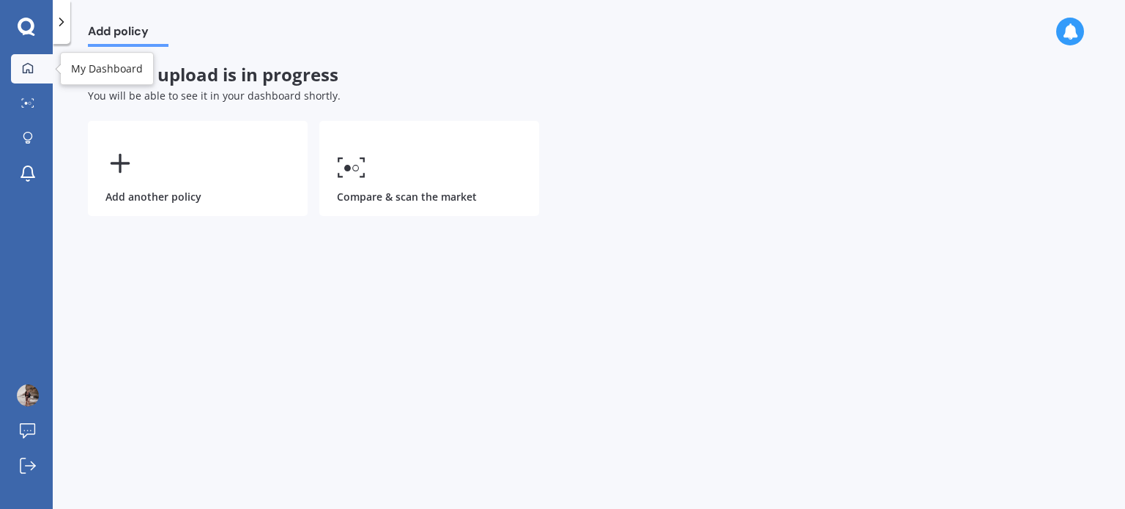
click at [29, 70] on icon at bounding box center [28, 67] width 10 height 10
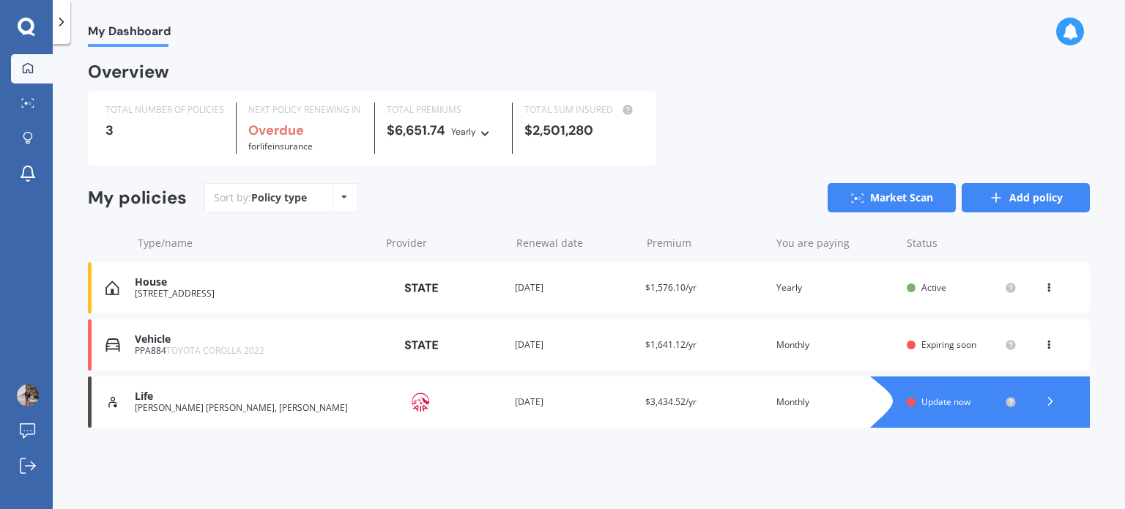
click at [997, 195] on icon at bounding box center [995, 197] width 15 height 15
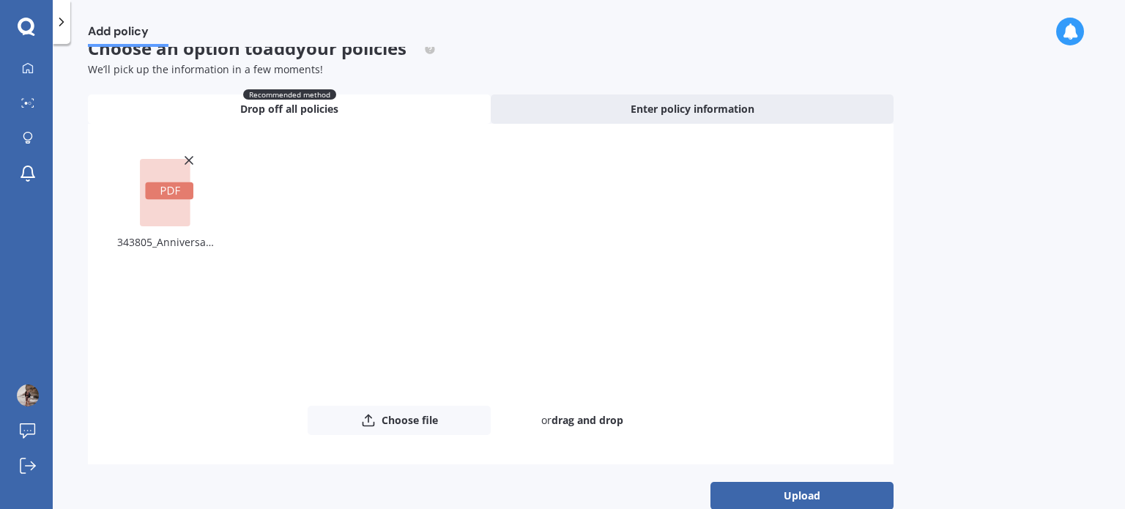
scroll to position [53, 0]
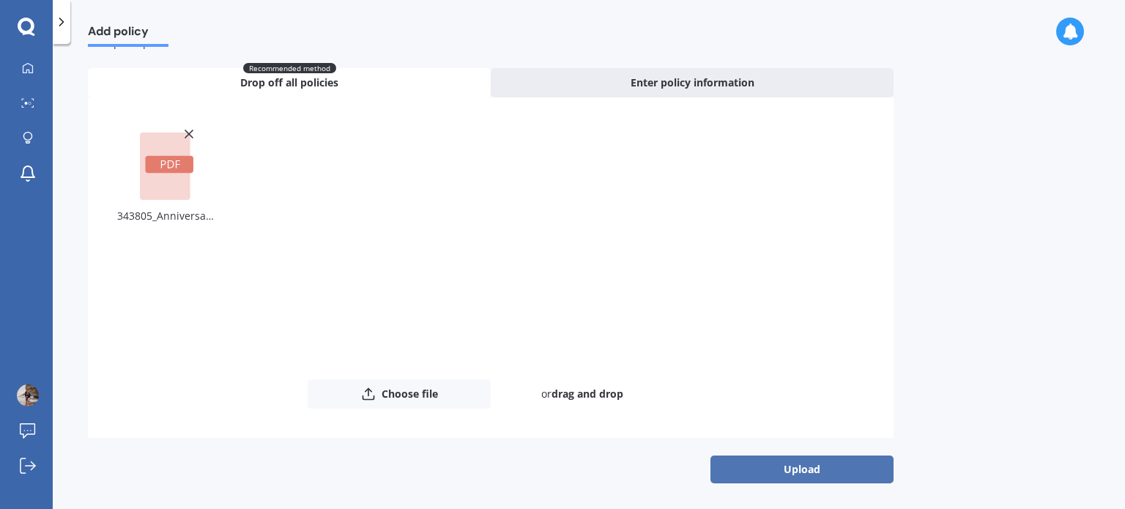
click at [832, 462] on button "Upload" at bounding box center [801, 469] width 183 height 28
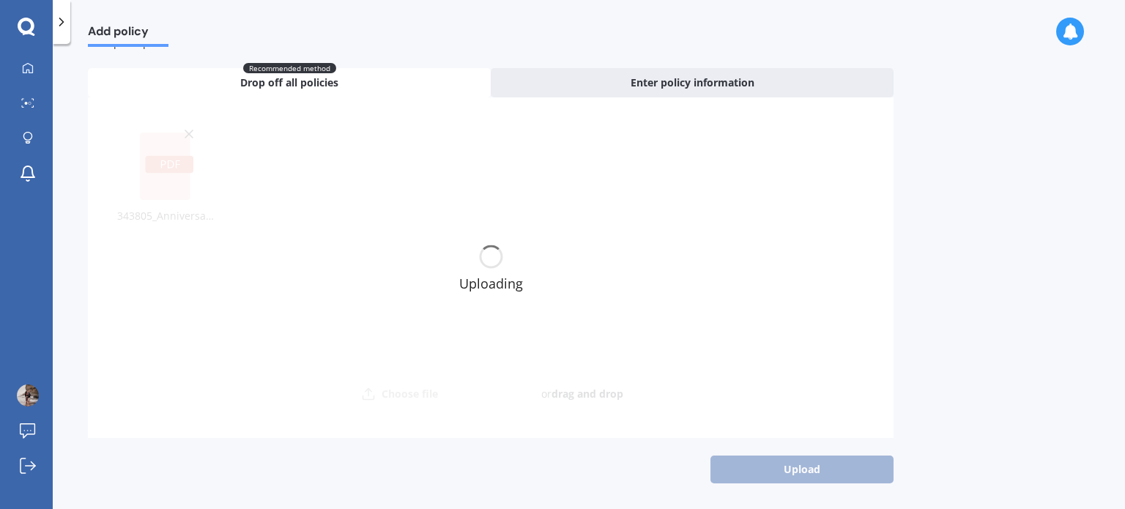
scroll to position [0, 0]
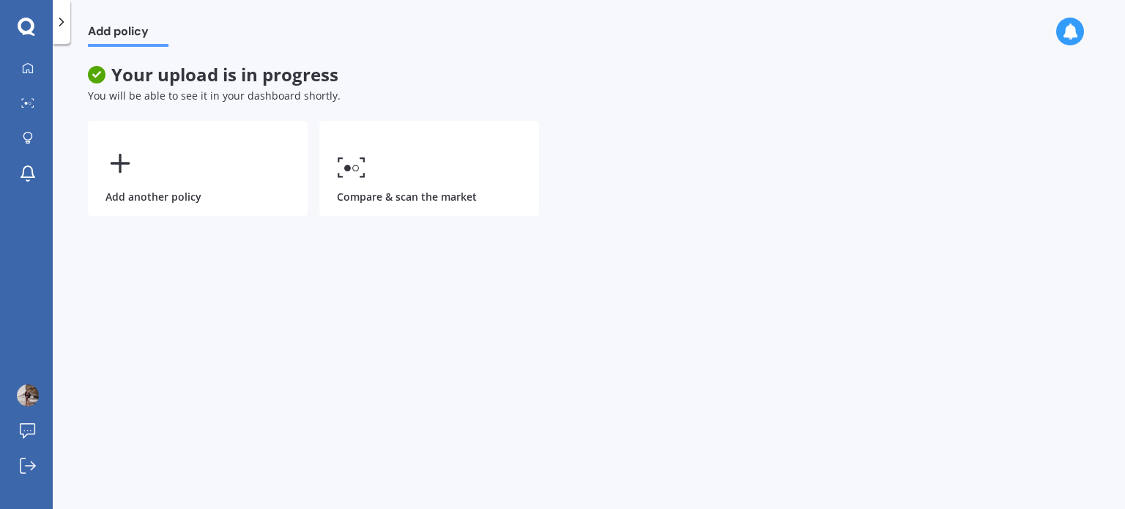
click at [20, 52] on div "My Dashboard Market Scan Explore insurance Notifications [PERSON_NAME] Submit f…" at bounding box center [26, 254] width 53 height 509
click at [25, 64] on icon at bounding box center [28, 67] width 10 height 10
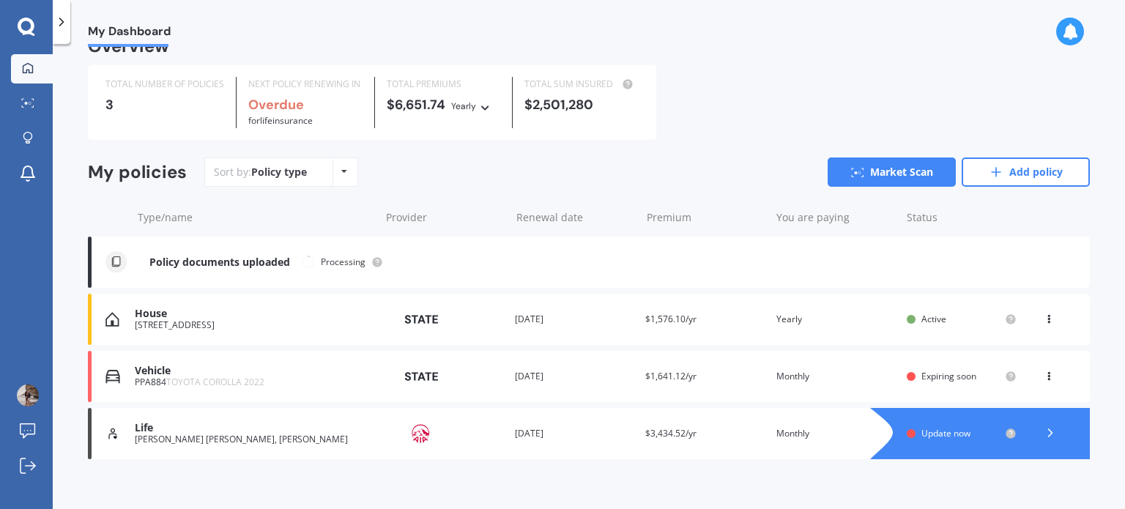
scroll to position [38, 0]
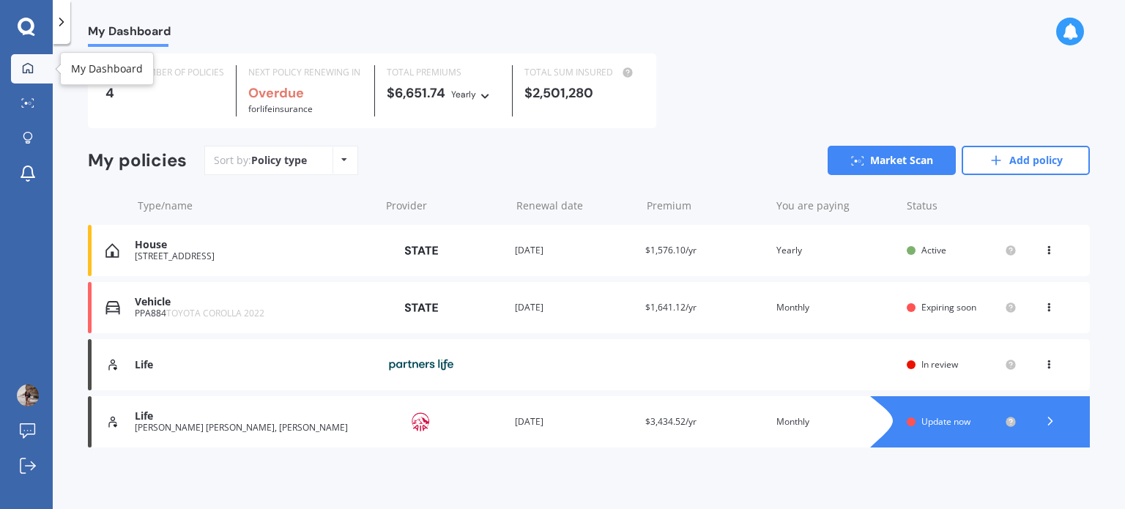
click at [19, 70] on div at bounding box center [28, 68] width 22 height 13
click at [832, 247] on div "You are paying Yearly" at bounding box center [835, 250] width 119 height 15
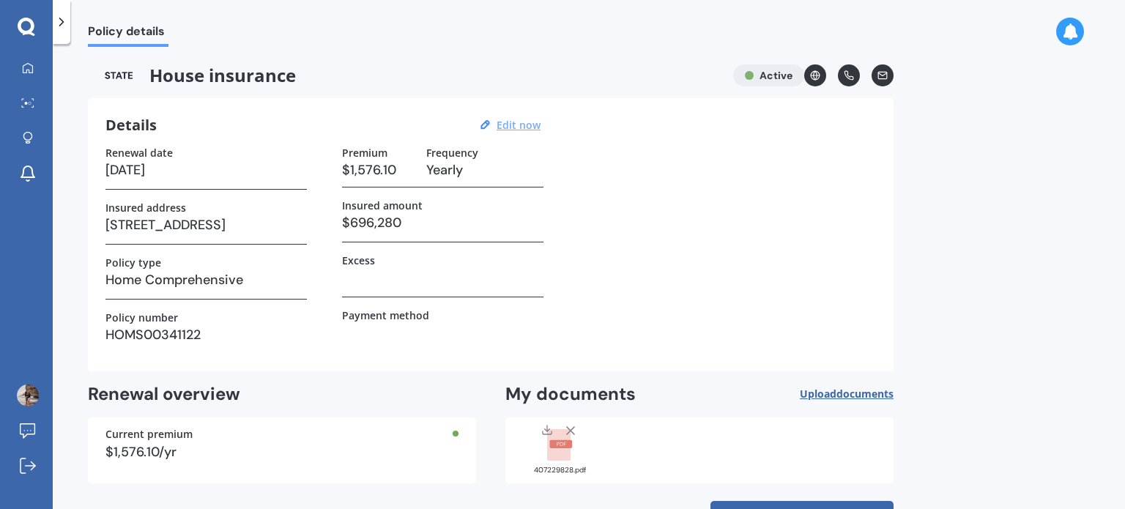
click at [520, 125] on u "Edit now" at bounding box center [518, 125] width 44 height 14
select select "01"
select select "11"
select select "2026"
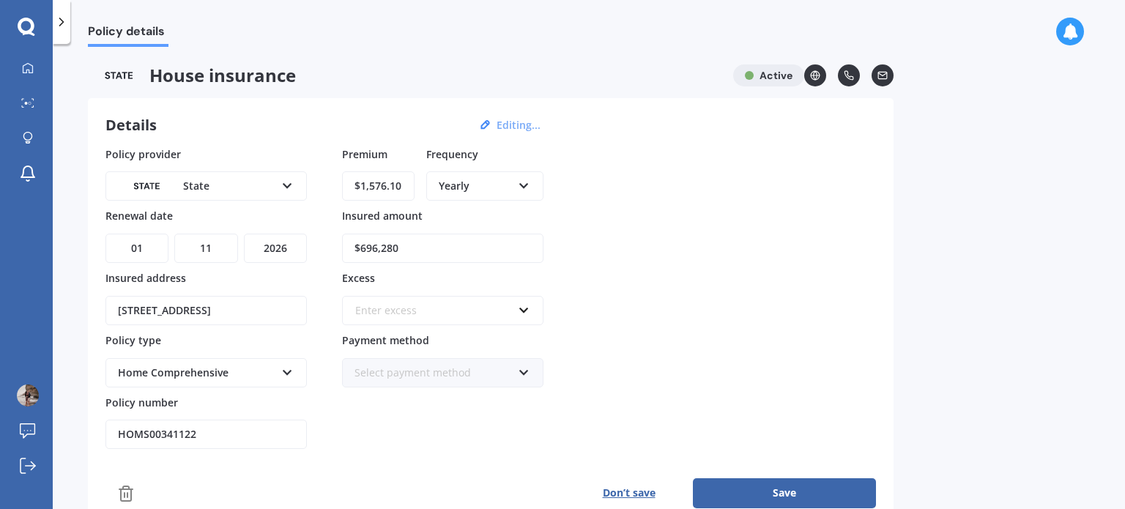
click at [453, 313] on div "Enter excess" at bounding box center [433, 310] width 157 height 16
click at [453, 313] on input "text" at bounding box center [437, 311] width 188 height 28
click at [816, 327] on div "Policy provider State AA AMI AMP ANZ ASB Ando BNZ Co-Operative Bank FMG Initio …" at bounding box center [490, 297] width 770 height 303
click at [501, 188] on div "Yearly" at bounding box center [475, 186] width 73 height 16
click at [491, 292] on div "Monthly" at bounding box center [485, 293] width 114 height 26
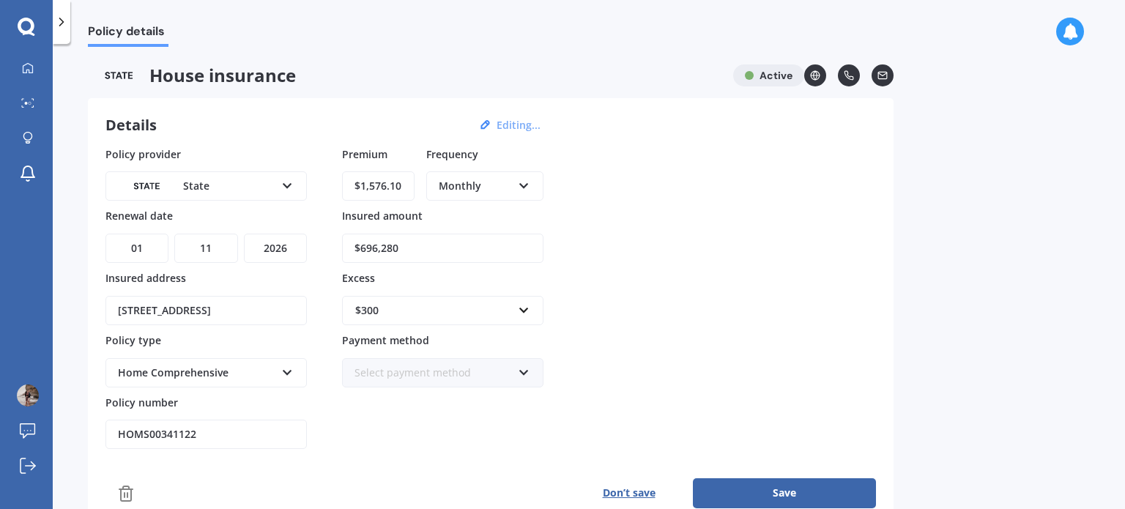
click at [389, 183] on input "$1,576.10" at bounding box center [378, 185] width 72 height 29
type input "$131.33"
click at [873, 304] on div "Policy provider State AA AMI AMP ANZ ASB Ando BNZ Co-Operative Bank FMG Initio …" at bounding box center [490, 297] width 770 height 303
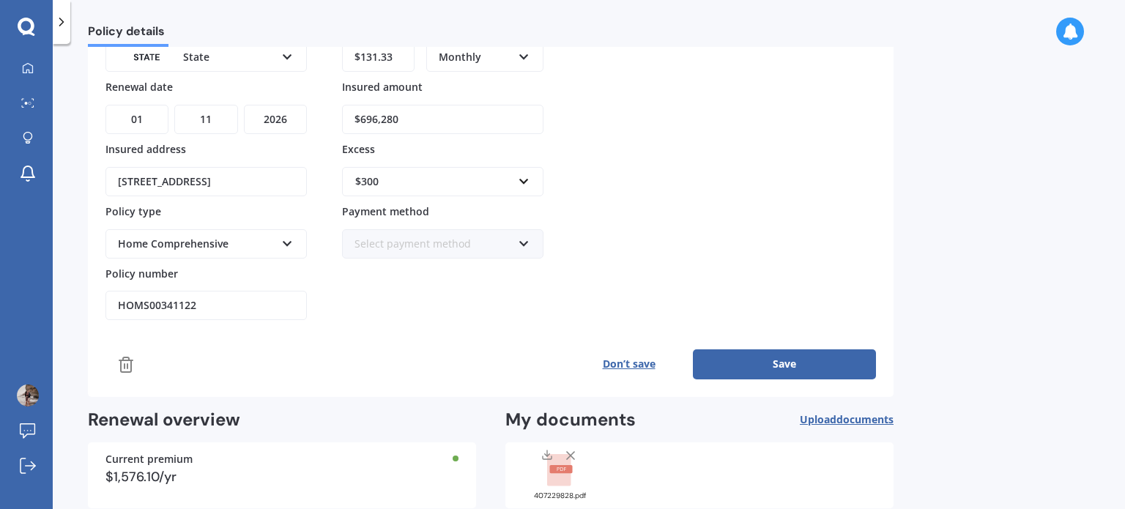
scroll to position [146, 0]
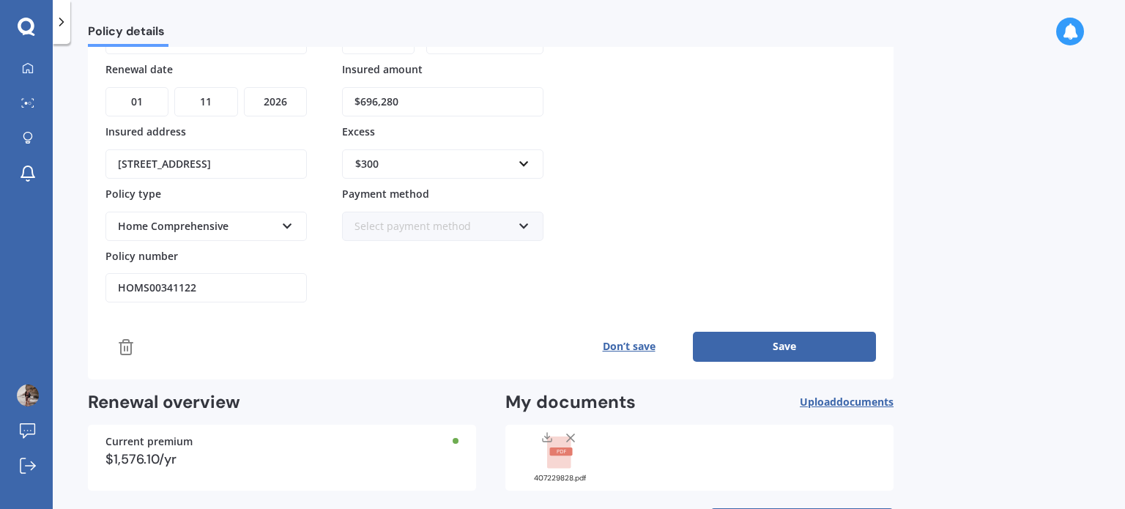
click at [415, 156] on div "$300" at bounding box center [433, 164] width 157 height 16
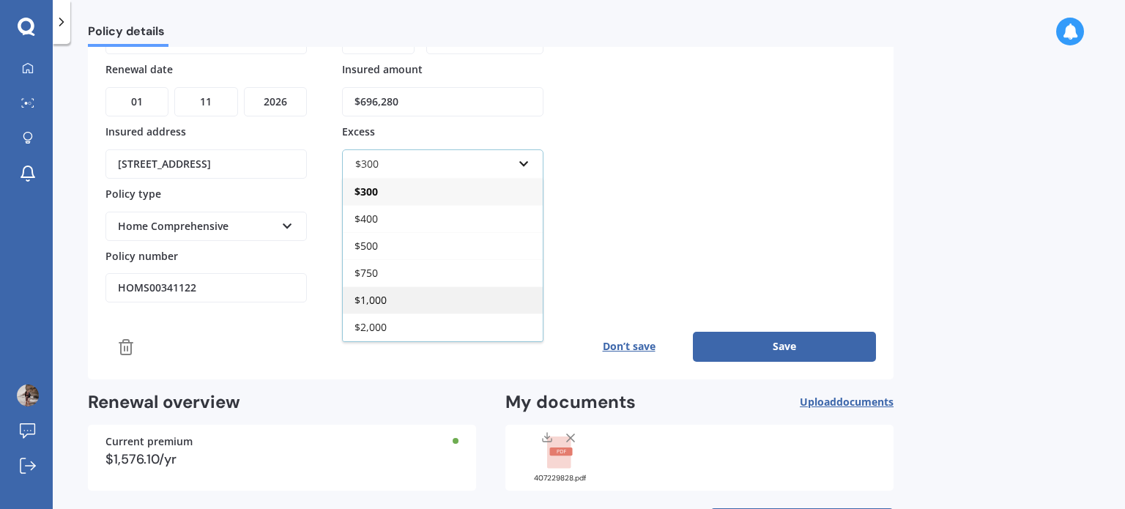
click at [398, 302] on div "$1,000" at bounding box center [443, 299] width 200 height 27
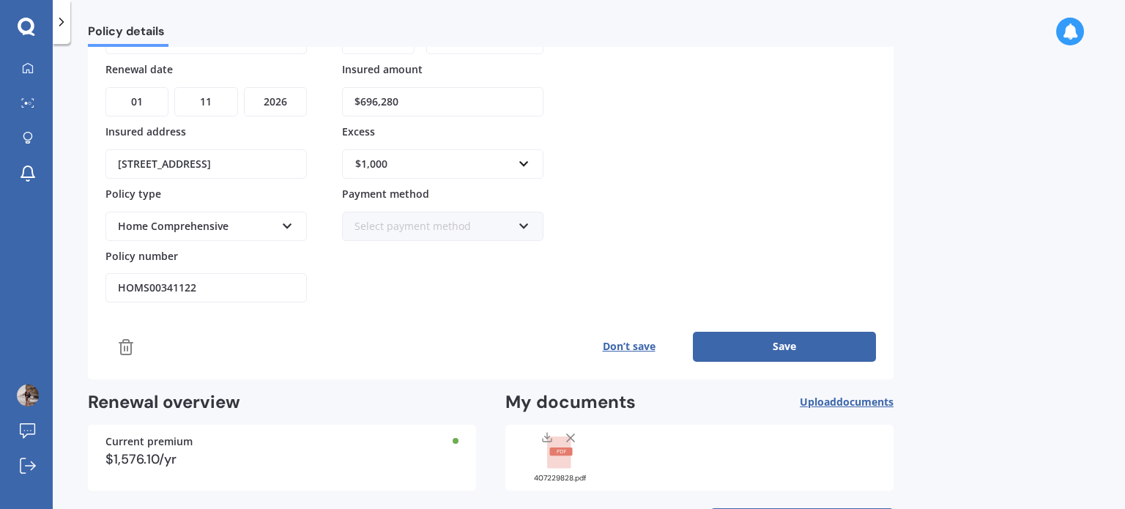
click at [715, 217] on div "Policy provider State AA AMI AMP ANZ ASB Ando BNZ Co-Operative Bank FMG Initio …" at bounding box center [490, 151] width 770 height 303
click at [520, 221] on icon at bounding box center [524, 223] width 12 height 10
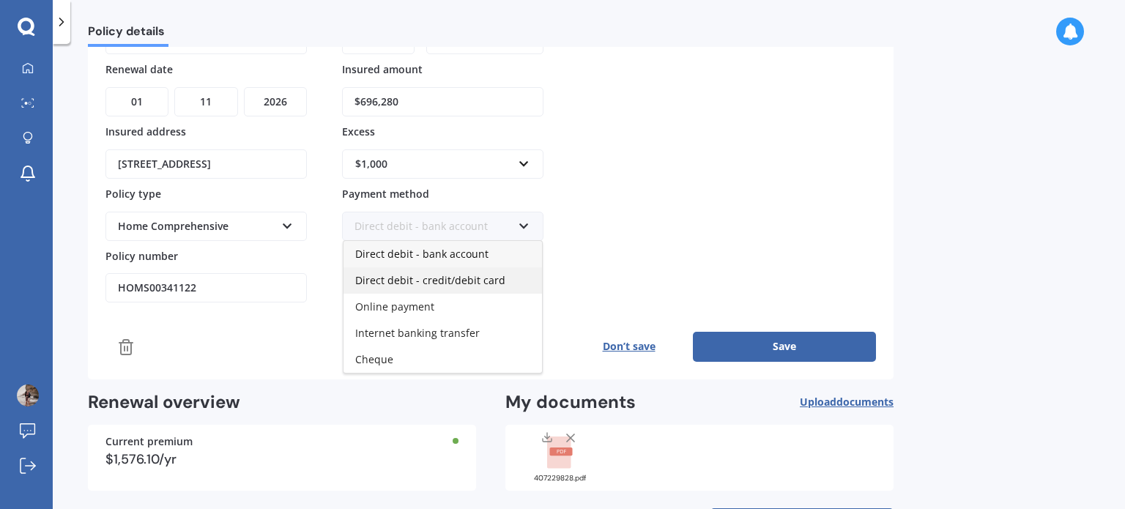
click at [424, 280] on span "Direct debit - credit/debit card" at bounding box center [430, 280] width 150 height 14
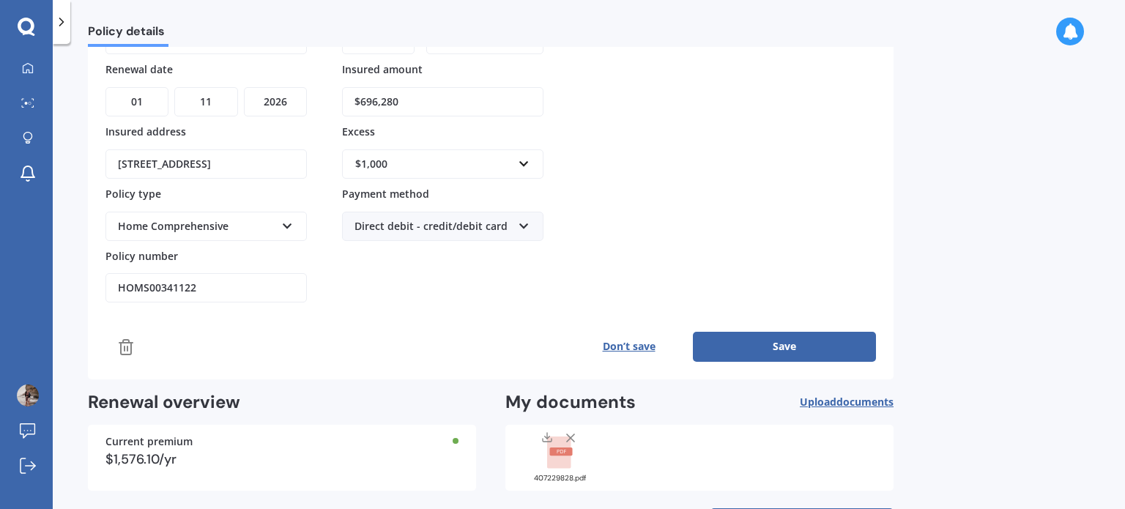
click at [784, 242] on div "Policy provider State AA AMI AMP ANZ ASB Ando BNZ Co-Operative Bank FMG Initio …" at bounding box center [490, 151] width 770 height 303
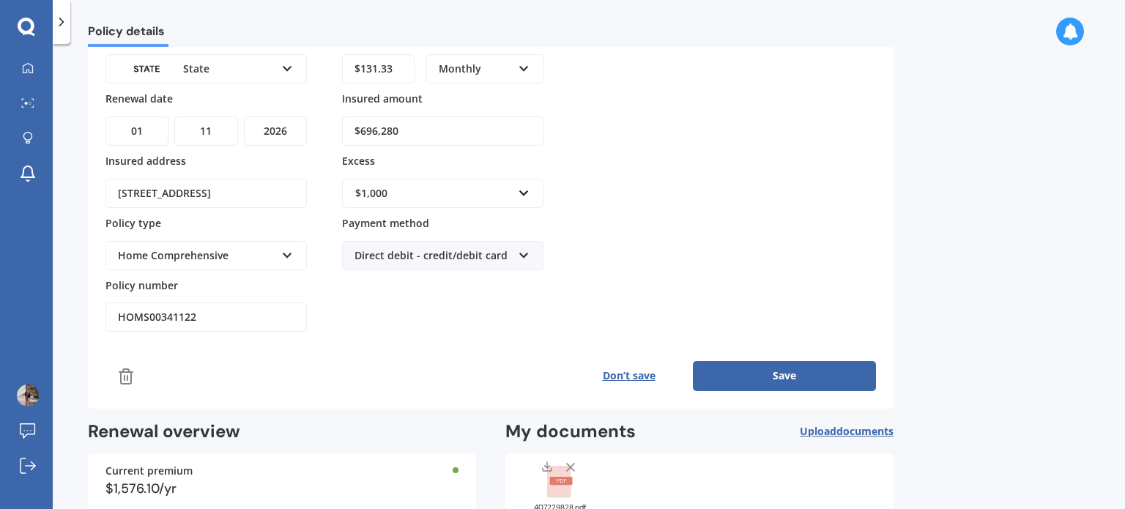
scroll to position [204, 0]
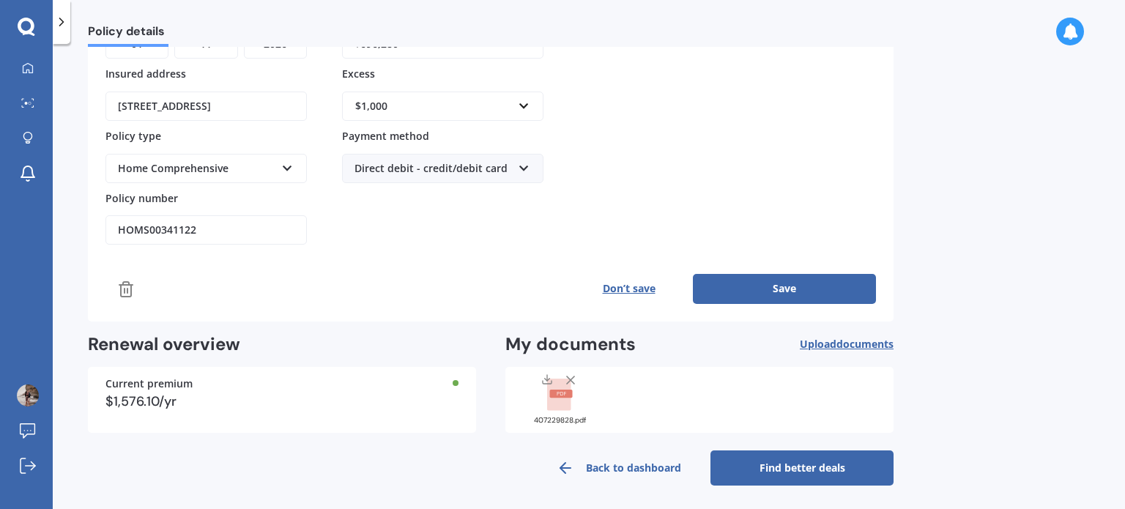
click at [840, 284] on button "Save" at bounding box center [784, 288] width 183 height 29
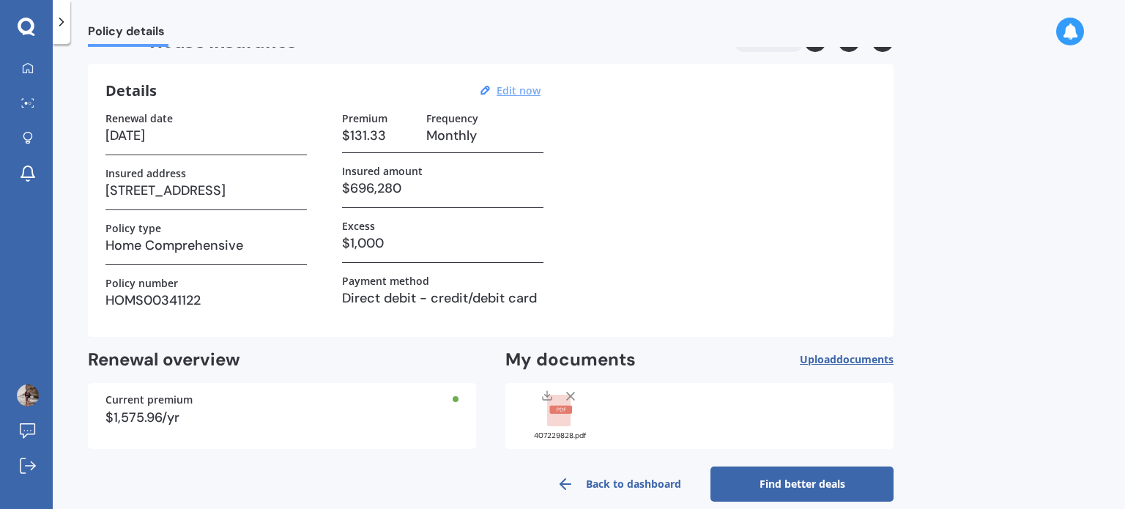
scroll to position [53, 0]
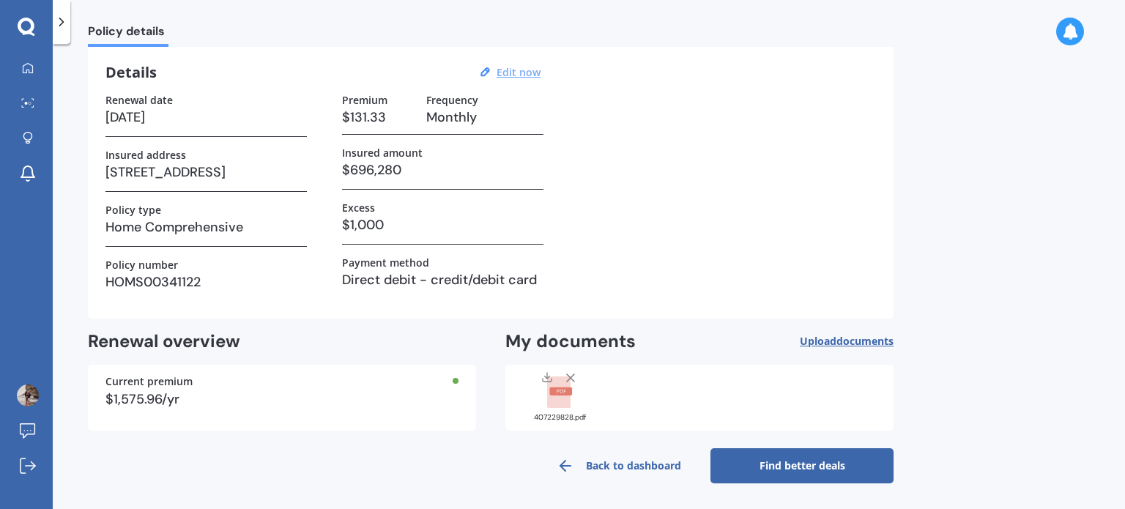
click at [621, 459] on link "Back to dashboard" at bounding box center [618, 465] width 183 height 35
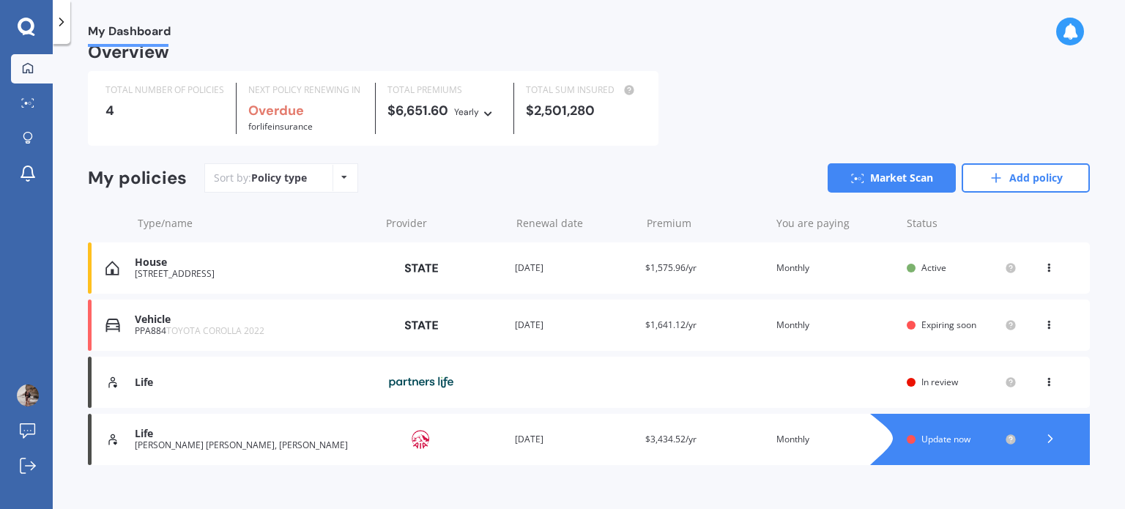
scroll to position [38, 0]
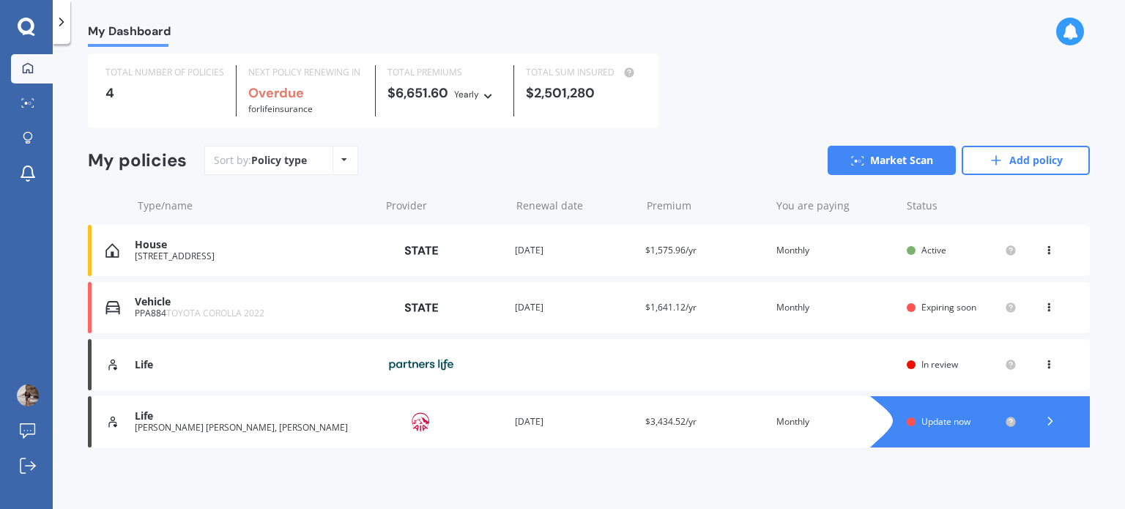
click at [668, 307] on span "$1,641.12/yr" at bounding box center [670, 307] width 51 height 12
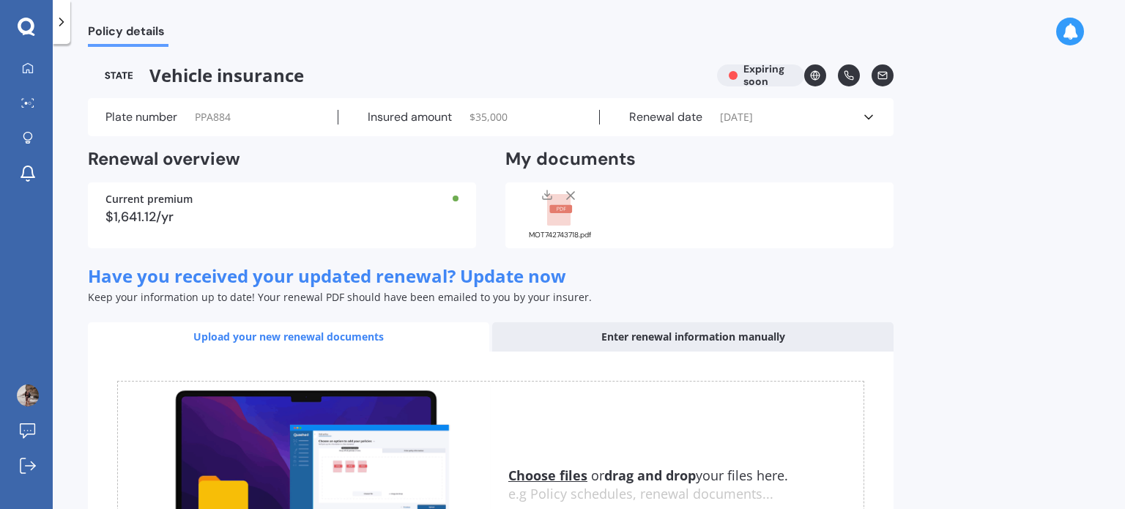
click at [866, 113] on icon at bounding box center [868, 117] width 15 height 15
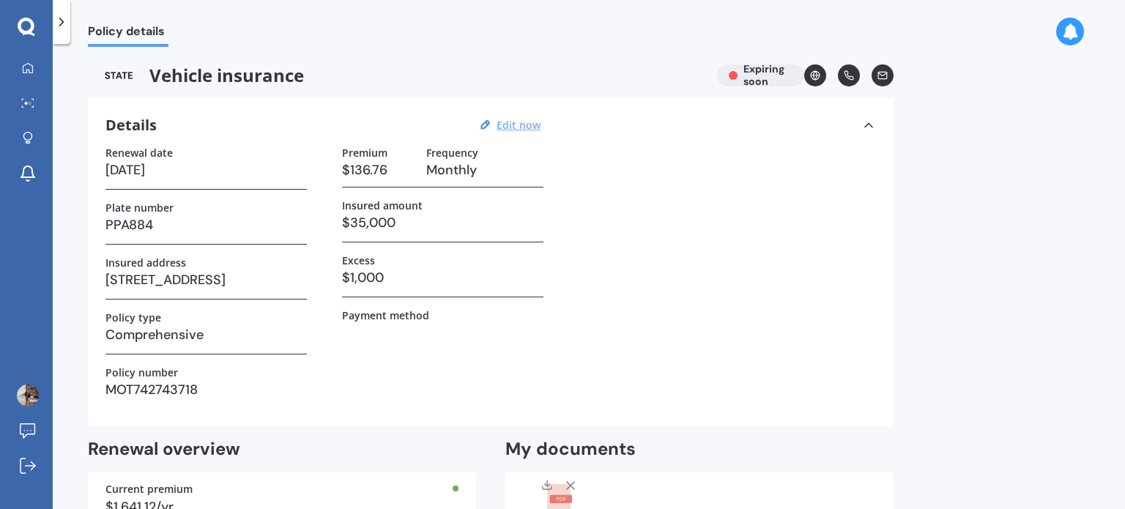
click at [528, 124] on u "Edit now" at bounding box center [518, 125] width 44 height 14
select select "03"
select select "11"
select select "2025"
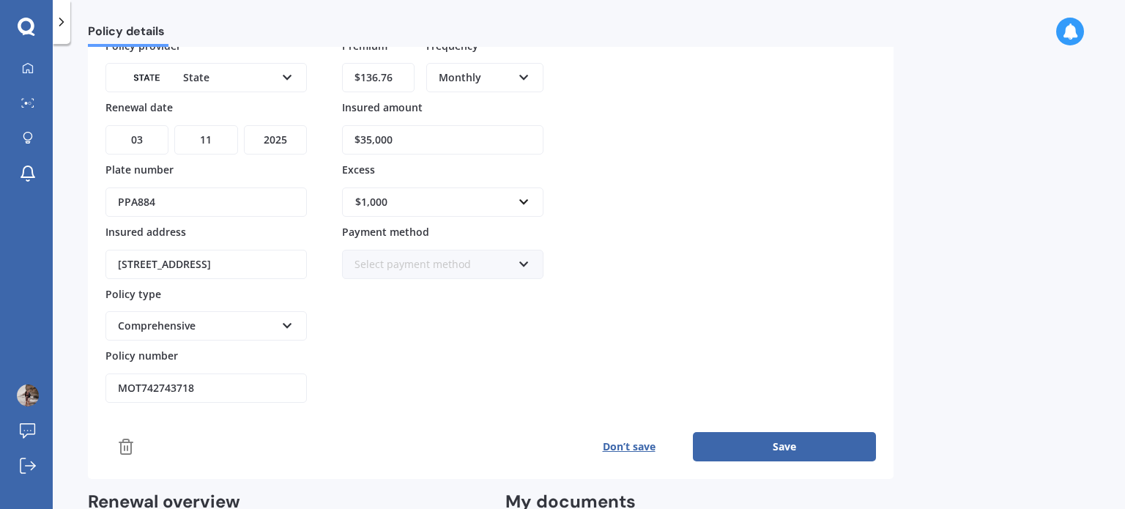
scroll to position [73, 0]
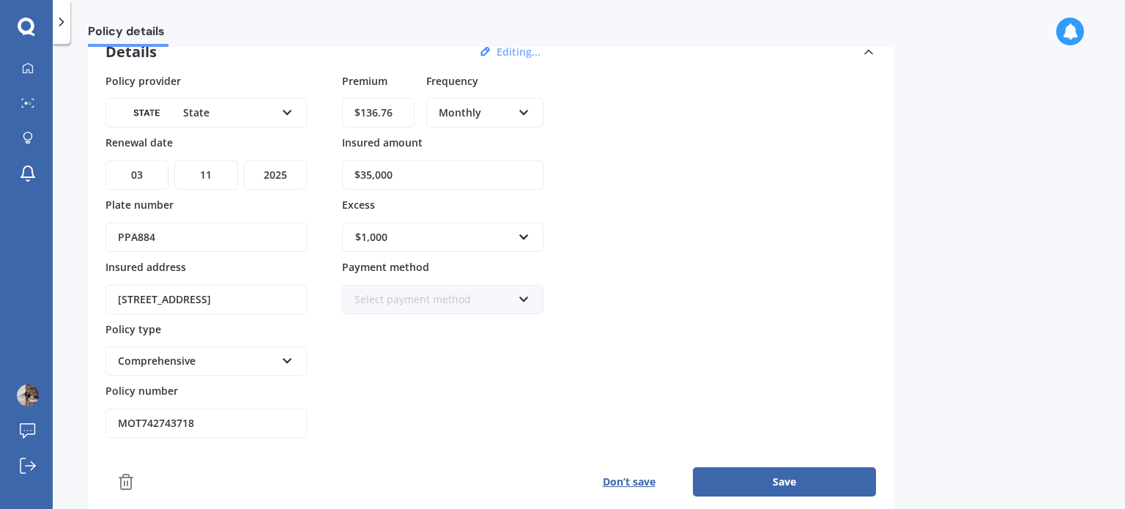
drag, startPoint x: 427, startPoint y: 179, endPoint x: 247, endPoint y: 165, distance: 180.6
click at [247, 165] on div "Policy provider State AA AMI AMP ANZ ASB Aioi Nissay Dowa Ando Assurant Autosur…" at bounding box center [490, 255] width 770 height 365
type input "$34,200"
click at [817, 294] on div "Policy provider State AA AMI AMP ANZ ASB Aioi Nissay Dowa Ando Assurant Autosur…" at bounding box center [490, 255] width 770 height 365
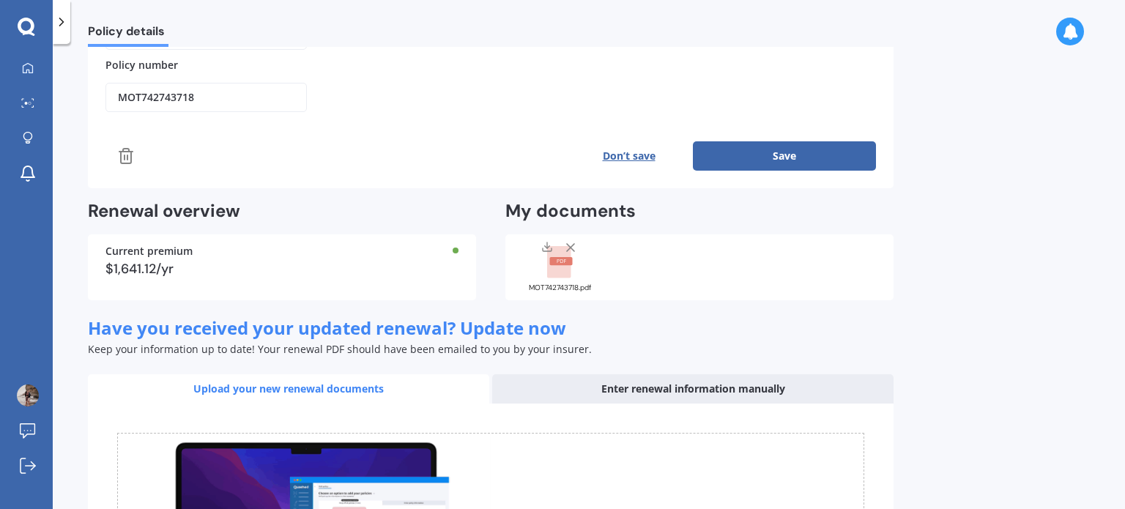
scroll to position [366, 0]
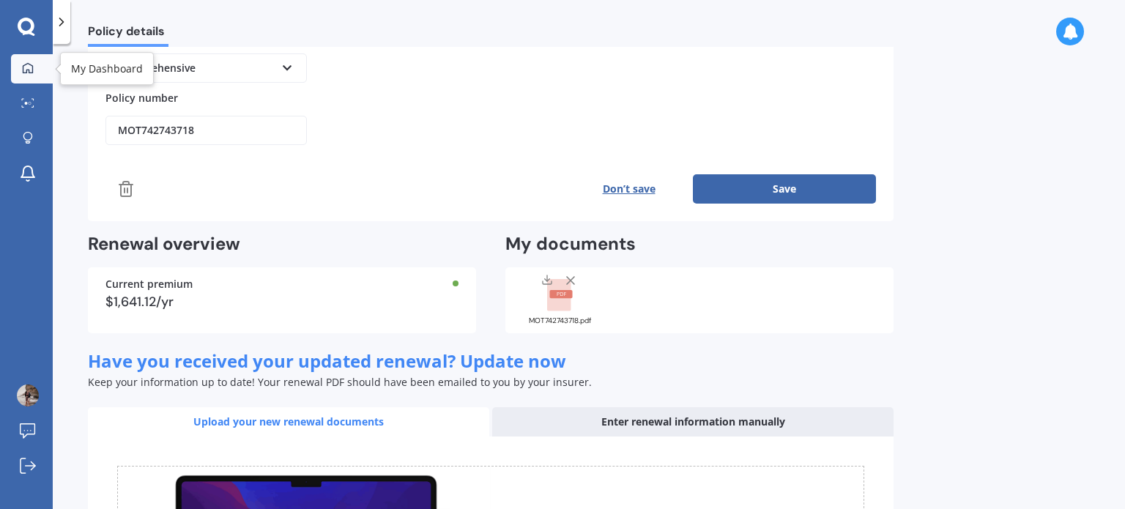
click at [29, 66] on icon at bounding box center [28, 68] width 12 height 12
